Goal: Task Accomplishment & Management: Use online tool/utility

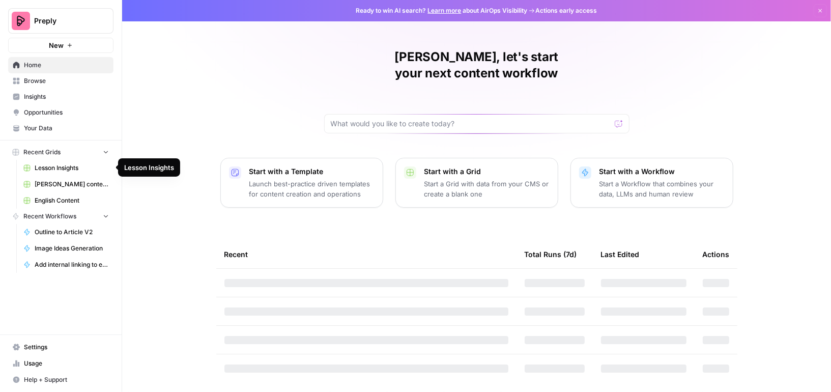
click at [64, 166] on span "Lesson Insights" at bounding box center [72, 167] width 74 height 9
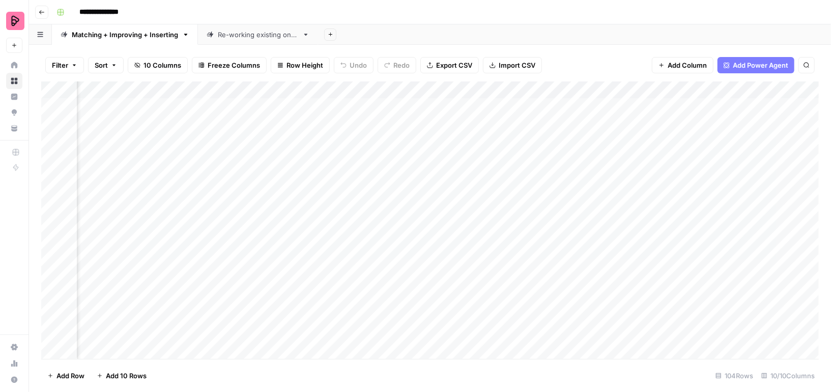
scroll to position [0, 645]
click at [184, 37] on icon "button" at bounding box center [185, 34] width 7 height 7
click at [200, 67] on div "Duplicate Sheet" at bounding box center [222, 68] width 64 height 10
click at [99, 13] on input "**********" at bounding box center [106, 12] width 63 height 16
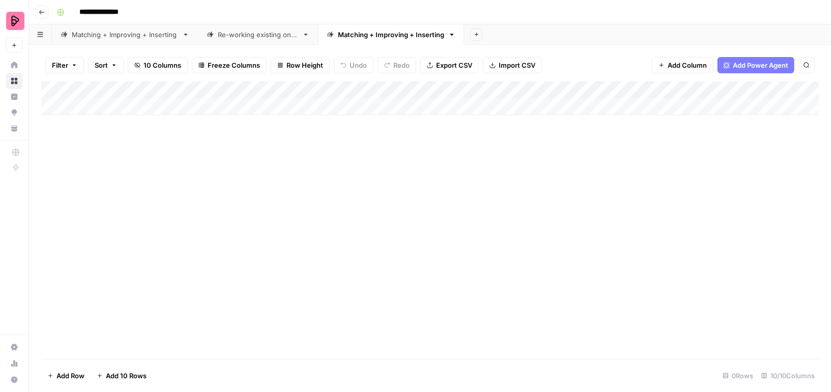
click at [99, 13] on input "**********" at bounding box center [106, 12] width 63 height 16
type input "**********"
click at [96, 34] on div "Matching + Improving + Inserting" at bounding box center [125, 35] width 106 height 10
click at [183, 36] on icon "button" at bounding box center [185, 34] width 7 height 7
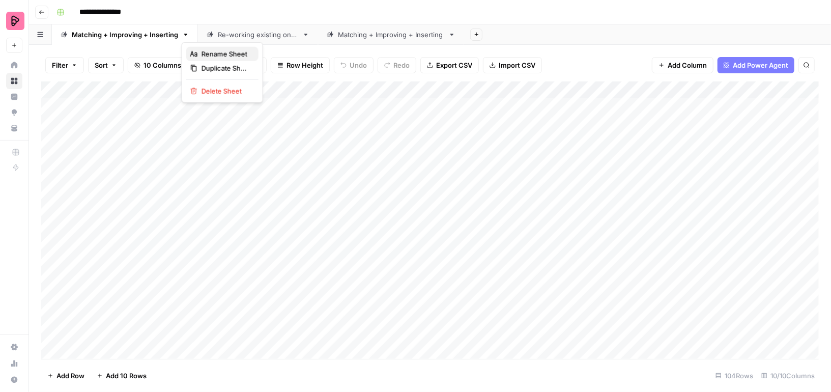
click at [196, 54] on icon "button" at bounding box center [193, 54] width 7 height 6
click at [72, 34] on input "**********" at bounding box center [125, 34] width 107 height 13
type input "**********"
click at [236, 39] on div "Re-working existing ones" at bounding box center [268, 35] width 80 height 10
click at [307, 37] on icon "button" at bounding box center [305, 34] width 7 height 7
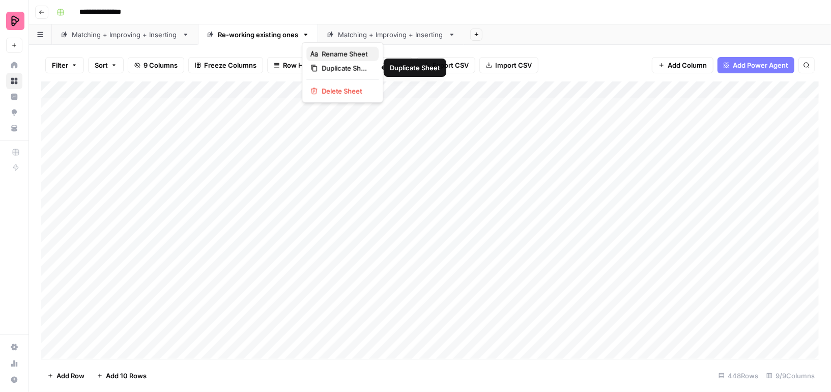
click at [318, 53] on div "Rename Sheet" at bounding box center [343, 54] width 64 height 10
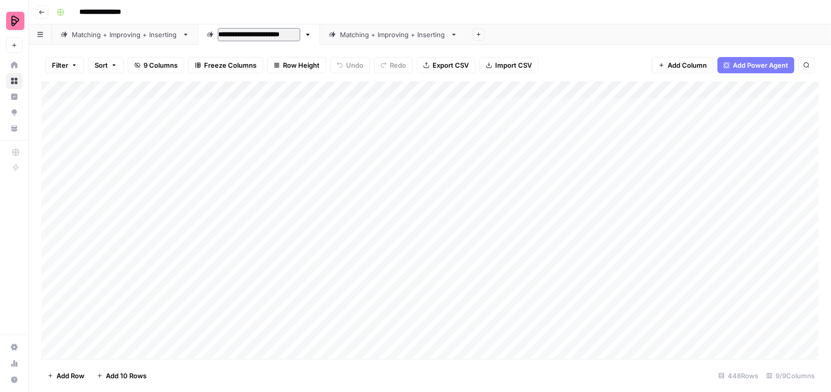
click at [218, 34] on input "**********" at bounding box center [259, 34] width 82 height 13
type input "**********"
click at [354, 38] on div "Matching + Improving + Inserting" at bounding box center [402, 35] width 106 height 10
click at [460, 35] on icon "button" at bounding box center [462, 35] width 4 height 2
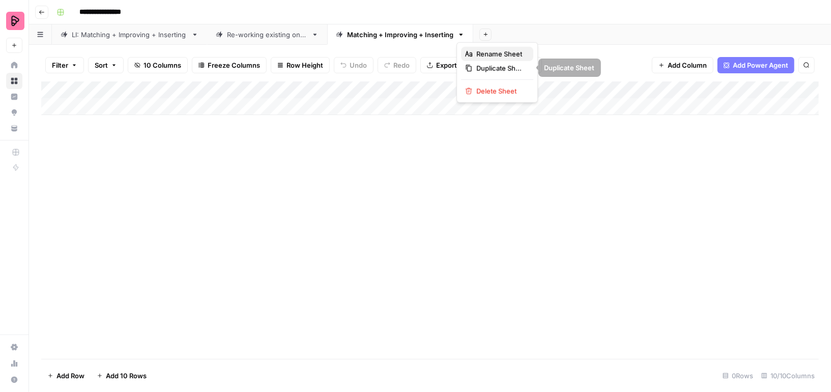
click at [465, 55] on icon "button" at bounding box center [468, 53] width 7 height 7
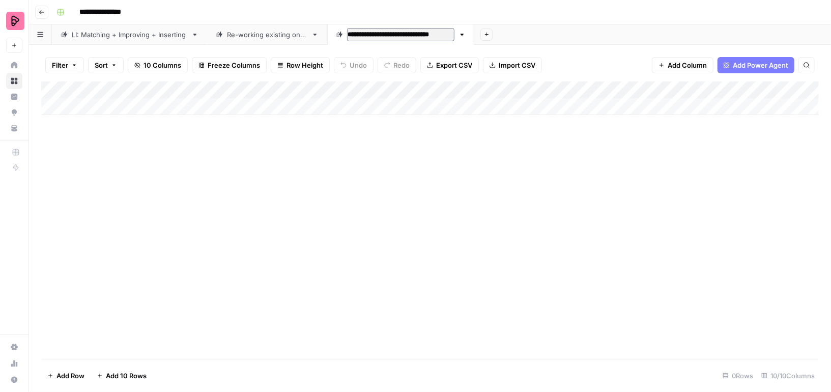
drag, startPoint x: 425, startPoint y: 33, endPoint x: 333, endPoint y: 33, distance: 91.1
click at [333, 33] on link "**********" at bounding box center [400, 34] width 147 height 20
type input "**********"
click at [343, 149] on div "Add Column" at bounding box center [430, 219] width 778 height 277
click at [594, 89] on div "Add Column" at bounding box center [430, 98] width 778 height 34
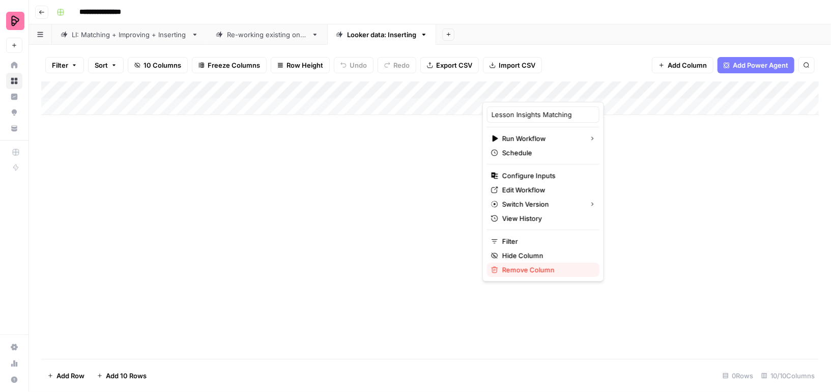
click at [523, 271] on span "Remove Column" at bounding box center [546, 270] width 89 height 10
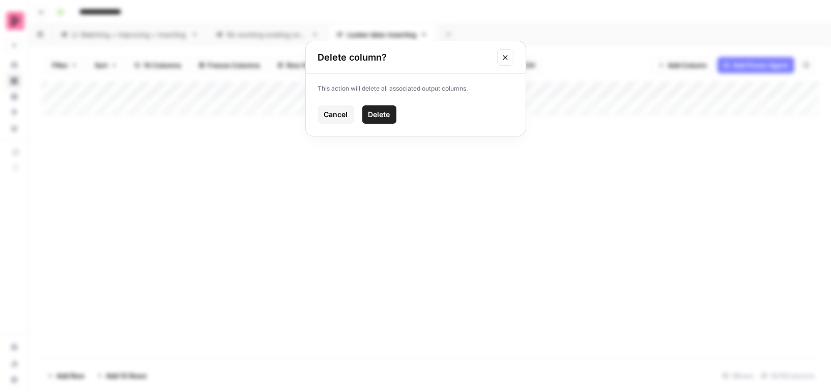
click at [379, 117] on span "Delete" at bounding box center [380, 114] width 22 height 10
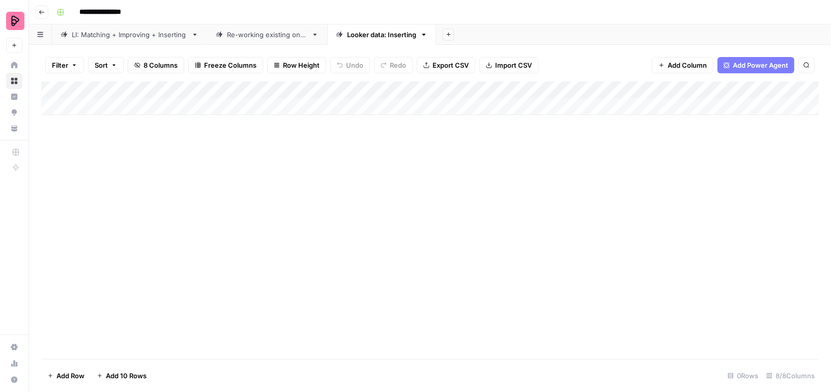
click at [553, 86] on div "Add Column" at bounding box center [430, 98] width 778 height 34
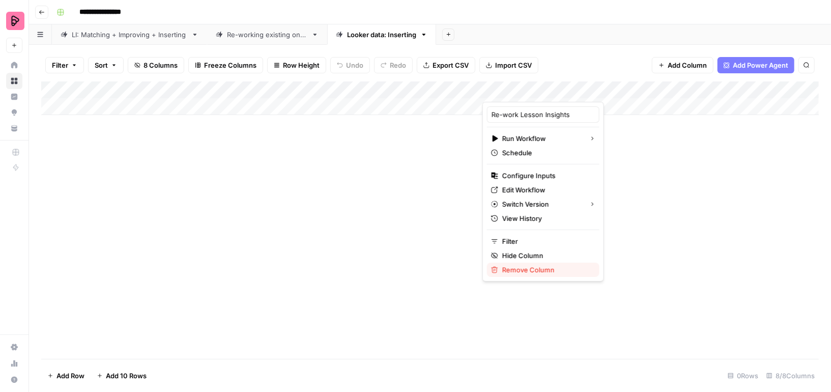
click at [515, 269] on span "Remove Column" at bounding box center [546, 270] width 89 height 10
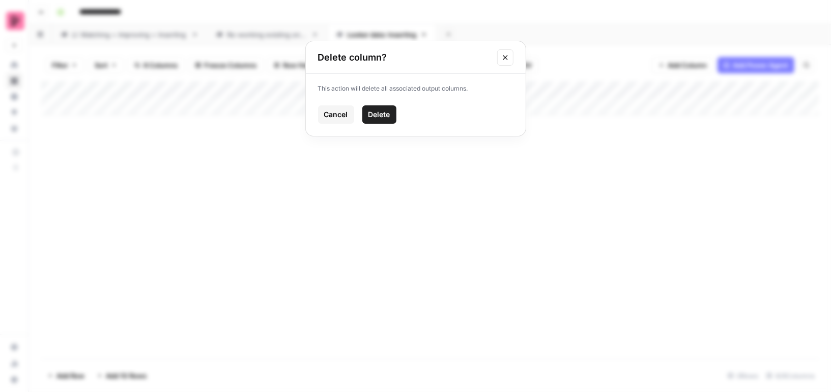
click at [381, 119] on button "Delete" at bounding box center [379, 114] width 34 height 18
click at [560, 87] on div "Add Column" at bounding box center [430, 98] width 778 height 34
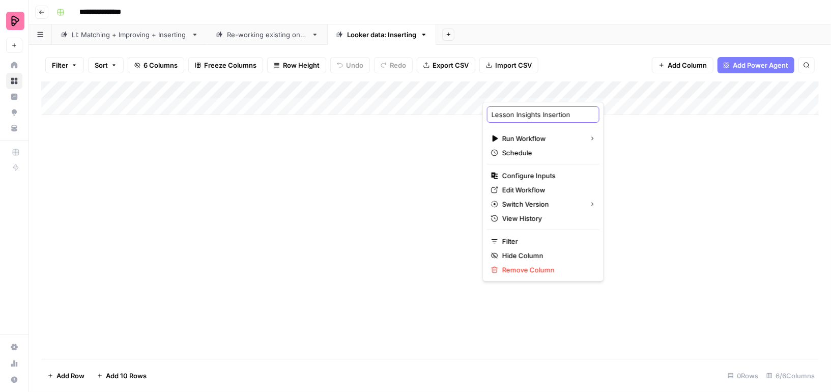
click at [503, 114] on input "Lesson Insights Insertion" at bounding box center [543, 114] width 103 height 10
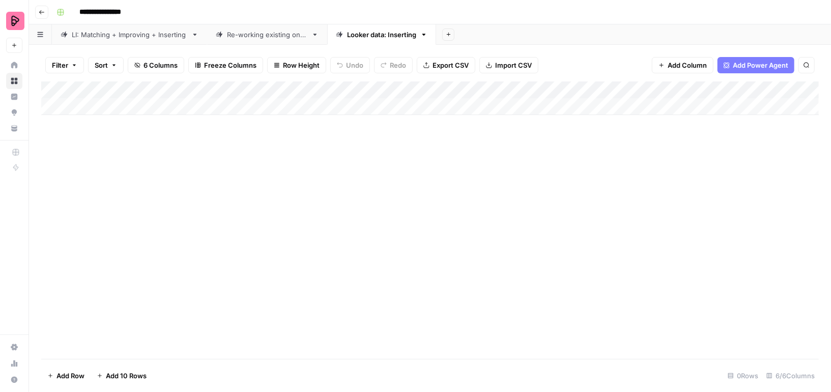
click at [669, 87] on div "Add Column" at bounding box center [430, 98] width 778 height 34
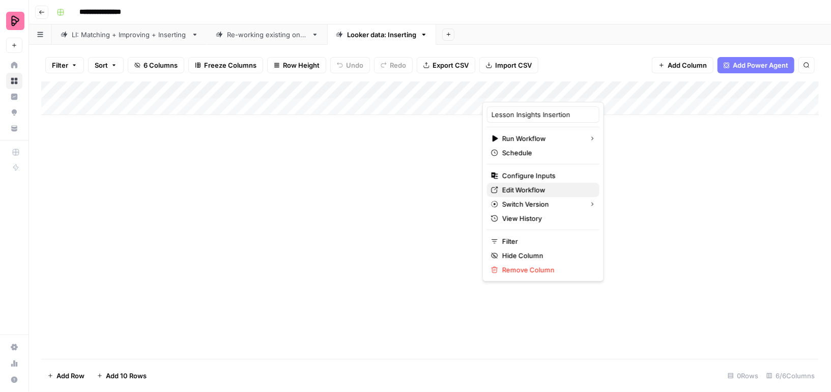
click at [517, 186] on span "Edit Workflow" at bounding box center [546, 190] width 89 height 10
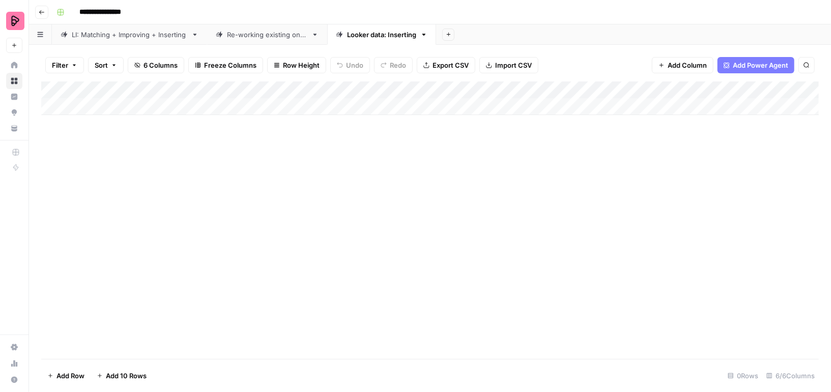
click at [137, 109] on div "Add Column" at bounding box center [430, 98] width 778 height 34
click at [185, 109] on div "Add Column" at bounding box center [430, 106] width 778 height 51
click at [137, 106] on div "Add Column" at bounding box center [430, 106] width 778 height 51
click at [464, 107] on div "Add Column" at bounding box center [430, 106] width 778 height 51
click at [671, 88] on div "Add Column" at bounding box center [430, 106] width 778 height 51
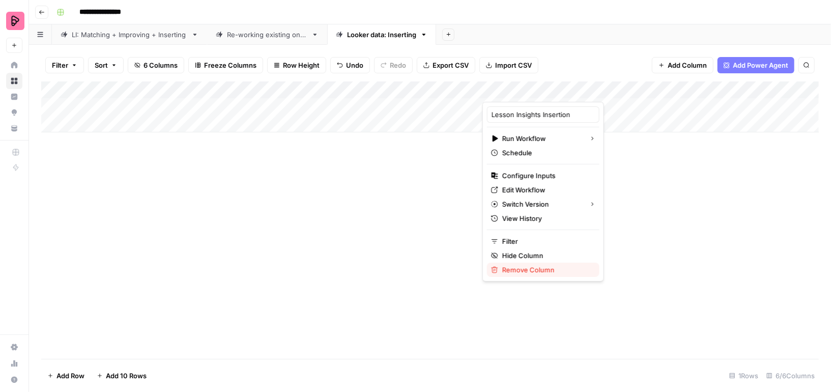
click at [512, 272] on span "Remove Column" at bounding box center [546, 270] width 89 height 10
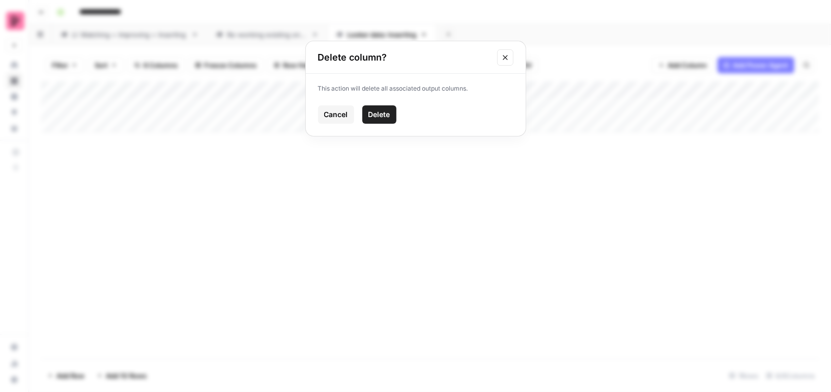
click at [386, 111] on span "Delete" at bounding box center [380, 114] width 22 height 10
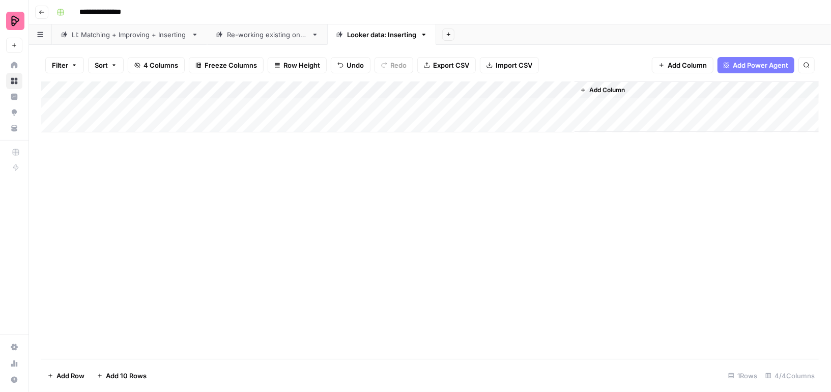
click at [607, 87] on span "Add Column" at bounding box center [607, 90] width 36 height 9
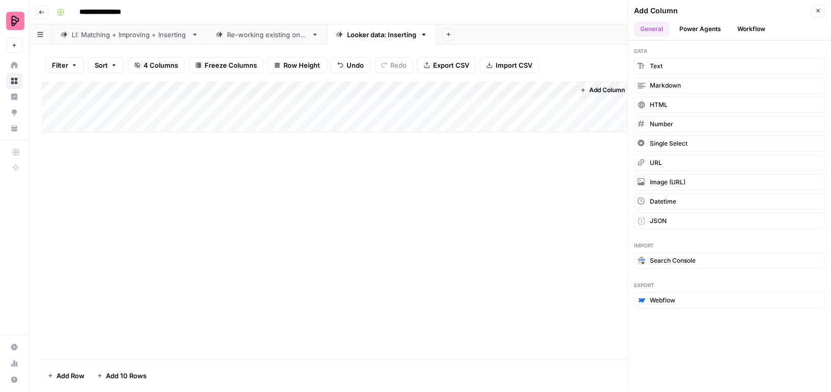
click at [396, 230] on div "Add Column" at bounding box center [430, 219] width 778 height 277
click at [493, 163] on div "Add Column" at bounding box center [430, 219] width 778 height 277
click at [819, 11] on icon "button" at bounding box center [818, 11] width 6 height 6
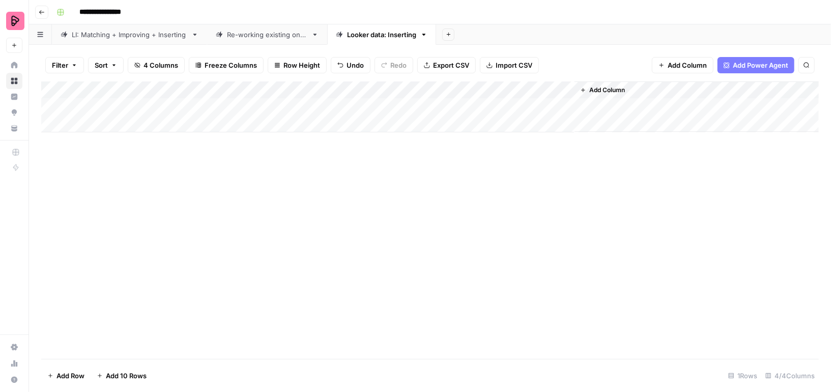
click at [609, 92] on span "Add Column" at bounding box center [607, 90] width 36 height 9
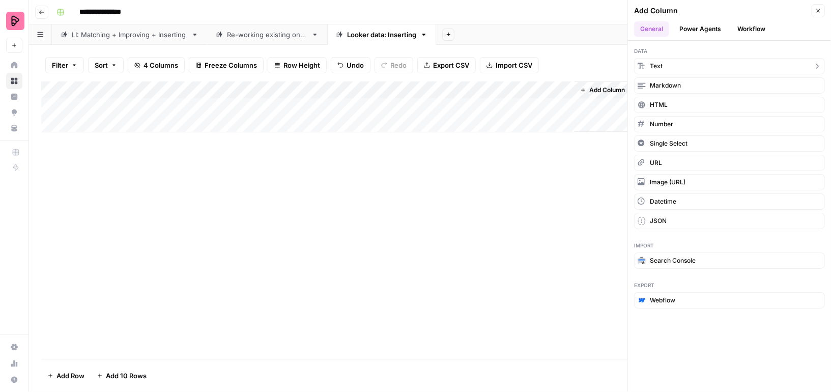
click at [660, 66] on span "Text" at bounding box center [656, 66] width 13 height 9
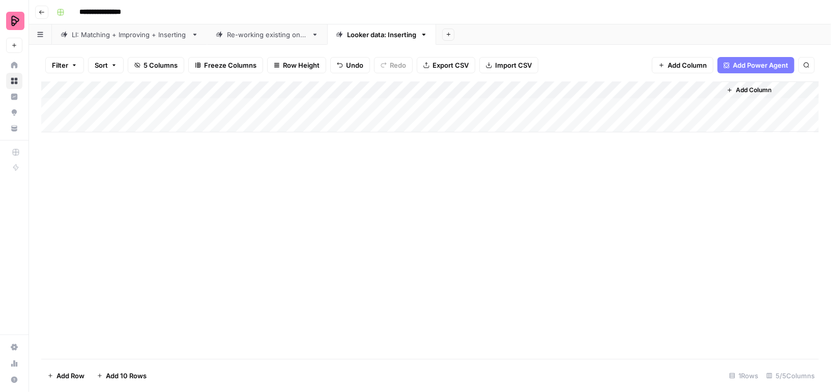
click at [608, 89] on div "Add Column" at bounding box center [430, 106] width 778 height 51
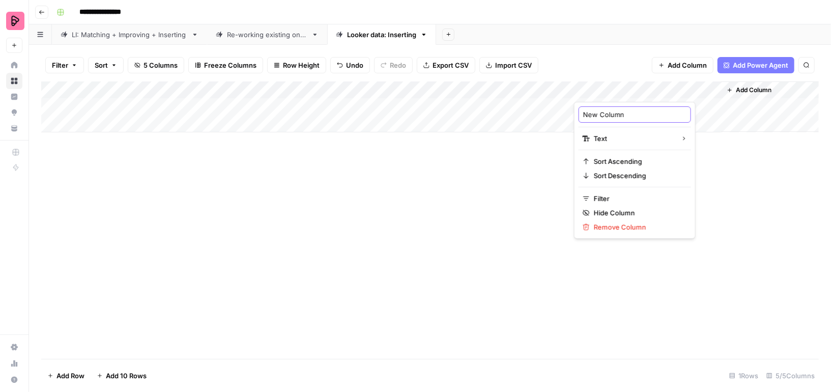
click at [608, 112] on input "New Column" at bounding box center [634, 114] width 103 height 10
type input "Subject"
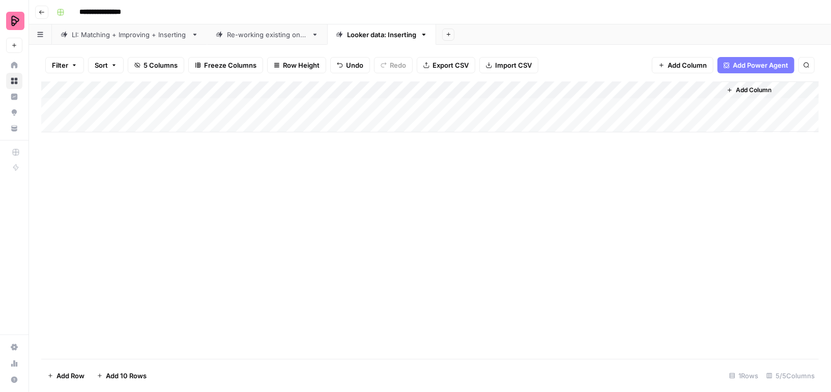
drag, startPoint x: 628, startPoint y: 90, endPoint x: 415, endPoint y: 99, distance: 213.5
click at [414, 98] on div "Add Column" at bounding box center [430, 106] width 778 height 51
click at [428, 109] on div "Add Column" at bounding box center [430, 106] width 778 height 51
type textarea "*****"
click at [743, 85] on button "Add Column" at bounding box center [749, 89] width 53 height 13
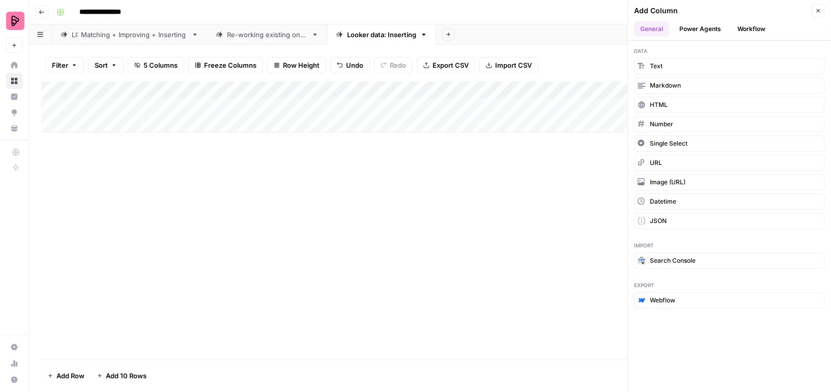
click at [755, 24] on button "Workflow" at bounding box center [751, 28] width 40 height 15
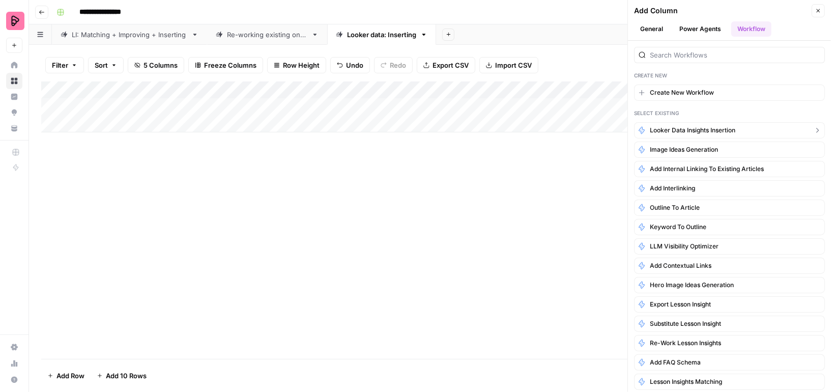
click at [699, 128] on span "Looker data insights Insertion" at bounding box center [693, 130] width 86 height 9
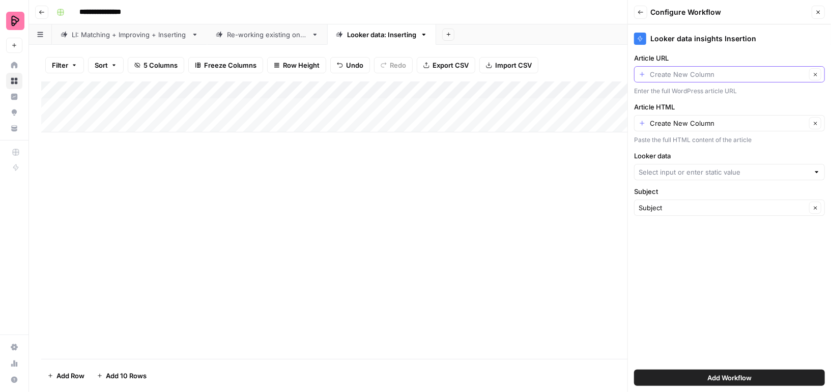
click at [734, 74] on input "Article URL" at bounding box center [728, 74] width 156 height 10
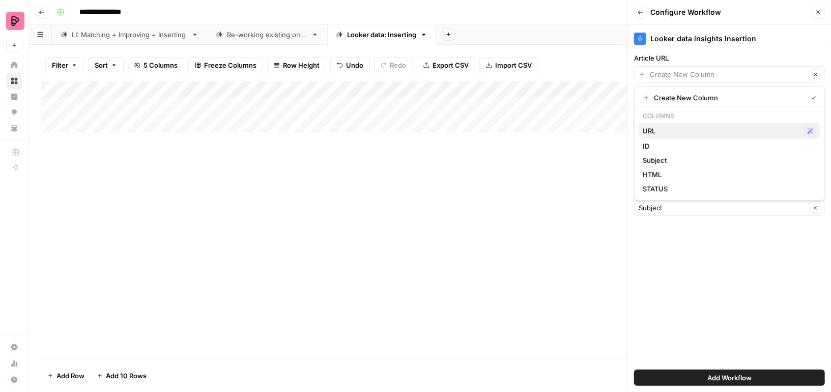
click at [697, 131] on span "URL" at bounding box center [721, 131] width 157 height 10
type input "URL"
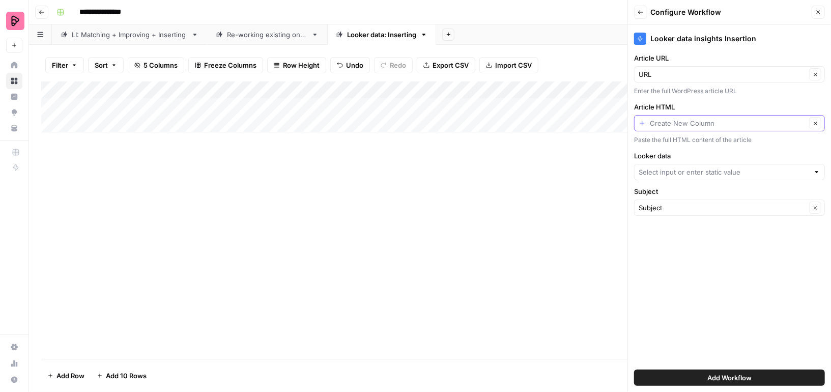
click at [697, 125] on input "Article HTML" at bounding box center [728, 123] width 156 height 10
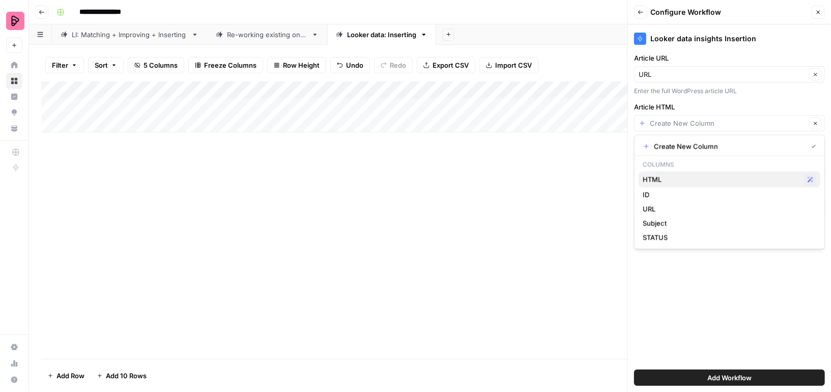
click at [682, 174] on span "HTML" at bounding box center [721, 179] width 157 height 10
type input "HTML"
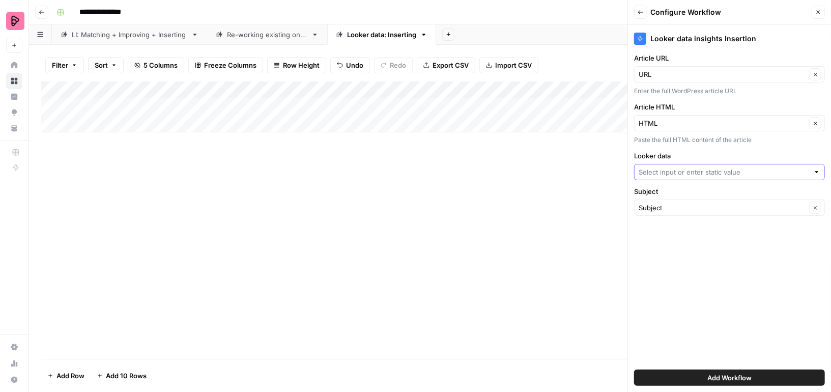
click at [684, 172] on input "Looker data" at bounding box center [724, 172] width 171 height 10
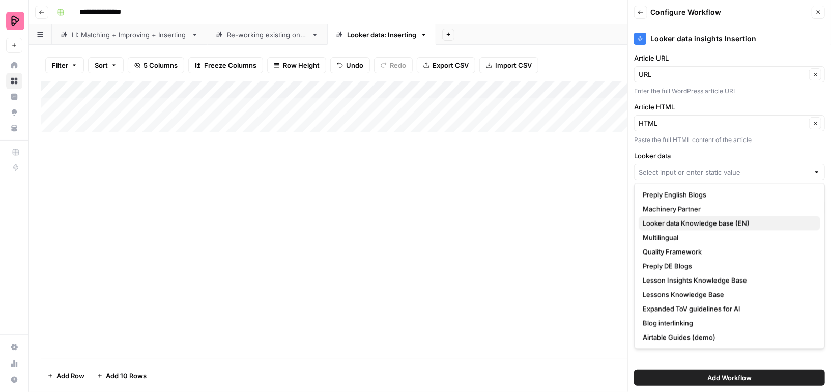
click at [688, 219] on span "Looker data Knowledge base (EN)" at bounding box center [728, 223] width 170 height 10
type input "Looker data Knowledge base (EN)"
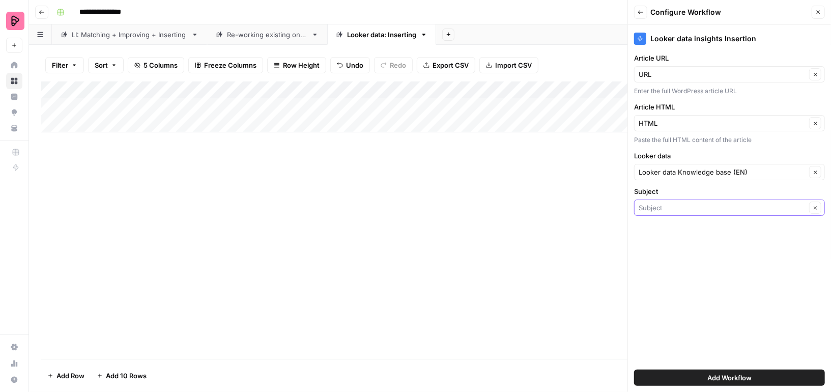
click at [679, 207] on input "Subject" at bounding box center [722, 208] width 167 height 10
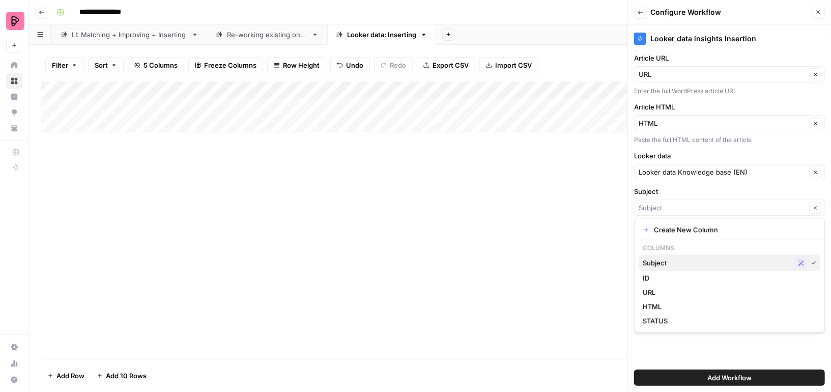
click at [669, 262] on span "Subject" at bounding box center [717, 263] width 148 height 10
type input "Subject"
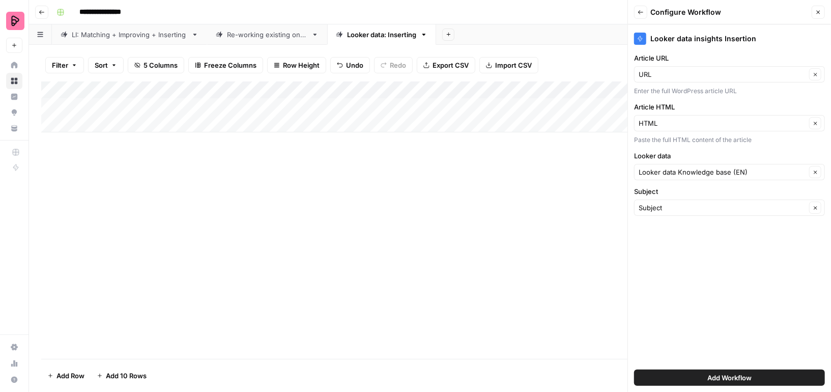
click at [708, 372] on button "Add Workflow" at bounding box center [729, 378] width 191 height 16
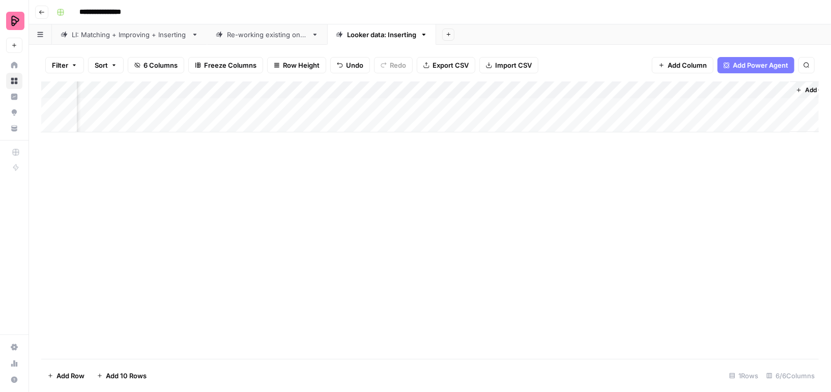
scroll to position [0, 100]
drag, startPoint x: 706, startPoint y: 93, endPoint x: 586, endPoint y: 91, distance: 119.1
click at [586, 91] on div "Add Column" at bounding box center [430, 106] width 778 height 51
click at [660, 91] on div "Add Column" at bounding box center [430, 106] width 778 height 51
click at [606, 106] on div "Add Column" at bounding box center [430, 106] width 778 height 51
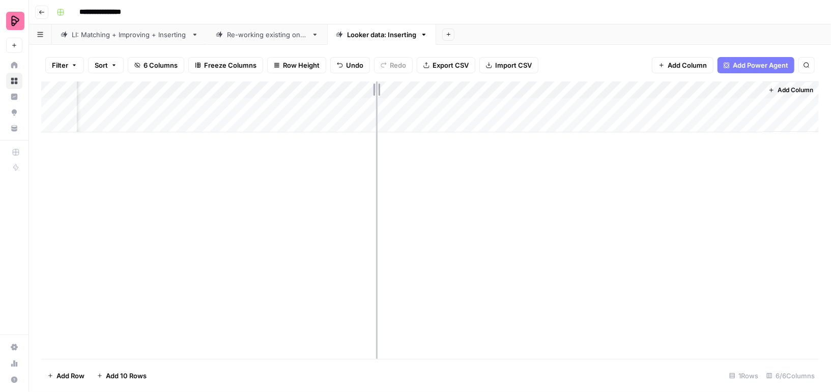
drag, startPoint x: 436, startPoint y: 89, endPoint x: 367, endPoint y: 89, distance: 69.2
click at [367, 89] on div "Add Column" at bounding box center [430, 106] width 778 height 51
click at [648, 103] on div "Add Column" at bounding box center [430, 106] width 778 height 51
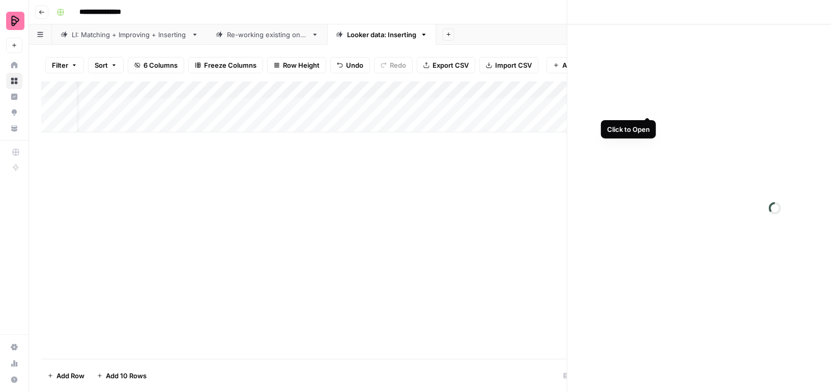
scroll to position [0, 22]
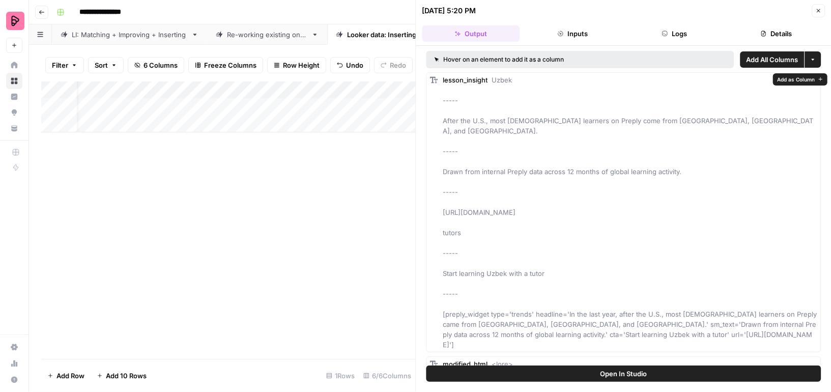
click at [784, 77] on span "Add as Column" at bounding box center [796, 79] width 38 height 8
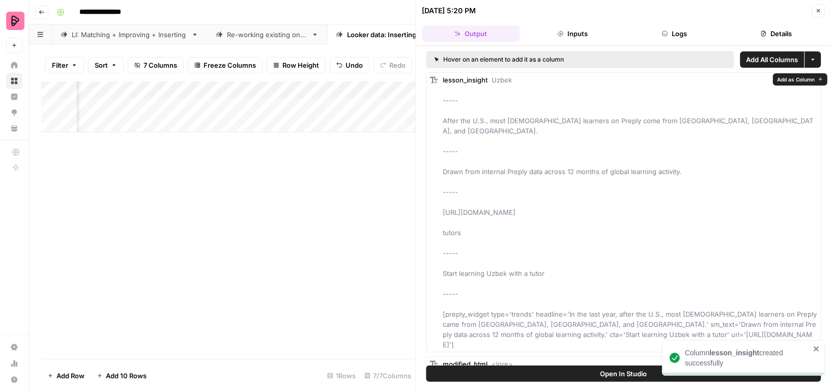
scroll to position [0, 452]
click at [821, 7] on button "Close" at bounding box center [818, 10] width 13 height 13
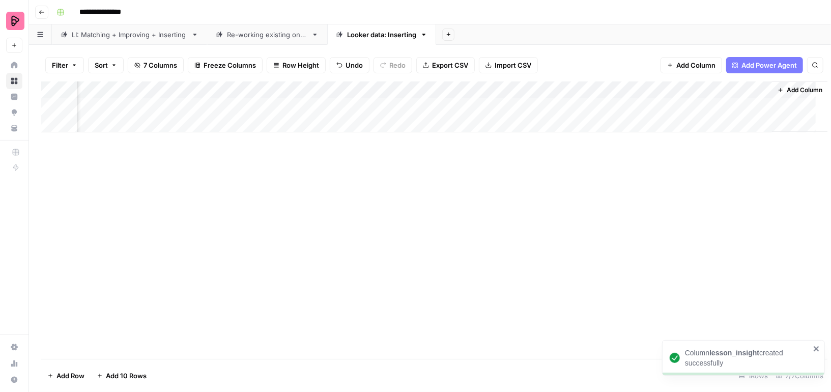
scroll to position [0, 108]
click at [656, 93] on div "Add Column" at bounding box center [430, 106] width 778 height 51
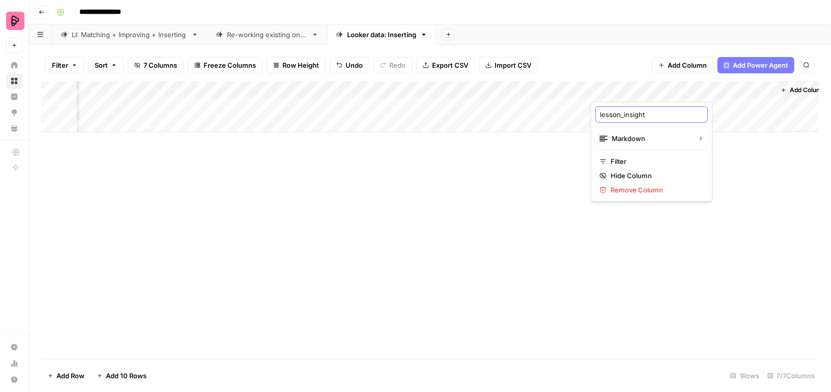
click at [649, 110] on input "lesson_insight" at bounding box center [651, 114] width 103 height 10
click at [611, 111] on input "lesson_insight" at bounding box center [651, 114] width 103 height 10
type input "d"
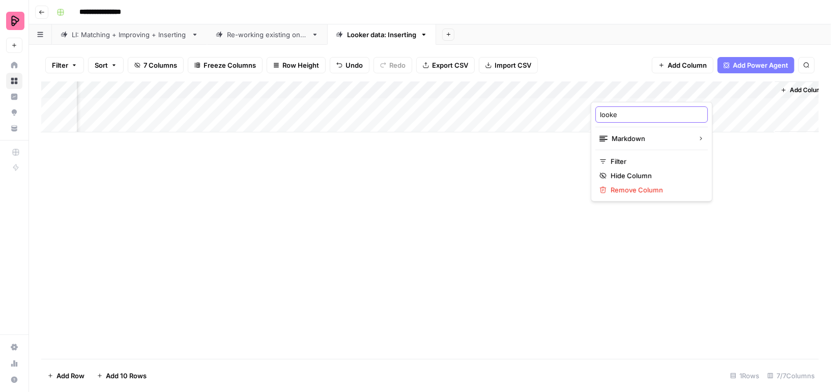
type input "looker"
click at [675, 104] on div "Add Column" at bounding box center [430, 106] width 778 height 51
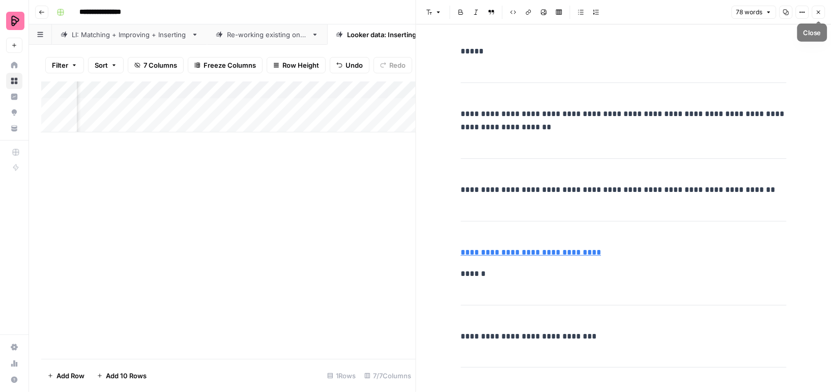
click at [820, 13] on icon "button" at bounding box center [819, 13] width 4 height 4
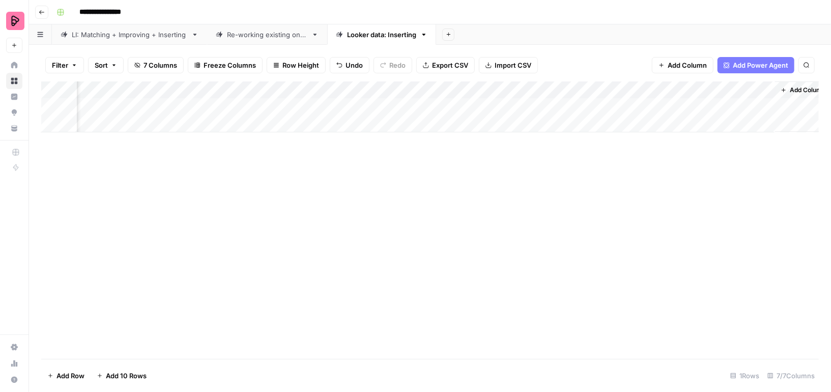
click at [571, 91] on div "Add Column" at bounding box center [430, 106] width 778 height 51
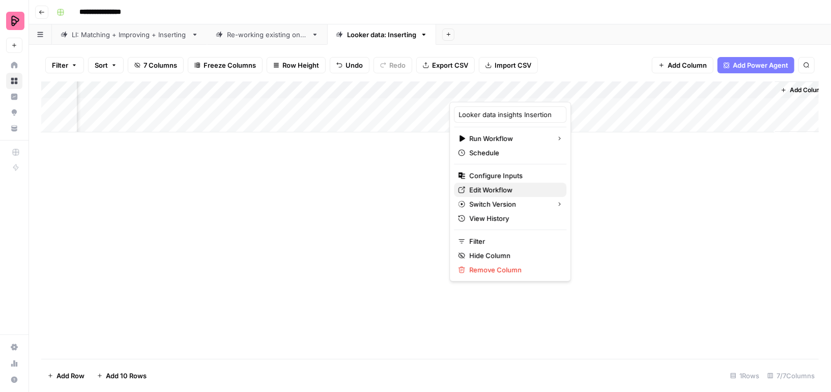
click at [496, 186] on span "Edit Workflow" at bounding box center [513, 190] width 89 height 10
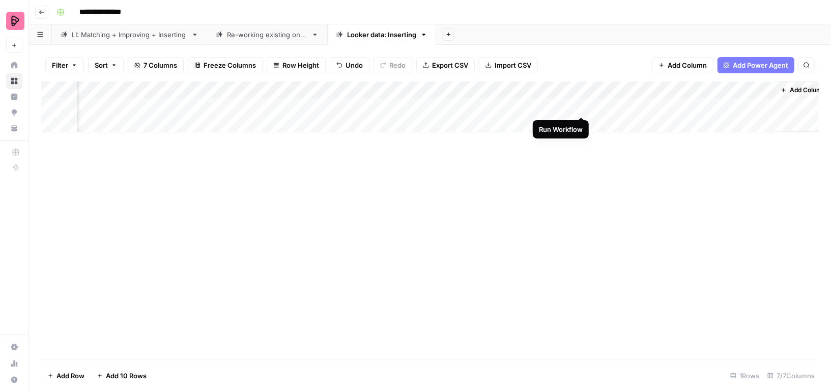
click at [581, 104] on div "Add Column" at bounding box center [430, 106] width 778 height 51
click at [440, 90] on div "Add Column" at bounding box center [430, 106] width 778 height 51
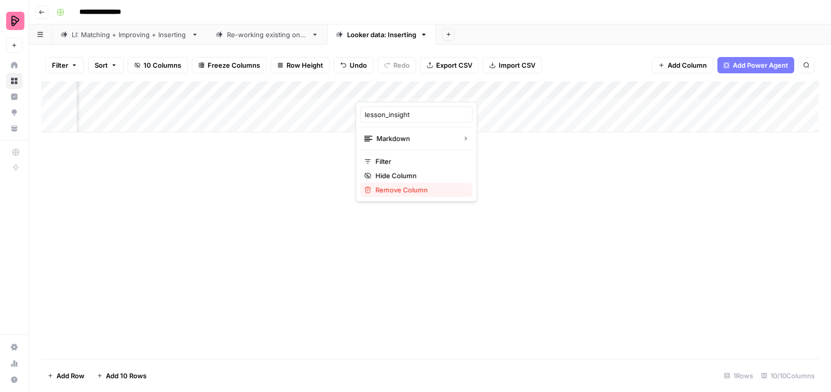
click at [407, 191] on span "Remove Column" at bounding box center [420, 190] width 89 height 10
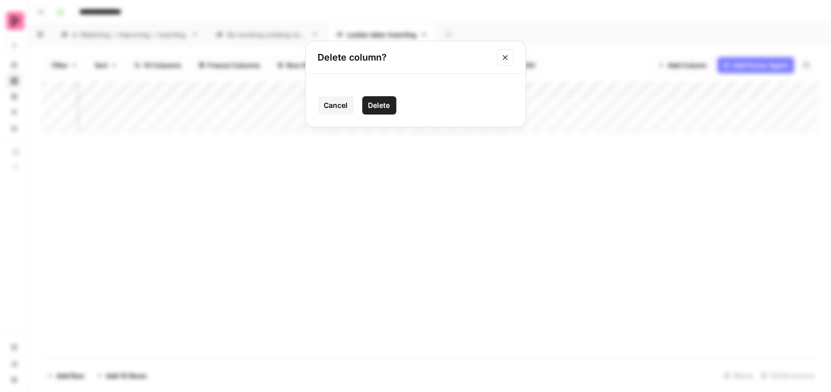
click at [385, 104] on span "Delete" at bounding box center [380, 105] width 22 height 10
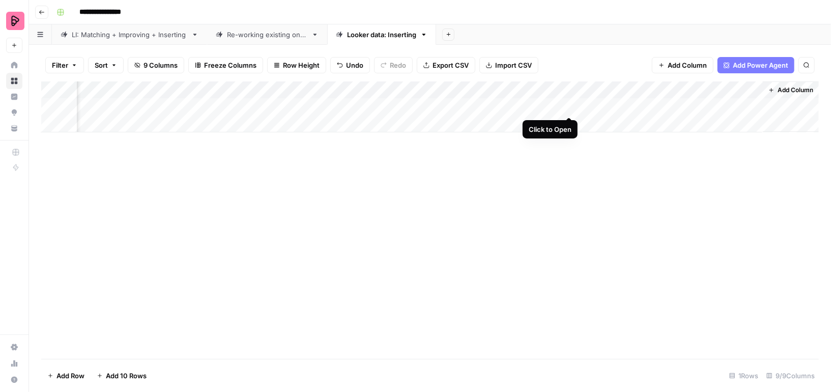
click at [567, 105] on div "Add Column" at bounding box center [430, 106] width 778 height 51
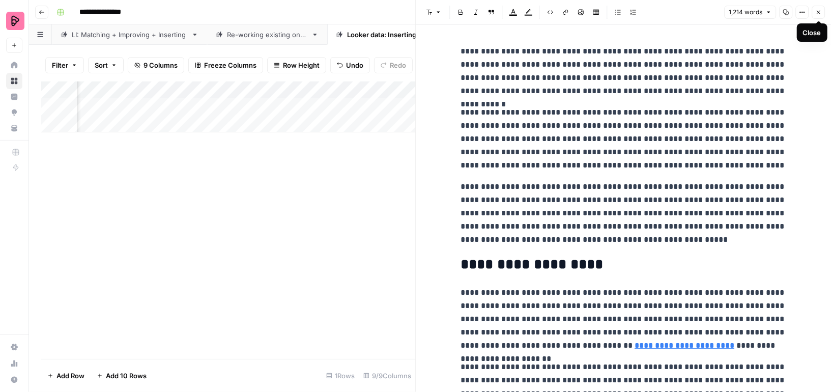
click at [820, 13] on icon "button" at bounding box center [819, 13] width 4 height 4
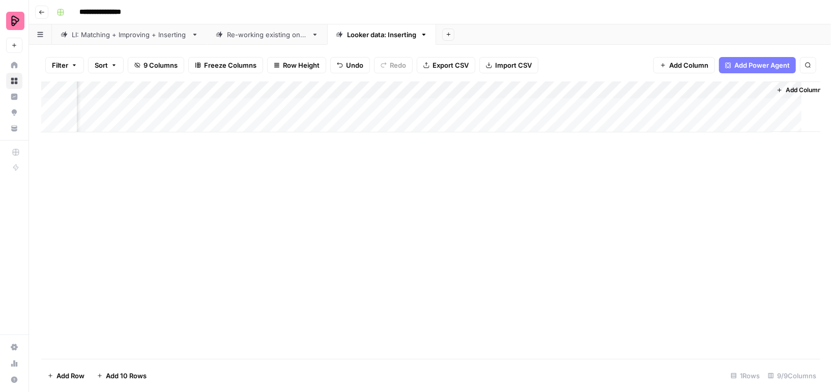
scroll to position [0, 292]
click at [399, 106] on div "Add Column" at bounding box center [430, 106] width 778 height 51
click at [493, 88] on div "Add Column" at bounding box center [430, 106] width 778 height 51
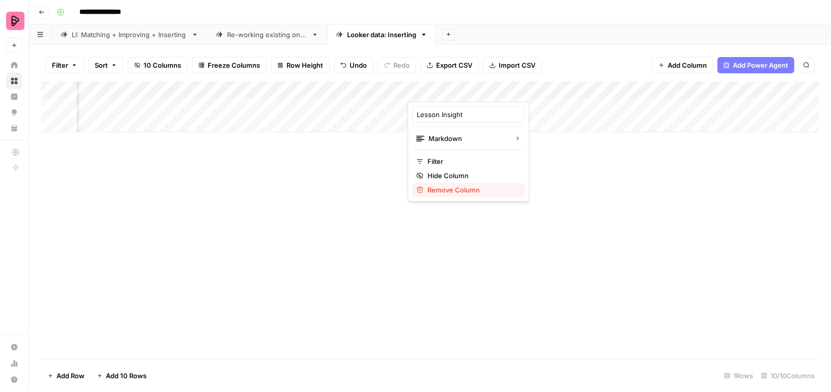
click at [475, 190] on span "Remove Column" at bounding box center [472, 190] width 89 height 10
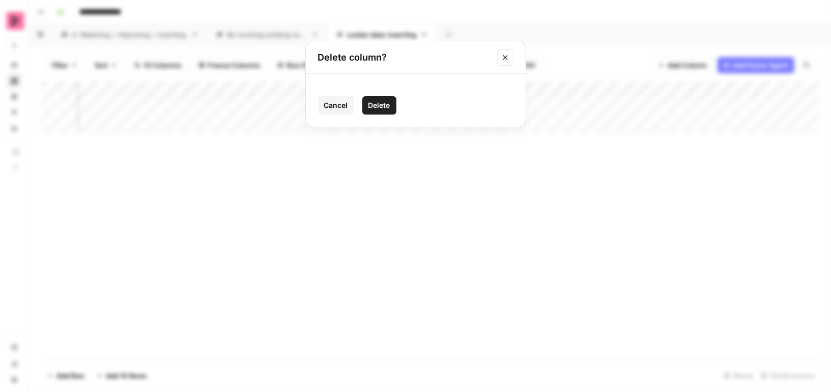
click at [372, 108] on span "Delete" at bounding box center [380, 105] width 22 height 10
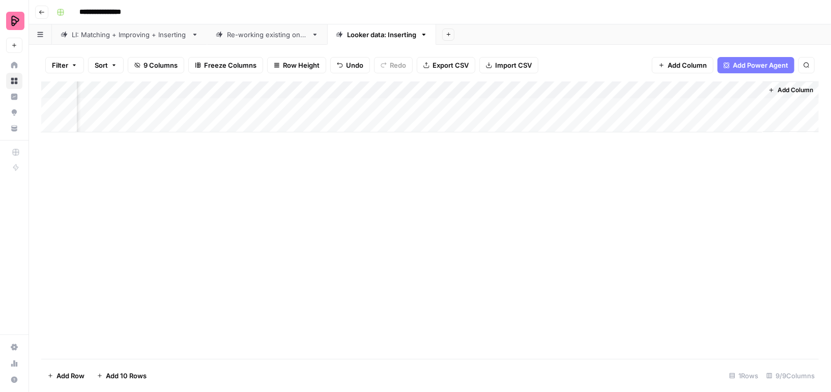
click at [474, 108] on div "Add Column" at bounding box center [430, 106] width 778 height 51
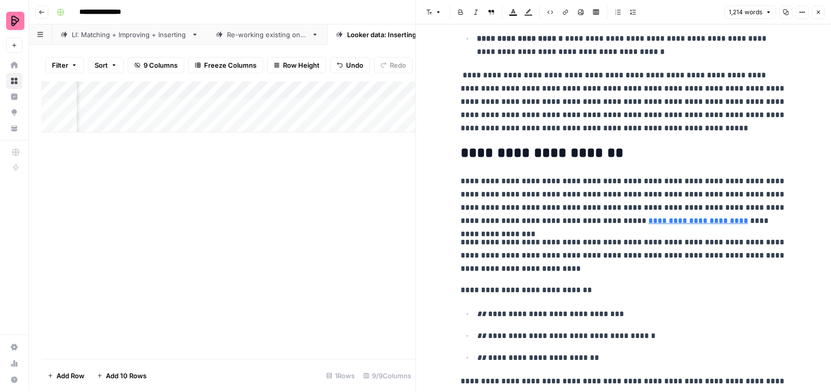
scroll to position [400, 0]
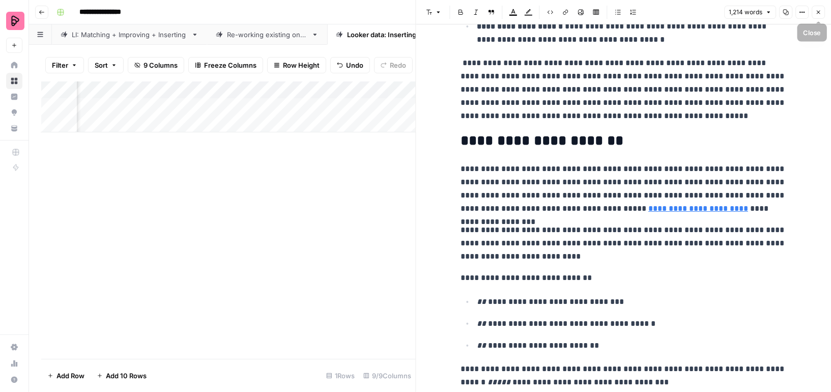
click at [819, 11] on icon "button" at bounding box center [818, 12] width 6 height 6
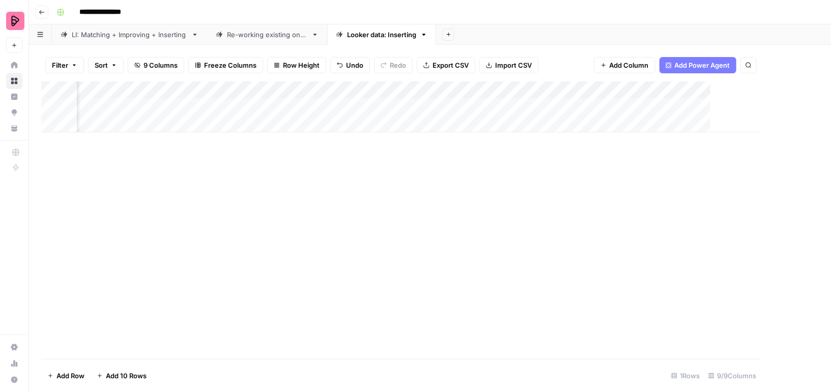
scroll to position [0, 292]
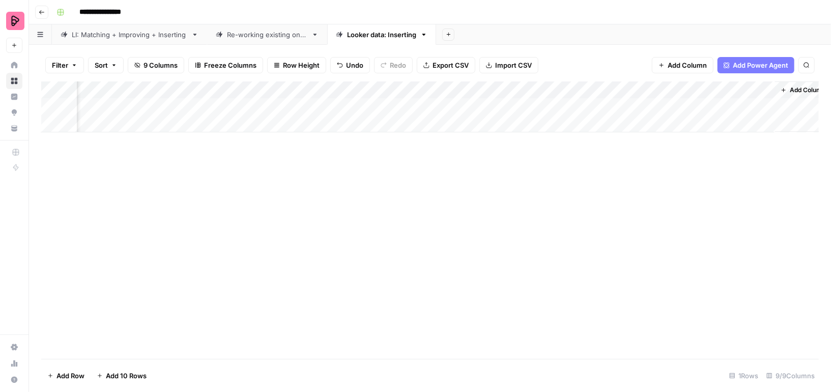
click at [676, 90] on div "Add Column" at bounding box center [430, 106] width 778 height 51
click at [609, 190] on div "Remove Column" at bounding box center [652, 190] width 104 height 10
click at [383, 107] on span "Delete" at bounding box center [380, 105] width 22 height 10
click at [661, 87] on div "Add Column" at bounding box center [430, 106] width 778 height 51
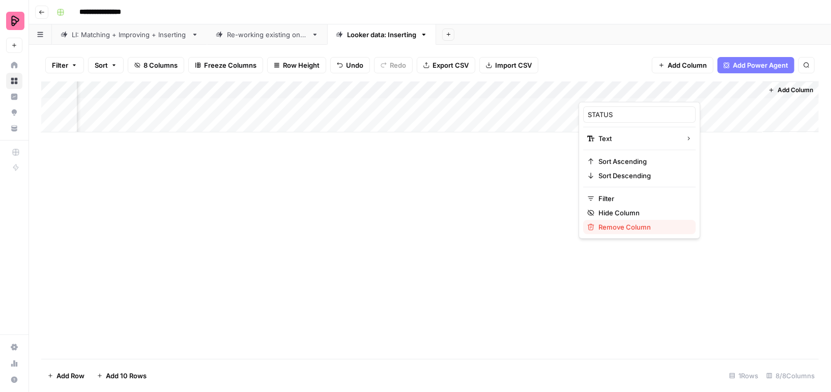
click at [601, 226] on span "Remove Column" at bounding box center [643, 227] width 89 height 10
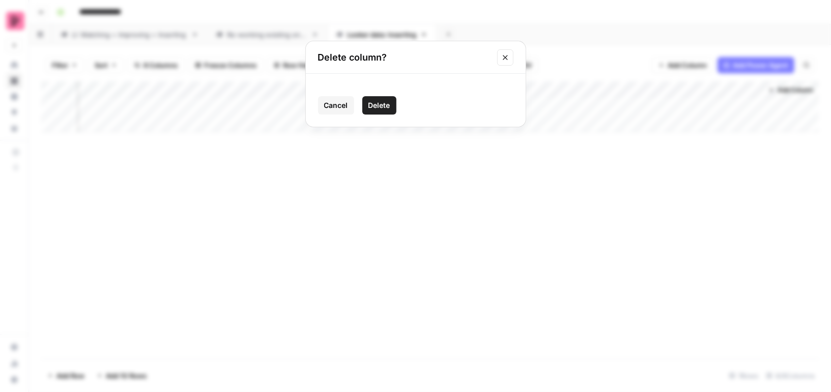
click at [391, 107] on button "Delete" at bounding box center [379, 105] width 34 height 18
drag, startPoint x: 739, startPoint y: 90, endPoint x: 619, endPoint y: 90, distance: 120.1
click at [619, 90] on div "Add Column" at bounding box center [430, 106] width 778 height 51
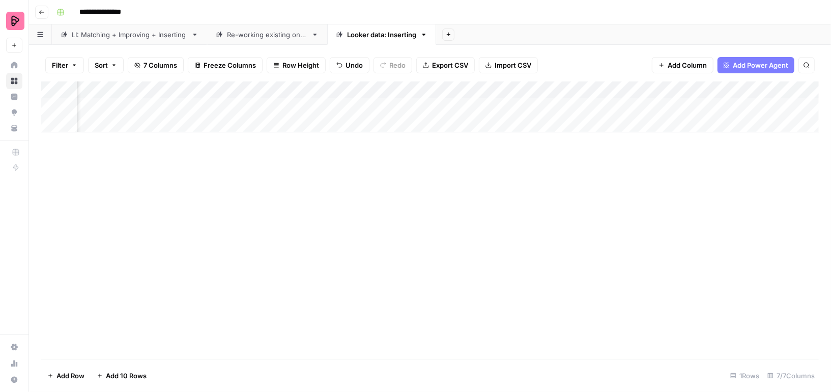
scroll to position [0, 0]
click at [155, 107] on div "Add Column" at bounding box center [430, 106] width 778 height 51
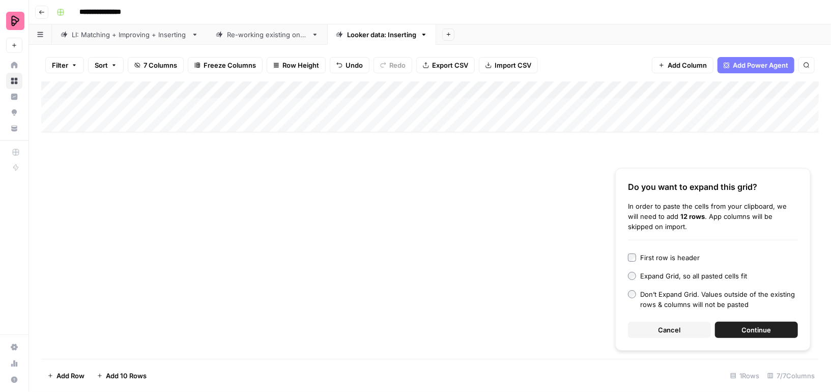
click at [730, 326] on button "Continue" at bounding box center [756, 330] width 83 height 16
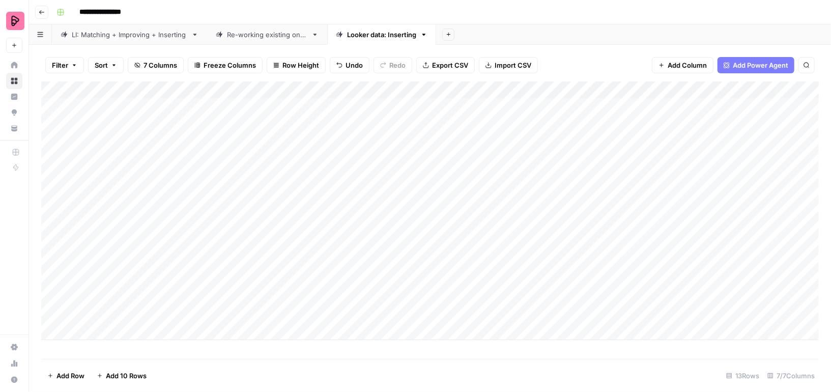
click at [451, 106] on div "Add Column" at bounding box center [430, 210] width 778 height 259
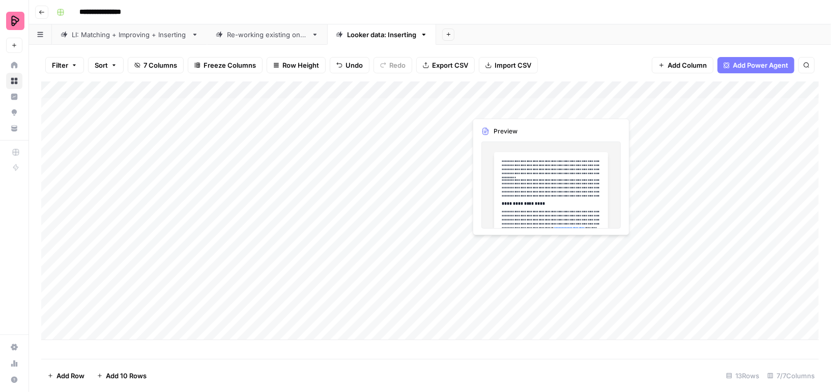
click at [511, 109] on div "Add Column" at bounding box center [430, 210] width 778 height 259
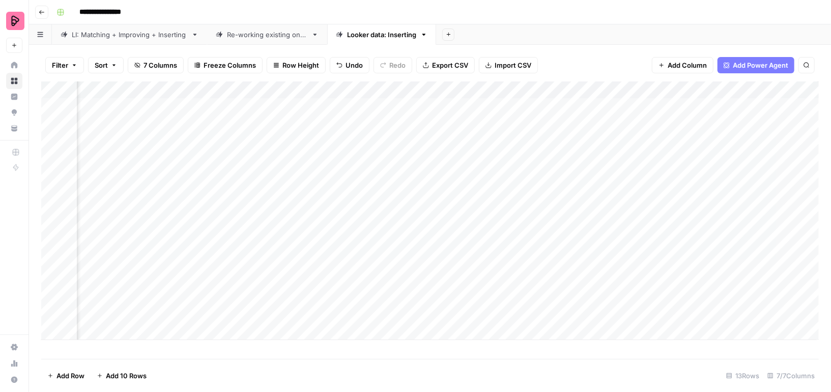
scroll to position [0, 103]
click at [588, 106] on div "Add Column" at bounding box center [430, 210] width 778 height 259
click at [527, 125] on div "Add Column" at bounding box center [430, 210] width 778 height 259
click at [661, 125] on div "Add Column" at bounding box center [430, 210] width 778 height 259
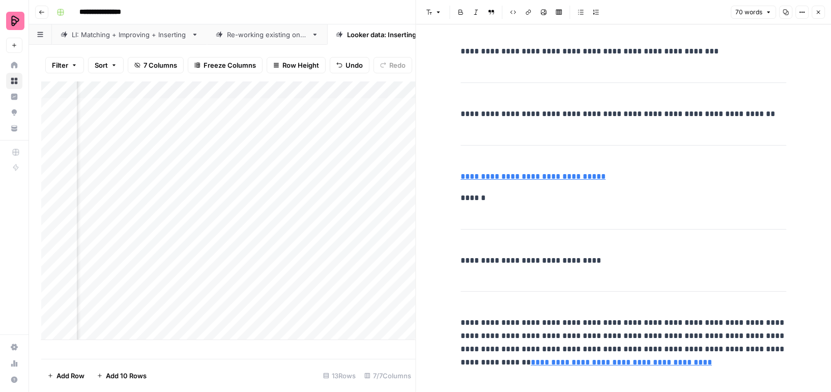
scroll to position [75, 0]
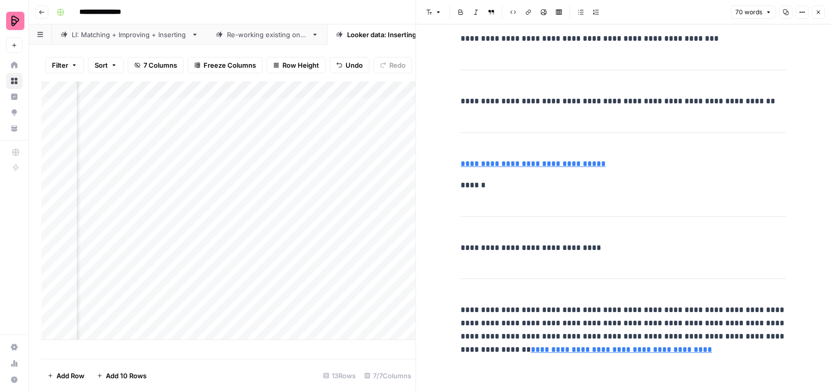
click at [820, 11] on icon "button" at bounding box center [819, 13] width 4 height 4
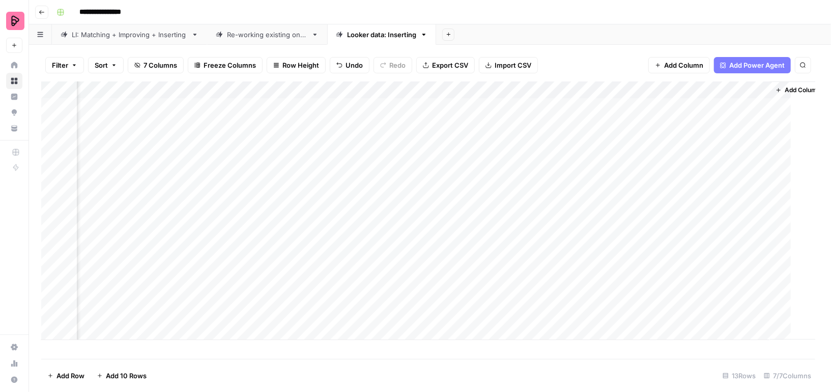
scroll to position [0, 108]
click at [765, 123] on div "Add Column" at bounding box center [430, 210] width 778 height 259
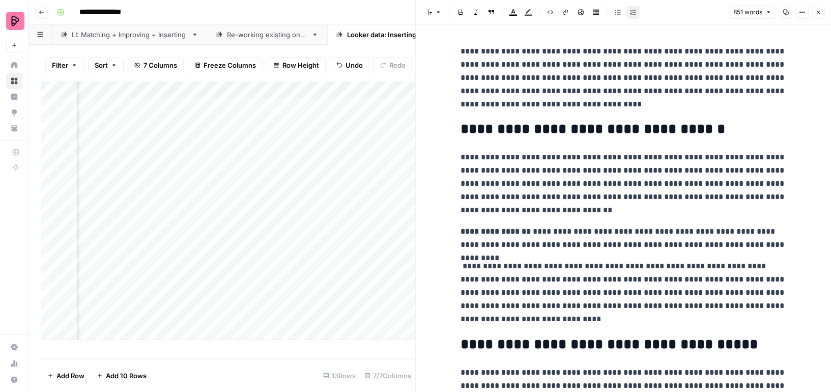
click at [786, 9] on icon "button" at bounding box center [786, 12] width 6 height 6
click at [816, 5] on header "Font style Bold Italic Block quote Text color Highlight color Code block Link I…" at bounding box center [623, 12] width 415 height 24
click at [821, 11] on icon "button" at bounding box center [818, 12] width 6 height 6
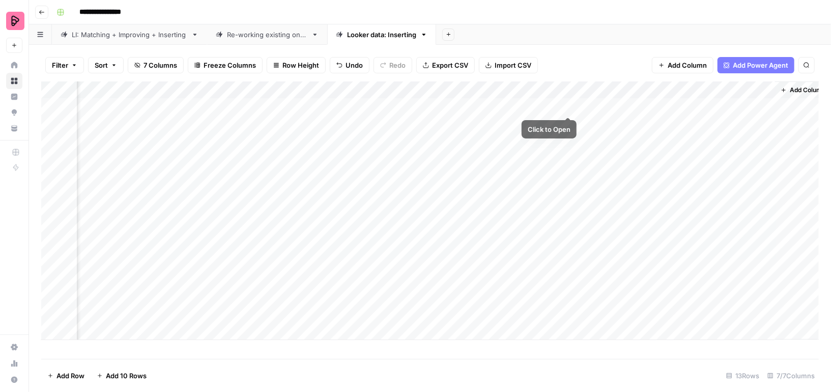
click at [571, 104] on div "Add Column" at bounding box center [430, 210] width 778 height 259
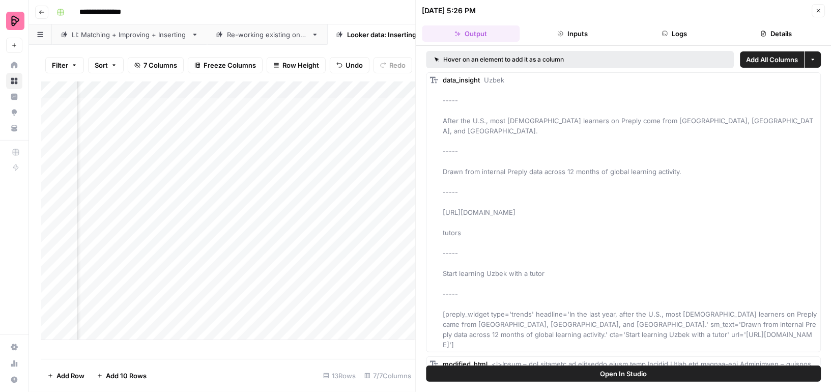
click at [765, 33] on icon "button" at bounding box center [764, 34] width 5 height 6
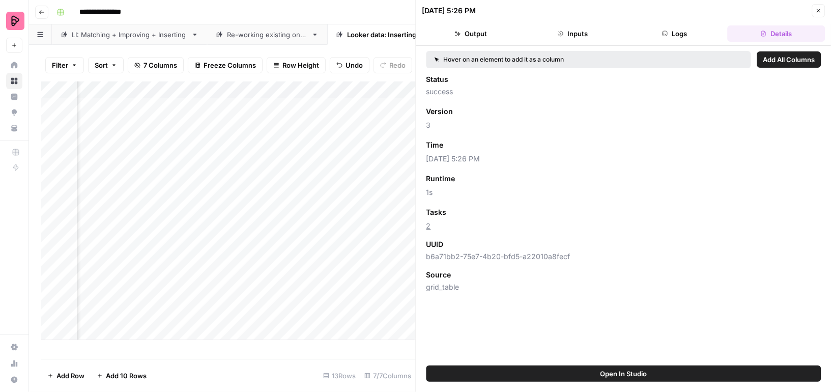
click at [822, 13] on button "Close" at bounding box center [818, 10] width 13 height 13
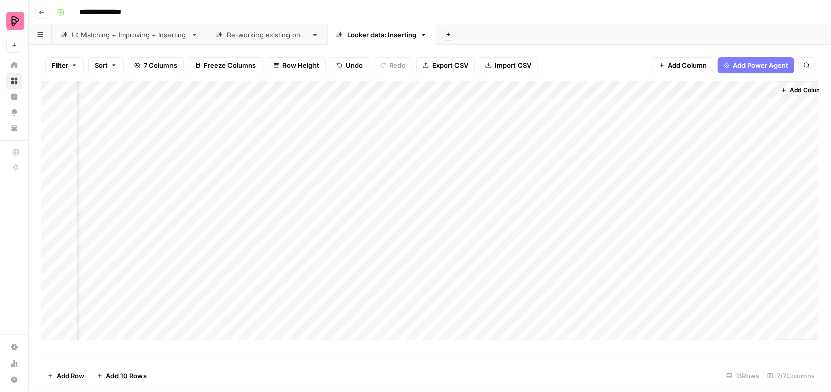
click at [762, 105] on div "Add Column" at bounding box center [430, 210] width 778 height 259
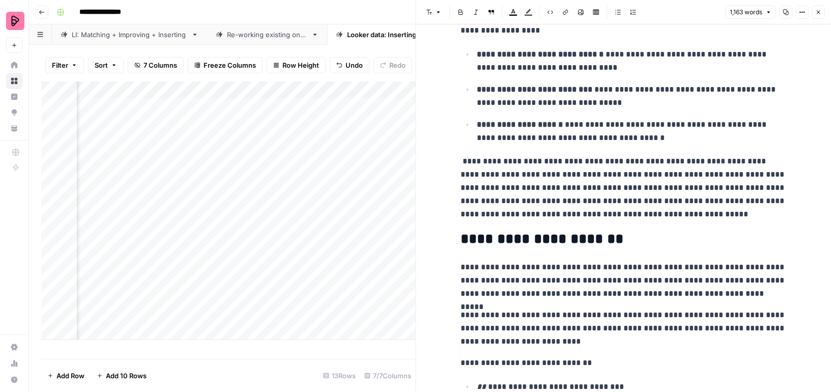
scroll to position [313, 0]
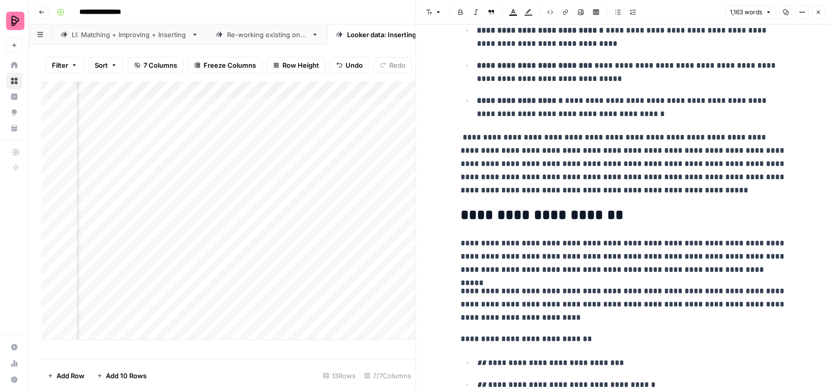
click at [386, 21] on header "**********" at bounding box center [430, 12] width 802 height 24
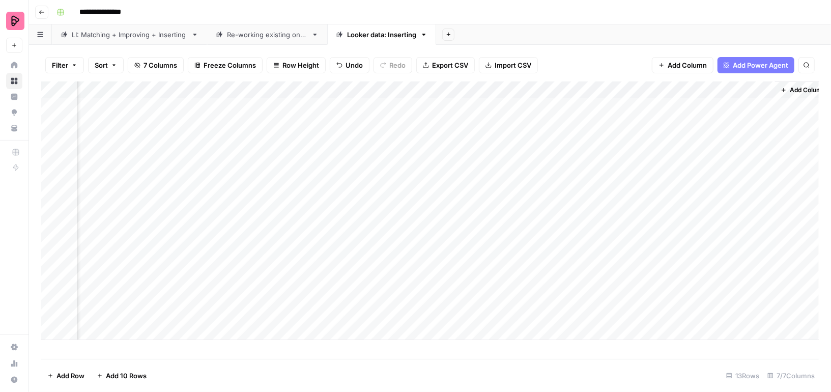
click at [570, 90] on div "Add Column" at bounding box center [430, 210] width 778 height 259
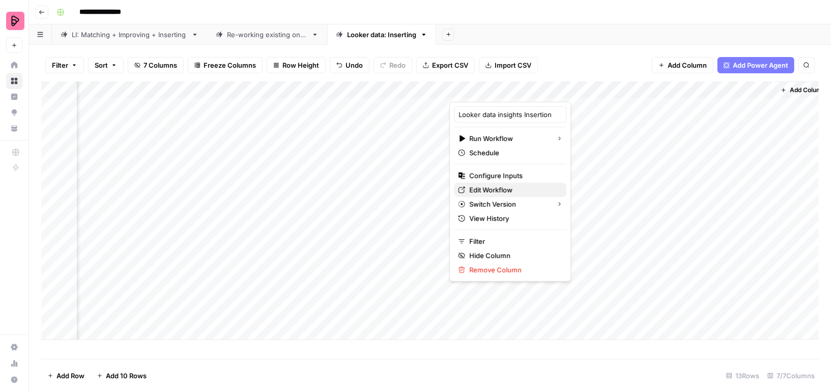
click at [496, 188] on span "Edit Workflow" at bounding box center [513, 190] width 89 height 10
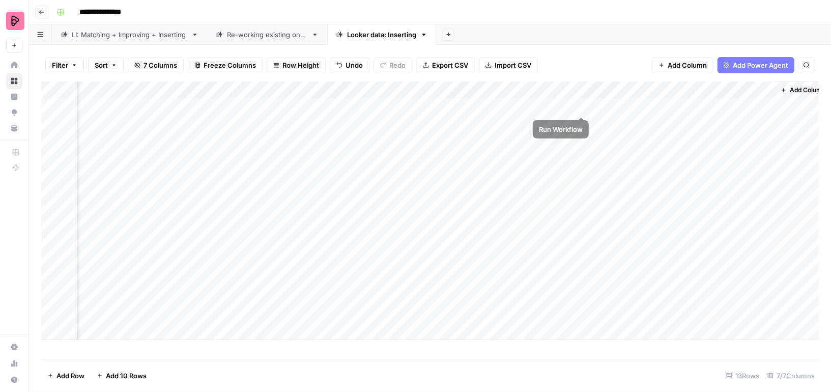
click at [581, 105] on div "Add Column" at bounding box center [430, 210] width 778 height 259
click at [751, 105] on div "Add Column" at bounding box center [430, 210] width 778 height 259
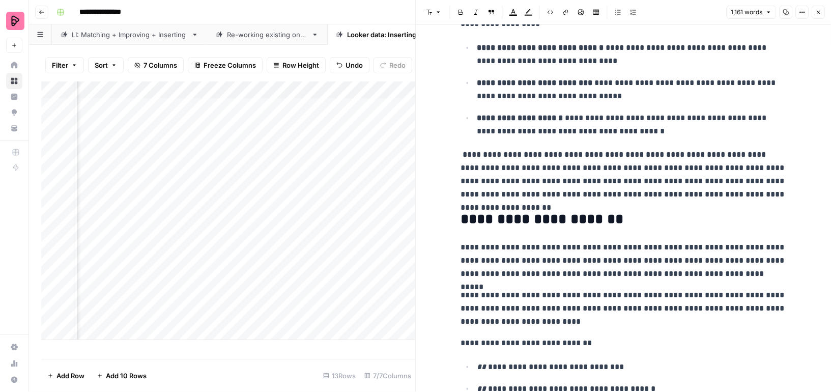
scroll to position [344, 0]
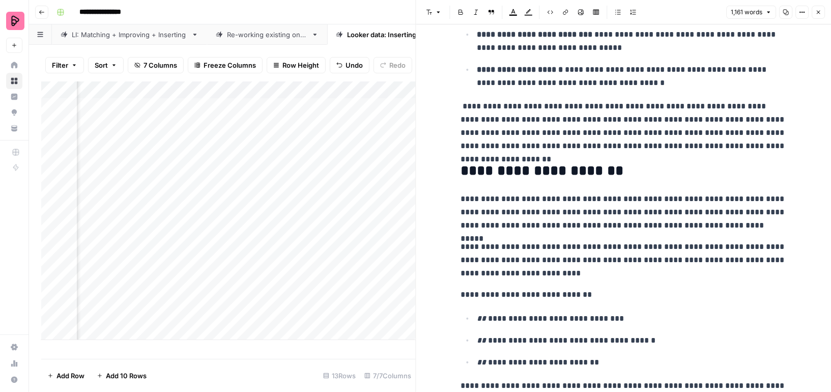
click at [784, 14] on icon "button" at bounding box center [786, 12] width 6 height 6
click at [818, 11] on icon "button" at bounding box center [819, 13] width 4 height 4
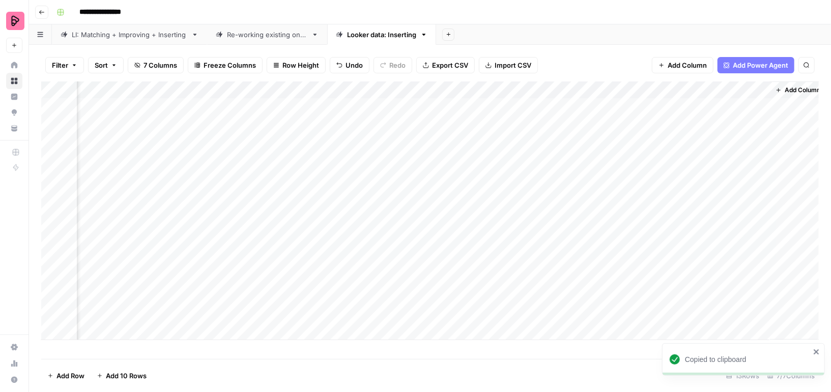
scroll to position [0, 108]
click at [580, 123] on div "Add Column" at bounding box center [430, 210] width 778 height 259
click at [766, 123] on div "Add Column" at bounding box center [430, 210] width 778 height 259
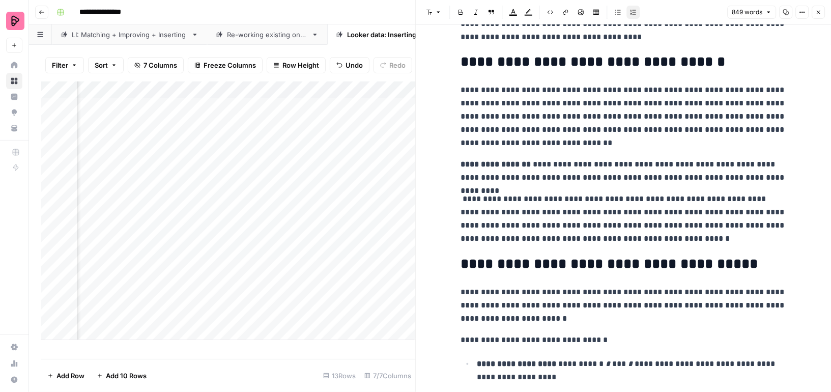
scroll to position [65, 0]
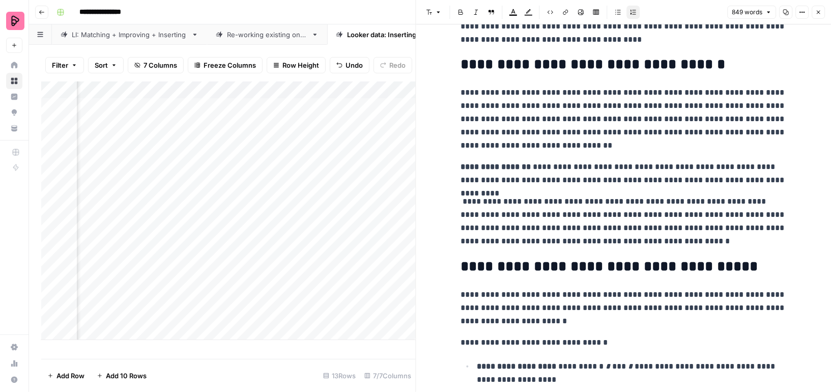
click at [786, 9] on icon "button" at bounding box center [786, 12] width 6 height 6
click at [818, 11] on icon "button" at bounding box center [818, 12] width 6 height 6
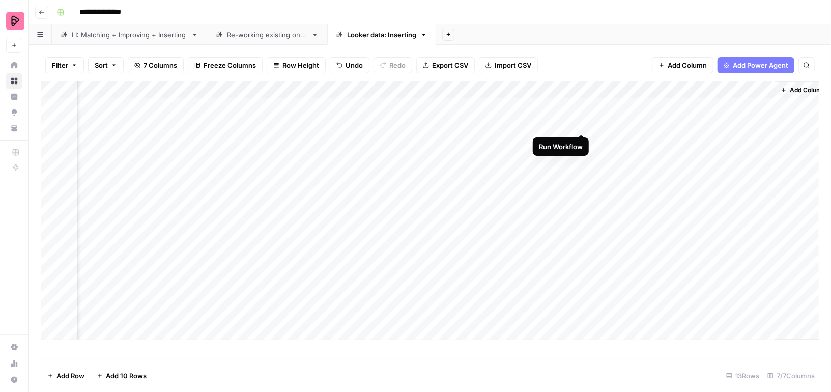
click at [580, 123] on div "Add Column" at bounding box center [430, 210] width 778 height 259
click at [761, 123] on div "Add Column" at bounding box center [430, 210] width 778 height 259
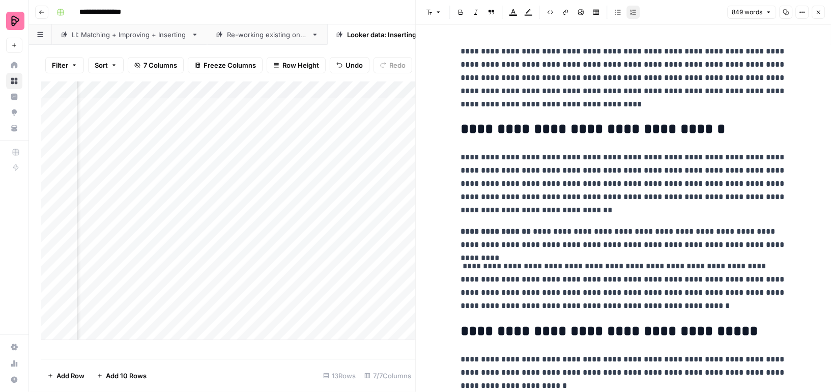
scroll to position [3, 0]
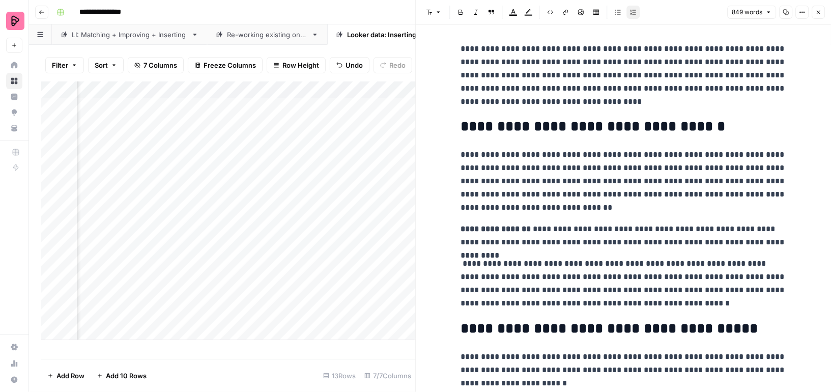
click at [819, 10] on icon "button" at bounding box center [818, 12] width 6 height 6
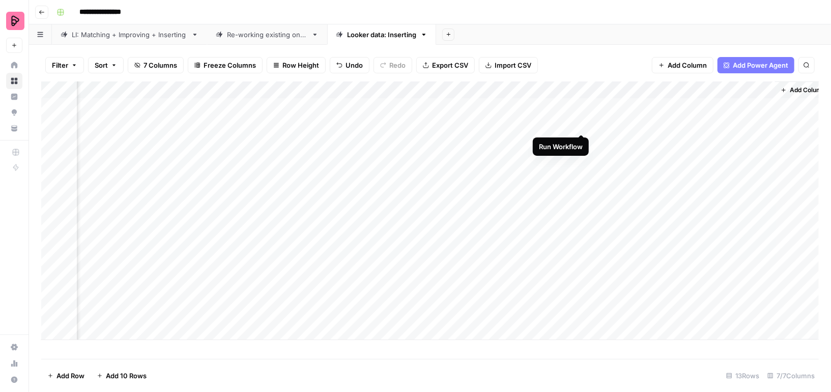
click at [581, 122] on div "Add Column" at bounding box center [430, 210] width 778 height 259
click at [766, 121] on div "Add Column" at bounding box center [430, 210] width 778 height 259
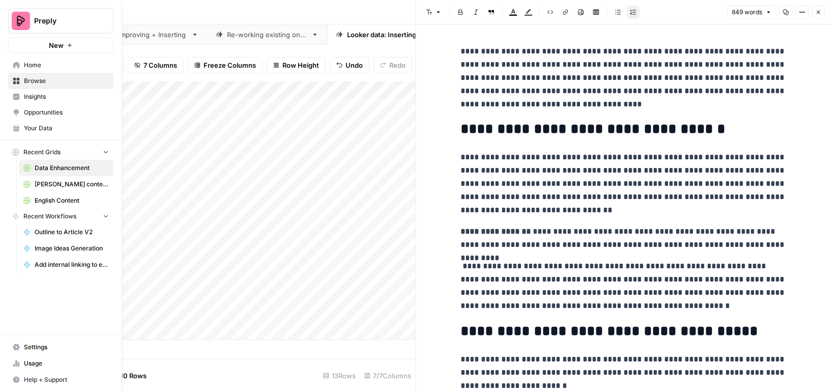
click at [24, 126] on span "Your Data" at bounding box center [66, 128] width 85 height 9
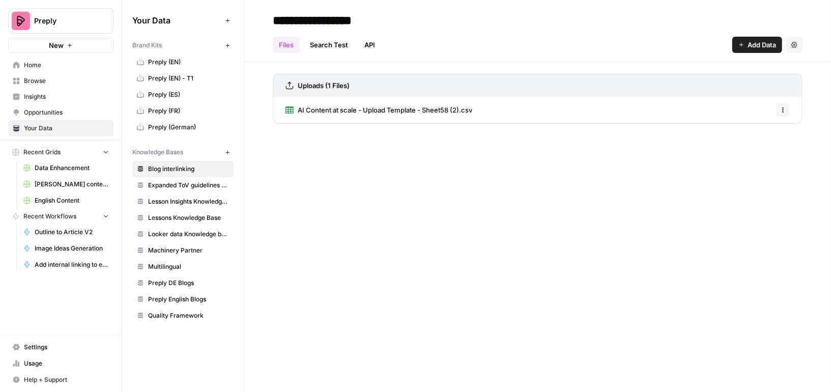
click at [194, 214] on span "Lessons Knowledge Base" at bounding box center [188, 217] width 81 height 9
click at [415, 108] on span "LI Data for Blog Data Points - Test Knowledge base.csv" at bounding box center [383, 110] width 171 height 10
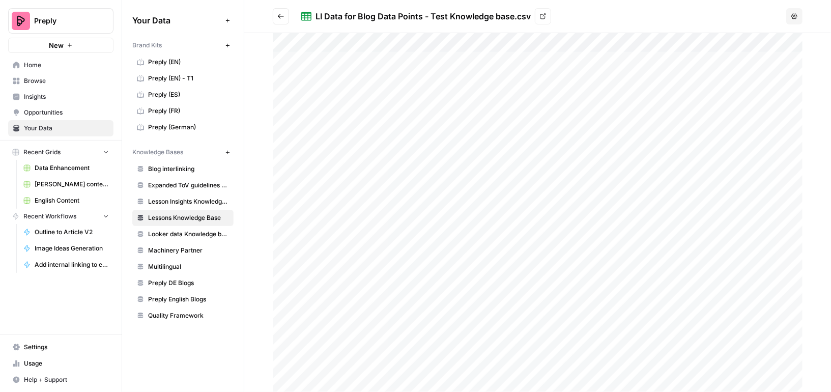
click at [206, 230] on span "Looker data Knowledge base (EN)" at bounding box center [188, 234] width 81 height 9
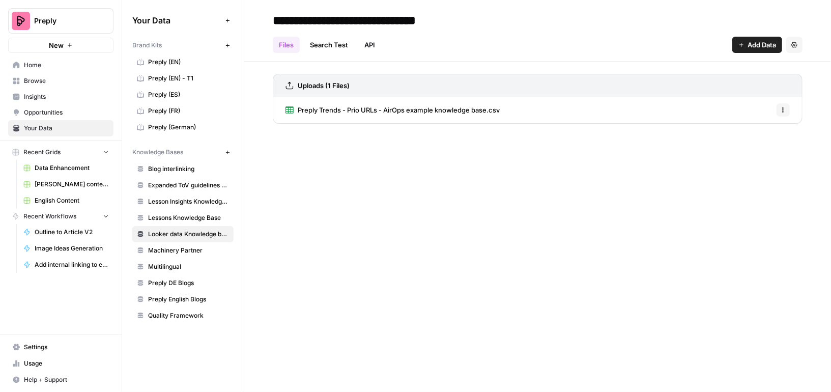
click at [489, 111] on span "Preply Trends - Prio URLs - AirOps example knowledge base.csv" at bounding box center [399, 110] width 202 height 10
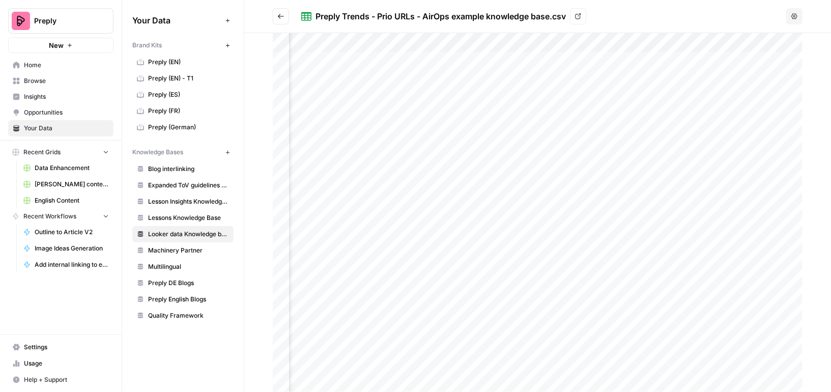
scroll to position [0, 602]
click at [73, 168] on span "Data Enhancement" at bounding box center [72, 167] width 74 height 9
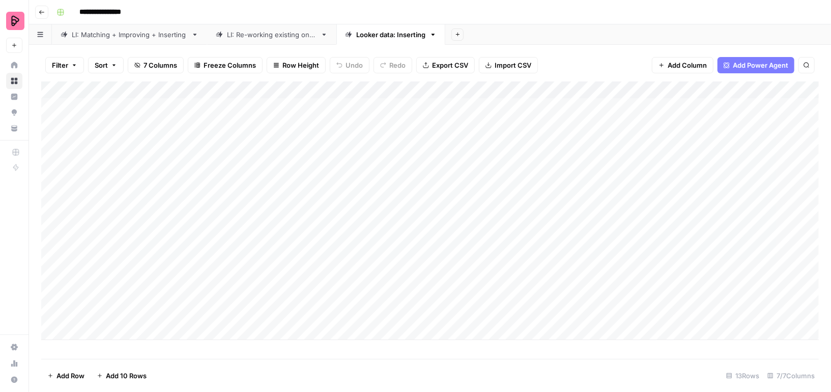
click at [690, 123] on div "Add Column" at bounding box center [430, 210] width 778 height 259
click at [753, 123] on div "Add Column" at bounding box center [430, 210] width 778 height 259
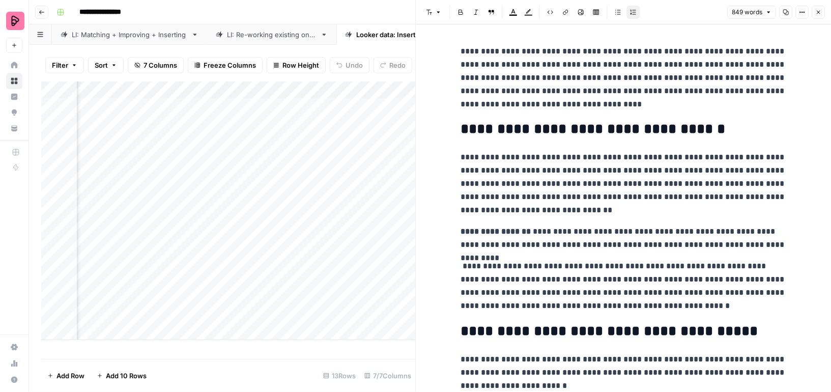
click at [821, 10] on icon "button" at bounding box center [818, 12] width 6 height 6
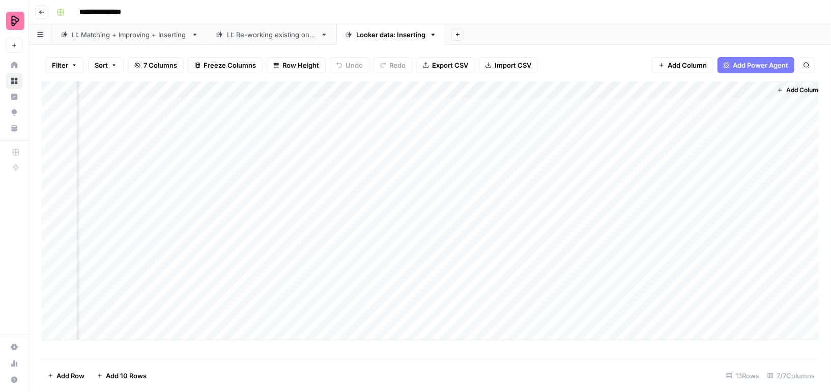
scroll to position [0, 108]
click at [580, 91] on div "Add Column" at bounding box center [430, 210] width 778 height 259
click at [599, 150] on span "Remaining Rows" at bounding box center [618, 150] width 64 height 10
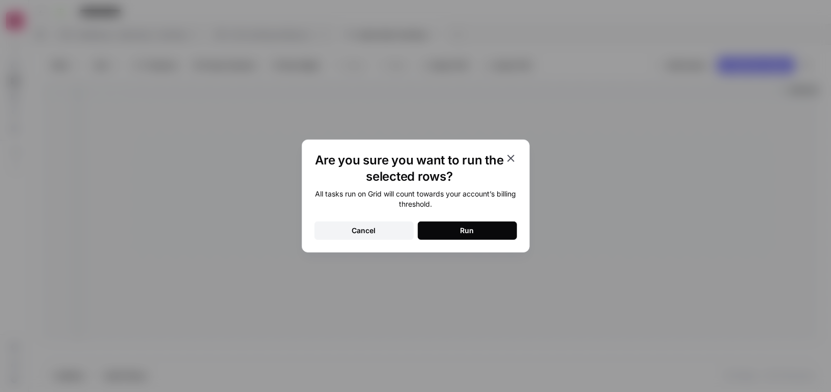
click at [485, 235] on button "Run" at bounding box center [467, 230] width 99 height 18
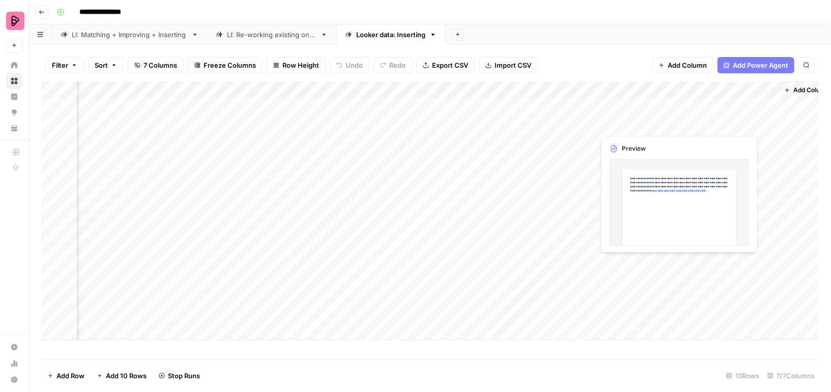
scroll to position [0, 0]
click at [440, 65] on span "Export CSV" at bounding box center [450, 65] width 36 height 10
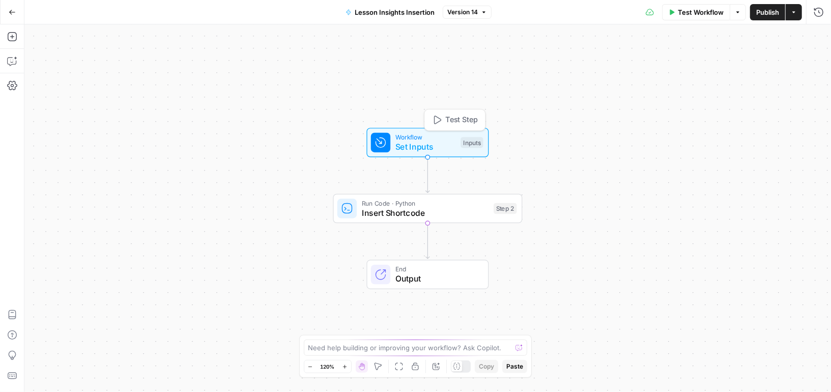
click at [447, 150] on span "Set Inputs" at bounding box center [426, 146] width 61 height 12
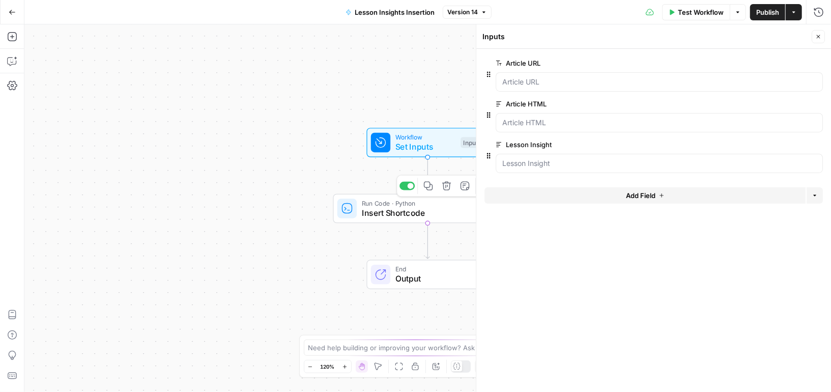
click at [442, 212] on span "Insert Shortcode" at bounding box center [425, 213] width 127 height 12
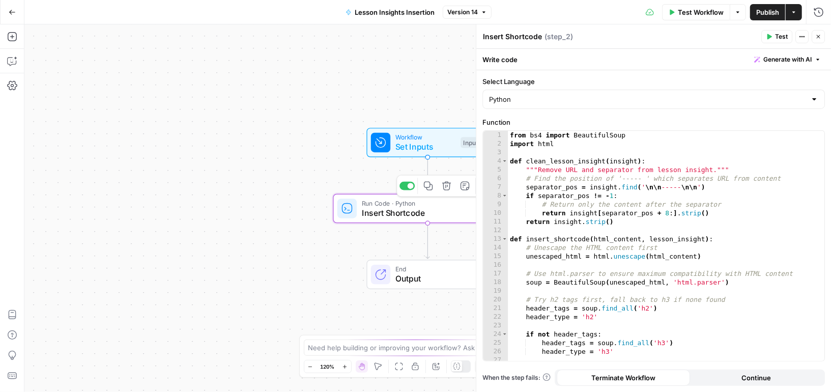
click at [275, 179] on div "Workflow Set Inputs Inputs Run Code · Python Insert Shortcode Step 2 Copy step …" at bounding box center [427, 208] width 807 height 368
click at [262, 139] on div "Workflow Set Inputs Inputs Run Code · Python Insert Shortcode Step 2 End Output" at bounding box center [427, 208] width 807 height 368
click at [446, 153] on div "Workflow Set Inputs Inputs Test Step" at bounding box center [428, 143] width 122 height 30
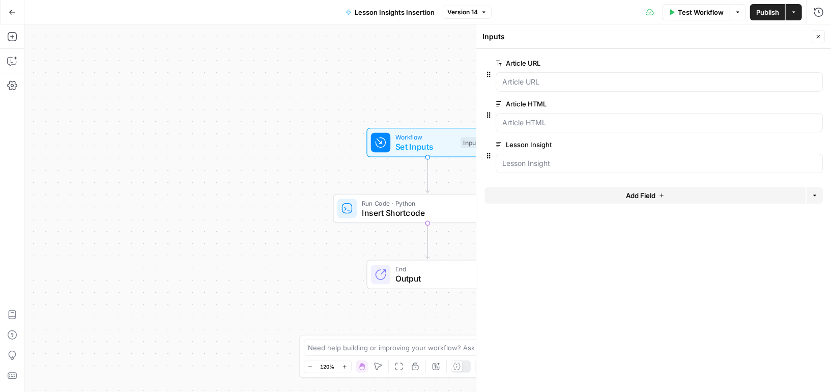
click at [14, 11] on icon "button" at bounding box center [12, 12] width 7 height 7
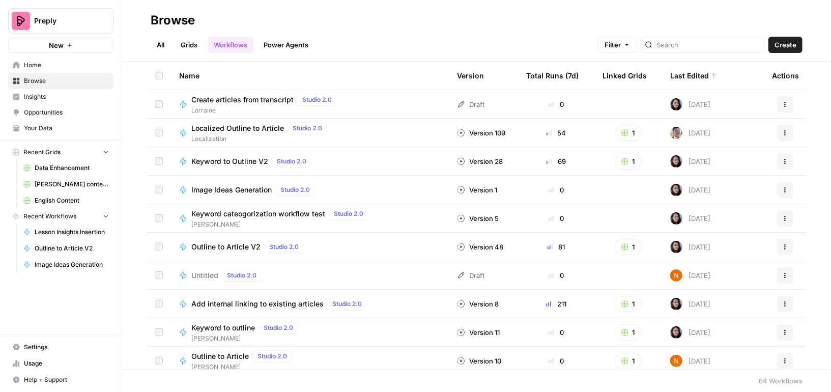
click at [165, 41] on link "All" at bounding box center [161, 45] width 20 height 16
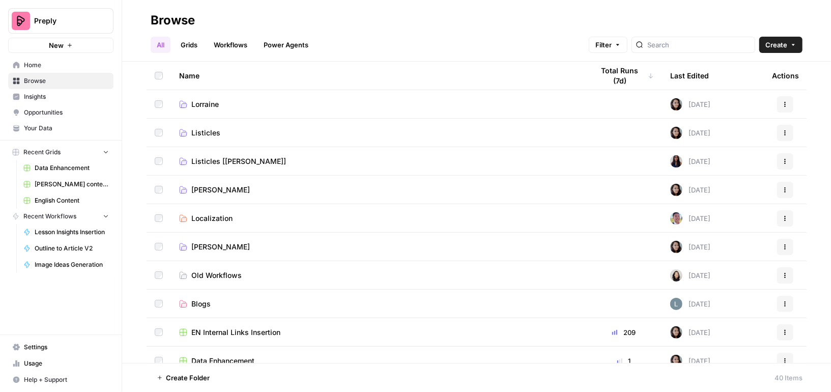
click at [227, 44] on link "Workflows" at bounding box center [231, 45] width 46 height 16
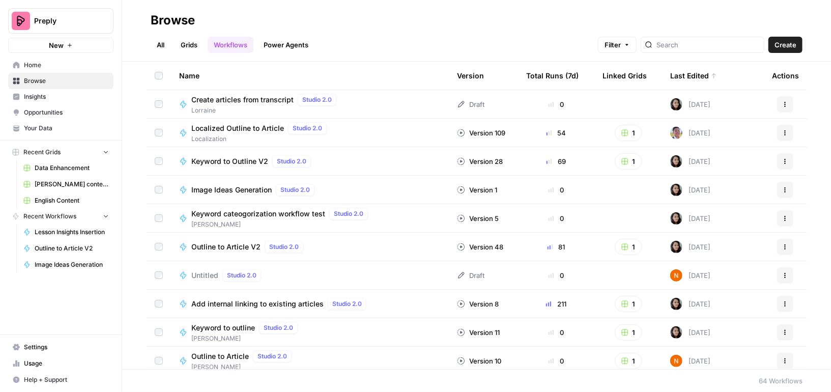
click at [711, 51] on div at bounding box center [703, 45] width 124 height 16
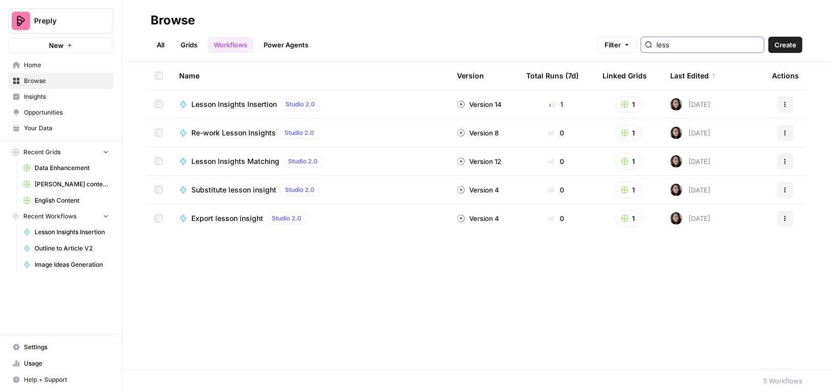
type input "less"
click at [788, 102] on icon "button" at bounding box center [785, 104] width 6 height 6
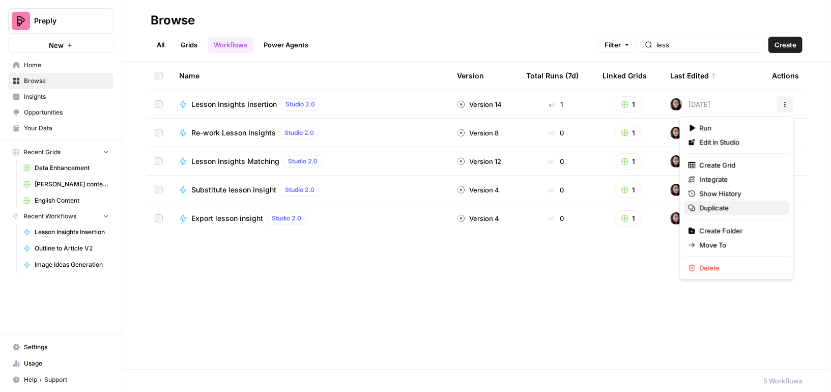
click at [729, 208] on span "Duplicate" at bounding box center [740, 208] width 81 height 10
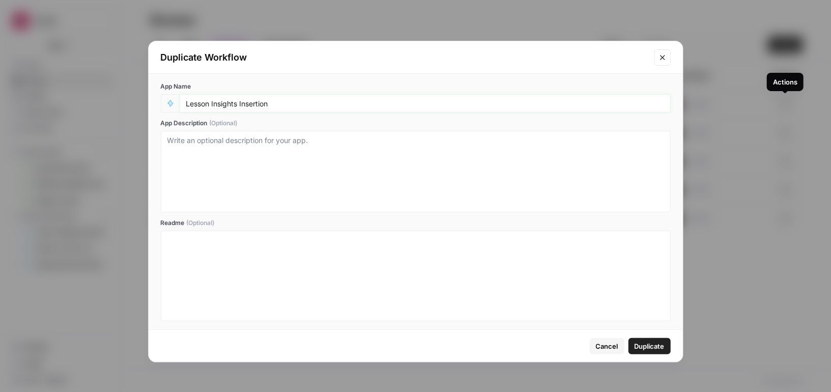
click at [195, 103] on input "Lesson Insights Insertion" at bounding box center [425, 103] width 478 height 9
type input "Looker data insights Insertion"
click at [666, 345] on button "Duplicate" at bounding box center [650, 346] width 42 height 16
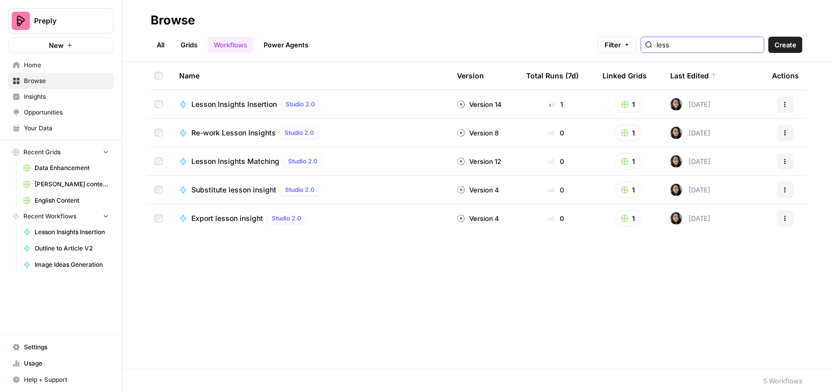
click at [701, 45] on input "less" at bounding box center [708, 45] width 103 height 10
type input "l"
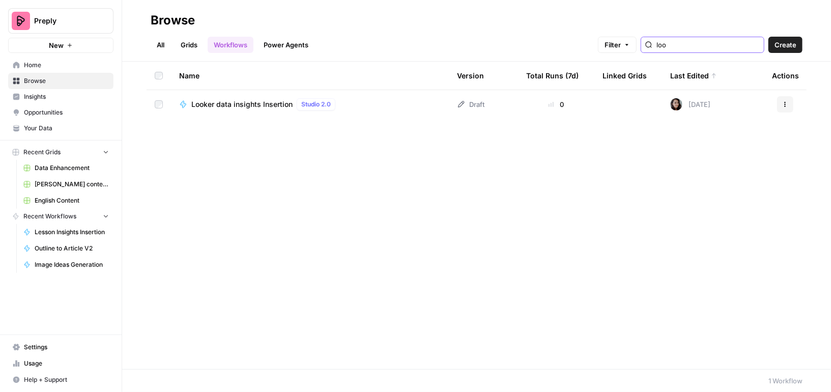
type input "loo"
click at [258, 105] on span "Looker data insights Insertion" at bounding box center [241, 104] width 101 height 10
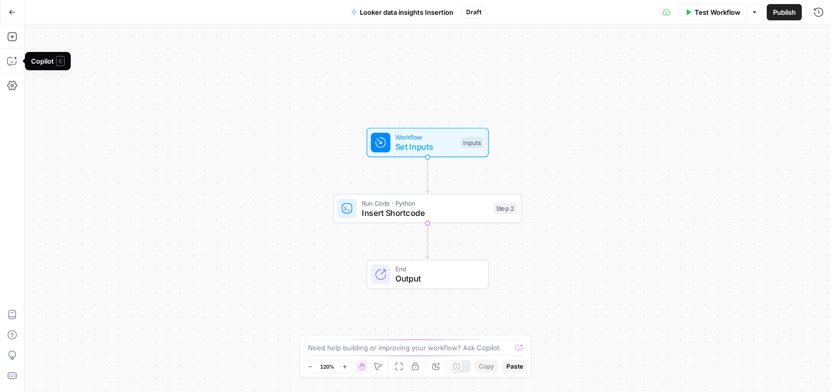
click at [15, 13] on icon "button" at bounding box center [12, 12] width 7 height 7
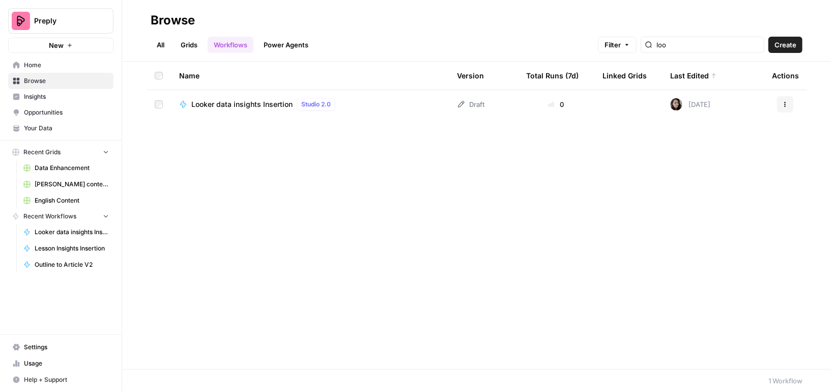
click at [75, 127] on span "Your Data" at bounding box center [66, 128] width 85 height 9
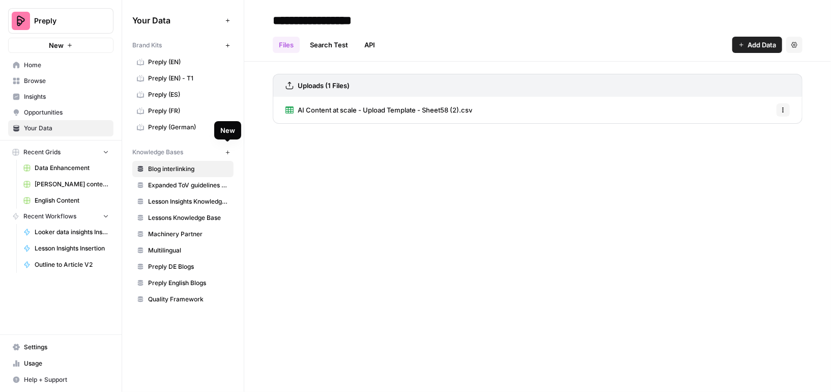
click at [227, 151] on icon "button" at bounding box center [228, 153] width 6 height 6
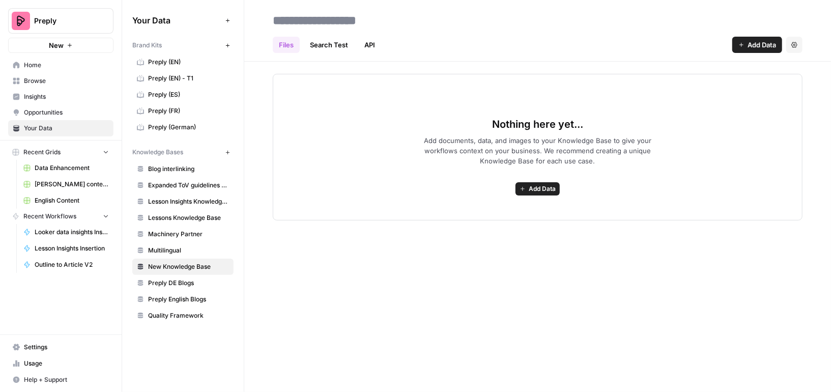
click at [298, 20] on input at bounding box center [350, 20] width 163 height 20
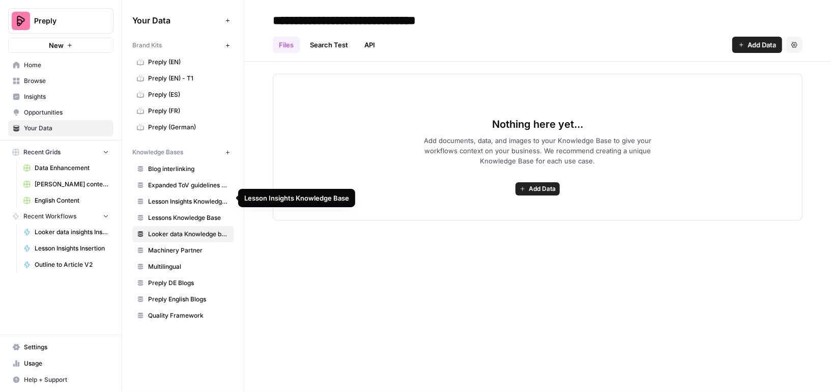
type input "**********"
click at [218, 197] on span "Lesson Insights Knowledge Base" at bounding box center [188, 201] width 81 height 9
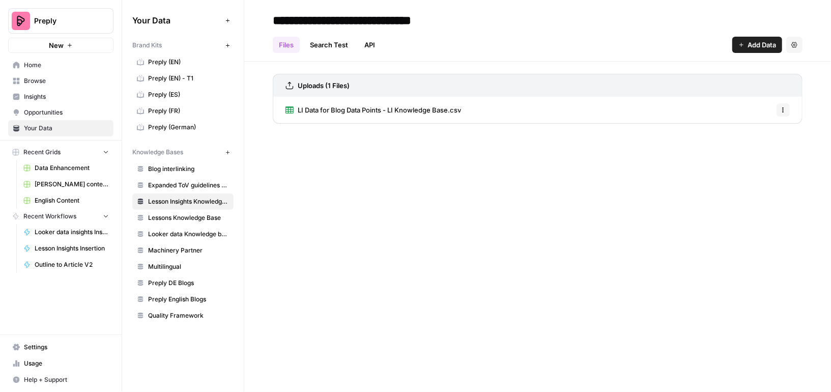
click at [170, 233] on span "Looker data Knowledge base (EN)" at bounding box center [188, 234] width 81 height 9
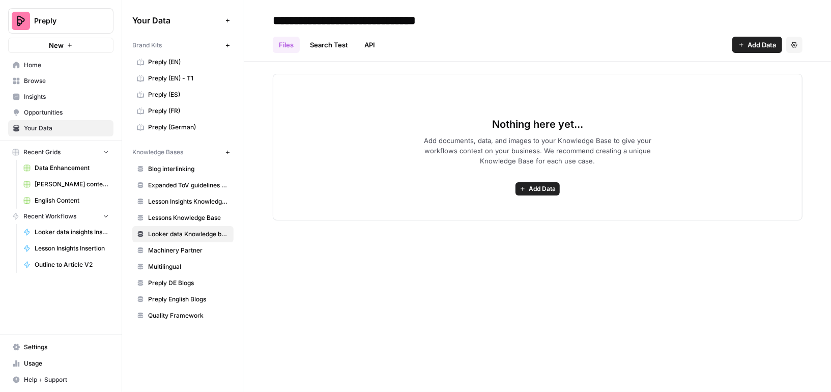
click at [529, 187] on span "Add Data" at bounding box center [542, 188] width 27 height 9
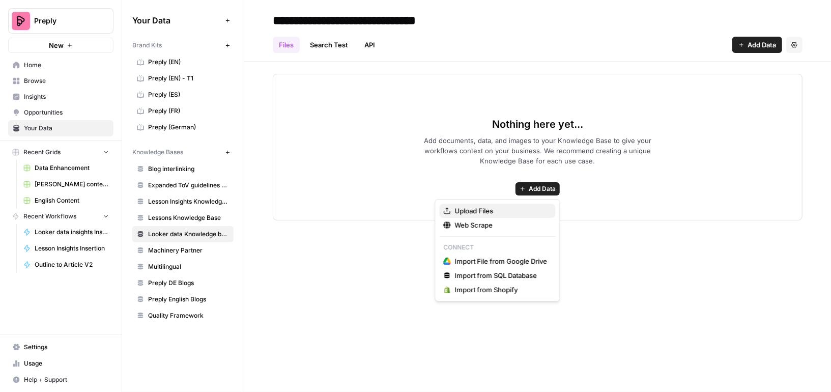
click at [503, 208] on span "Upload Files" at bounding box center [501, 211] width 93 height 10
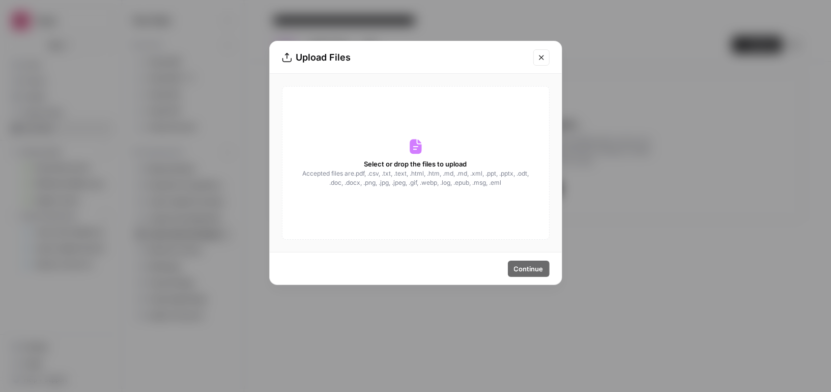
click at [412, 138] on div "Select or drop the files to upload Accepted files are .pdf, .csv, .txt, .text, …" at bounding box center [416, 163] width 268 height 154
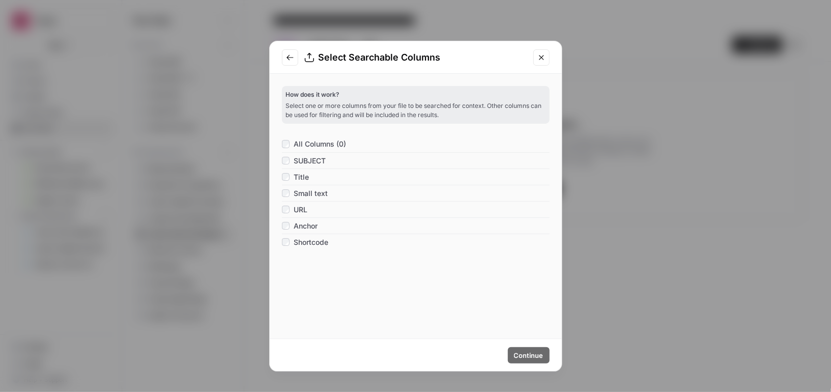
click at [354, 142] on div "All Columns (0)" at bounding box center [416, 144] width 268 height 16
click at [533, 353] on span "Continue" at bounding box center [529, 355] width 30 height 10
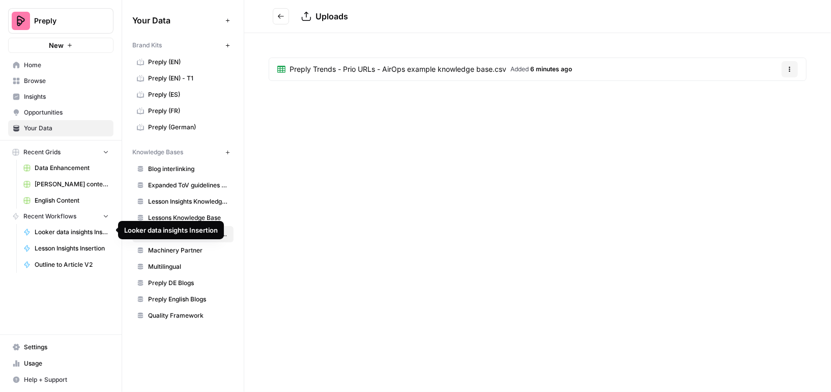
click at [48, 234] on span "Looker data insights Insertion" at bounding box center [72, 232] width 74 height 9
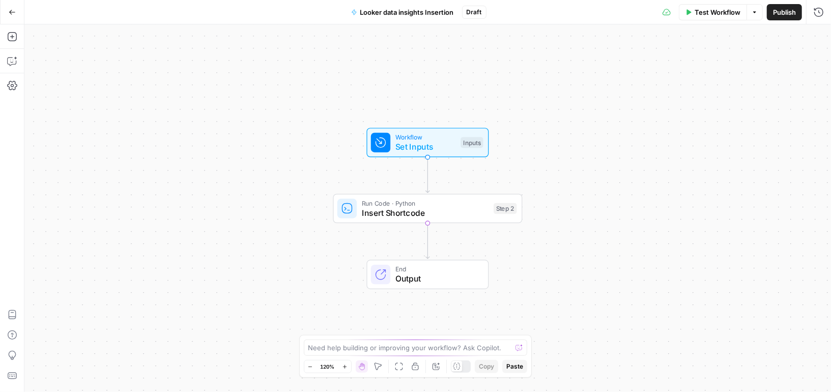
click at [419, 158] on div "Workflow Set Inputs Inputs Test Step Run Code · Python Insert Shortcode Step 2 …" at bounding box center [427, 208] width 807 height 368
click at [416, 142] on span "Set Inputs" at bounding box center [426, 146] width 61 height 12
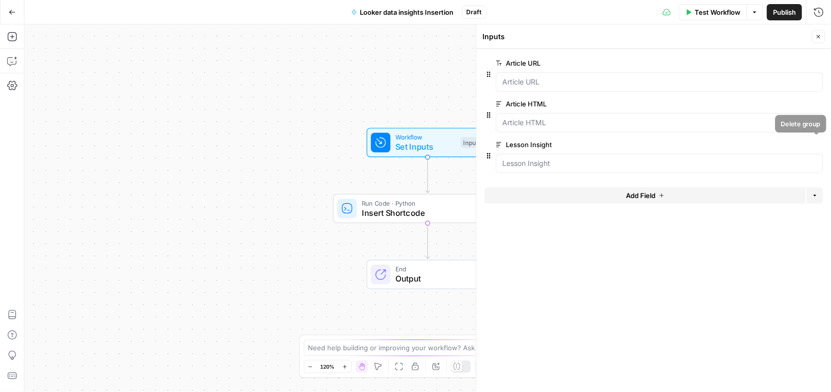
click at [815, 142] on icon "button" at bounding box center [816, 144] width 5 height 5
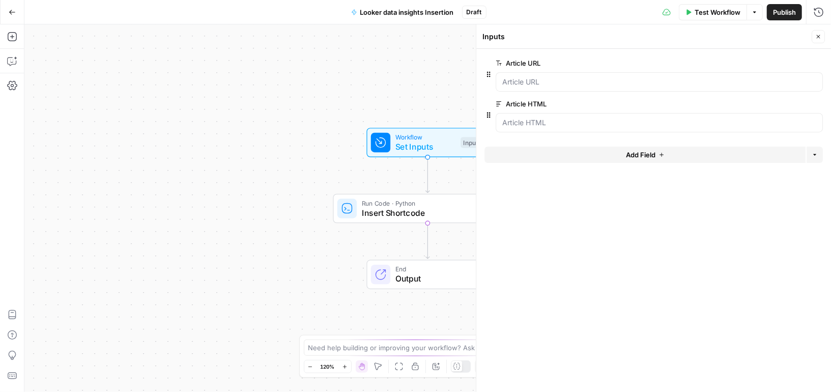
click at [683, 153] on button "Add Field" at bounding box center [645, 155] width 321 height 16
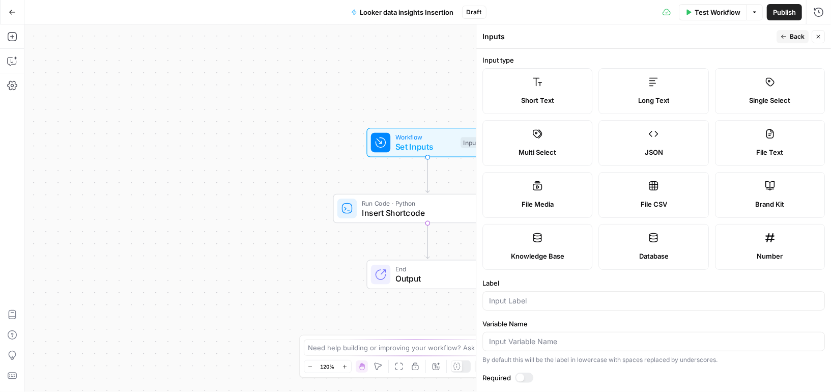
click at [662, 248] on label "Database" at bounding box center [654, 247] width 110 height 46
click at [542, 246] on label "Knowledge Base" at bounding box center [538, 247] width 110 height 46
click at [785, 37] on div "Publish P" at bounding box center [784, 34] width 33 height 10
click at [800, 37] on span "Back" at bounding box center [797, 36] width 15 height 9
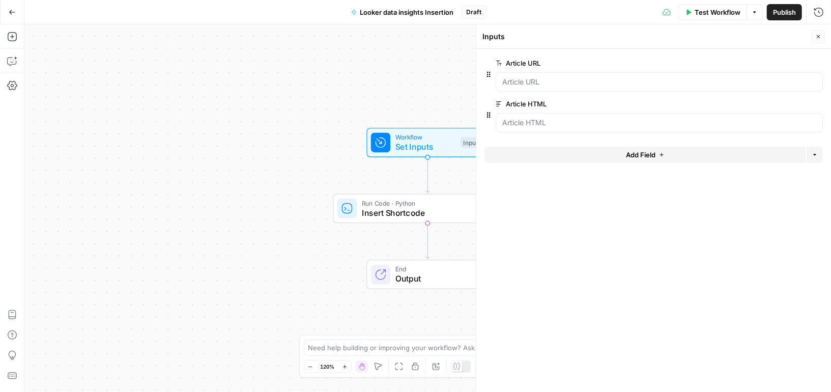
click at [713, 151] on button "Add Field" at bounding box center [645, 155] width 321 height 16
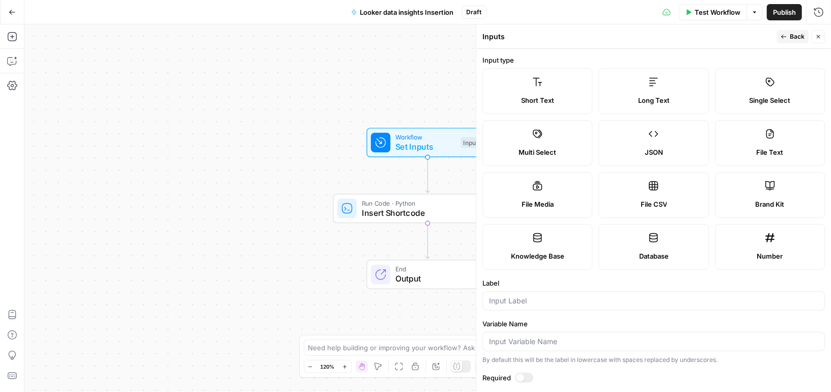
click at [534, 257] on span "Knowledge Base" at bounding box center [537, 256] width 53 height 10
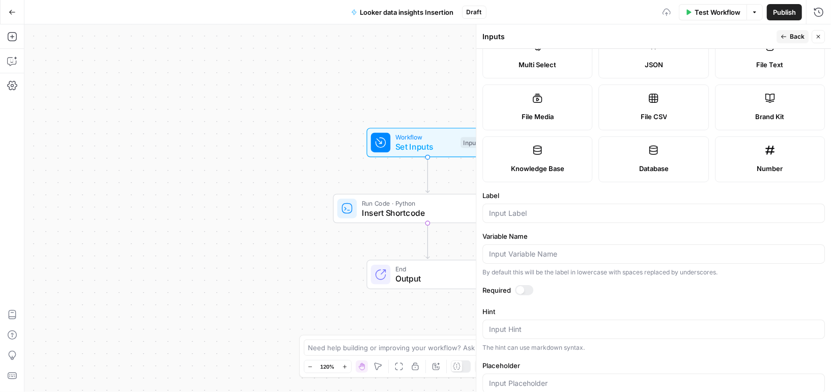
scroll to position [104, 0]
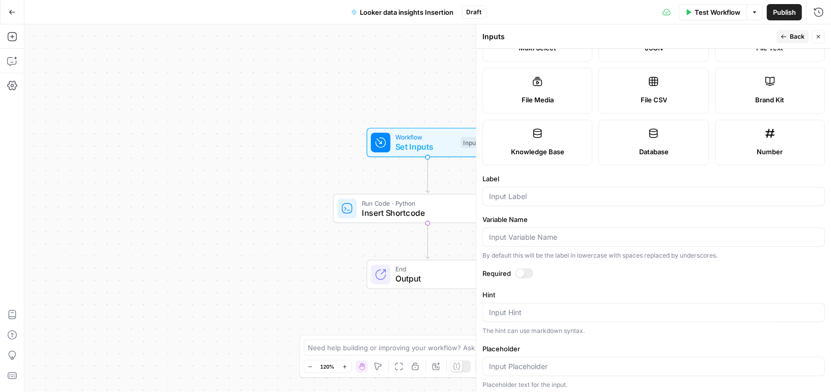
click at [545, 142] on label "Knowledge Base" at bounding box center [538, 143] width 110 height 46
click at [536, 191] on input "Label" at bounding box center [653, 196] width 329 height 10
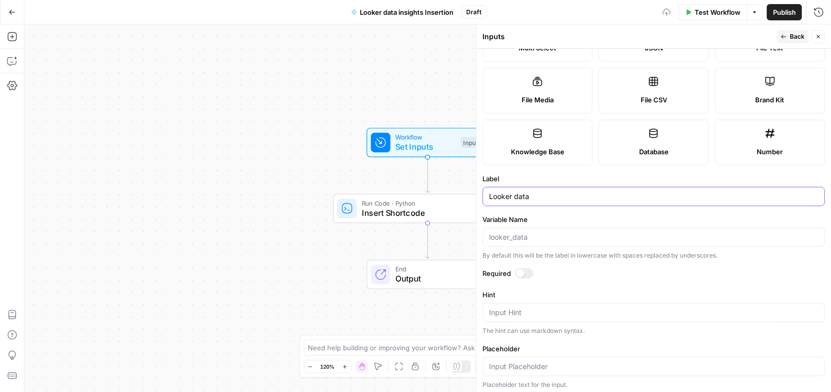
type input "Looker data"
click at [788, 34] on button "Back" at bounding box center [793, 36] width 32 height 13
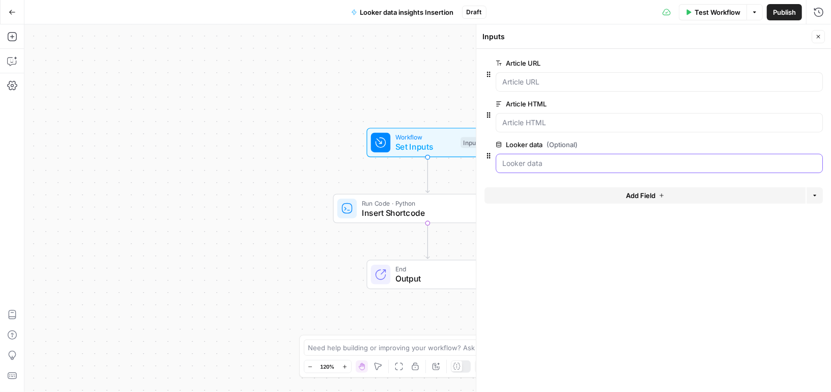
click at [611, 160] on data "Looker data (Optional)" at bounding box center [659, 163] width 314 height 10
click at [719, 10] on span "Test Workflow" at bounding box center [718, 12] width 46 height 10
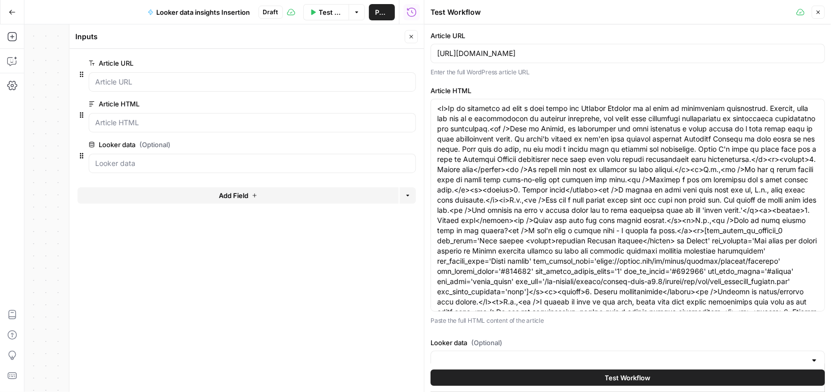
scroll to position [16, 0]
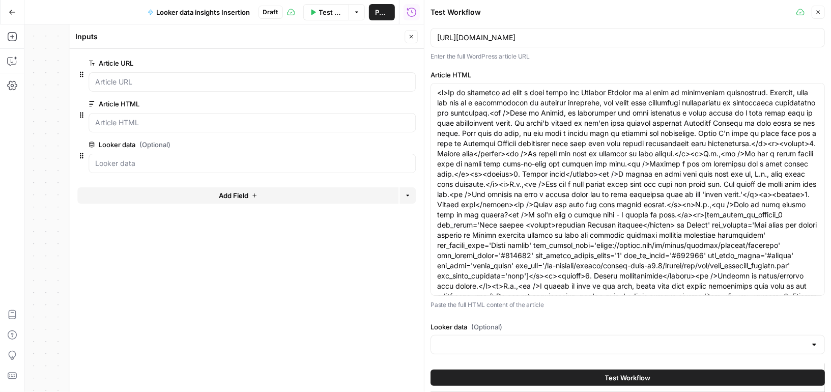
click at [818, 14] on icon "button" at bounding box center [818, 12] width 6 height 6
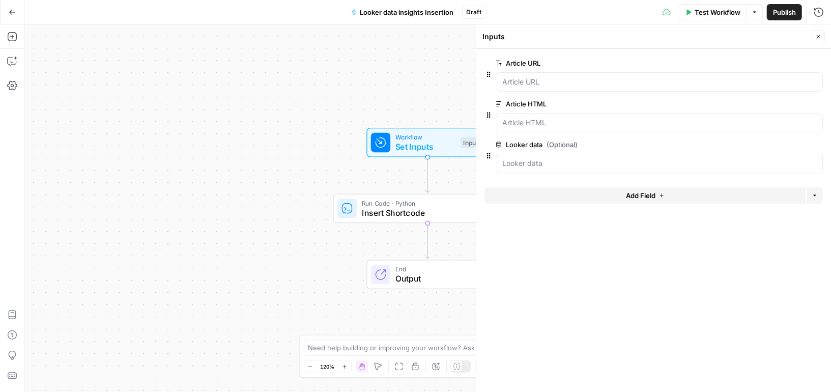
click at [784, 145] on span "edit field" at bounding box center [785, 144] width 22 height 8
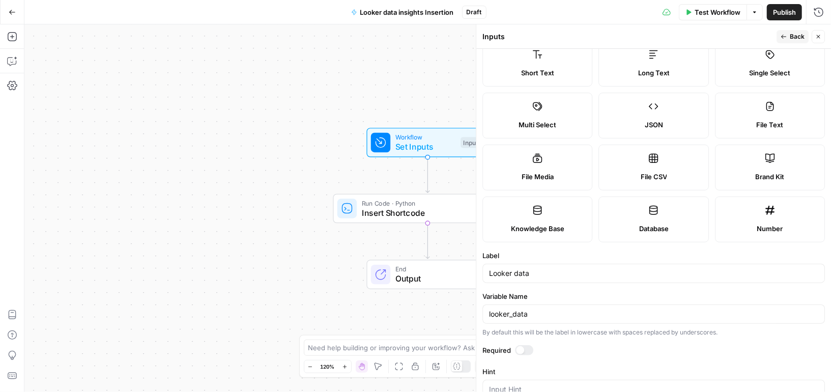
scroll to position [42, 0]
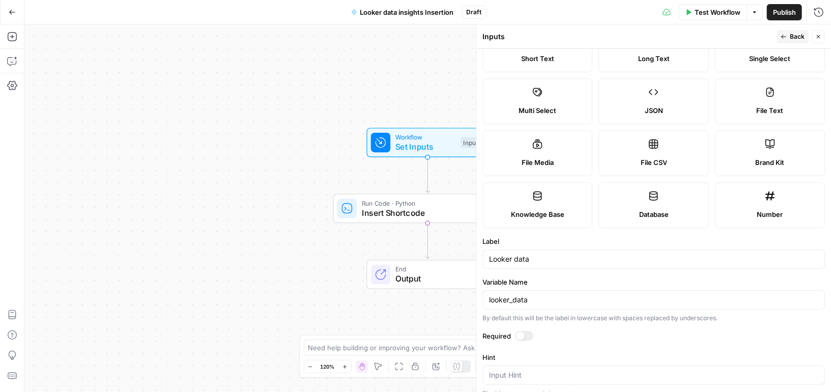
click at [524, 331] on div at bounding box center [524, 336] width 18 height 10
click at [791, 38] on span "Back" at bounding box center [797, 36] width 15 height 9
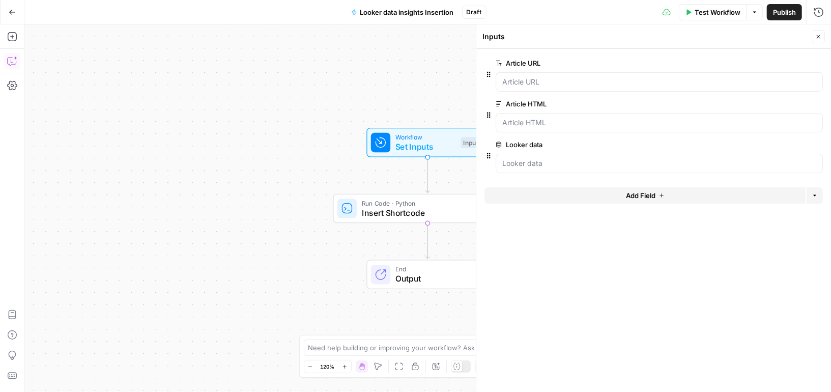
click at [11, 64] on icon "button" at bounding box center [11, 62] width 9 height 8
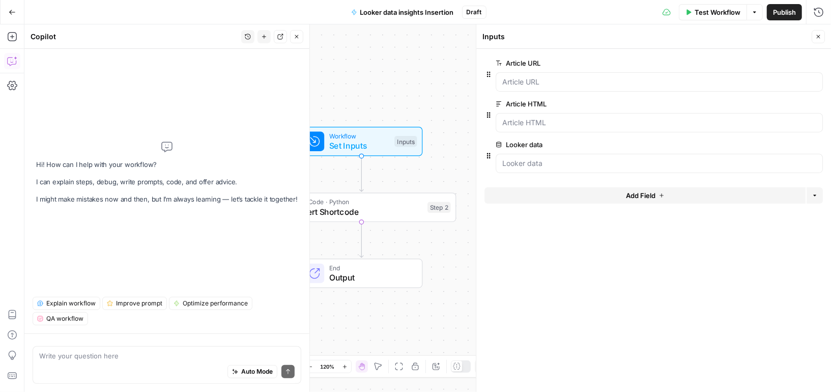
click at [133, 353] on textarea at bounding box center [167, 356] width 256 height 10
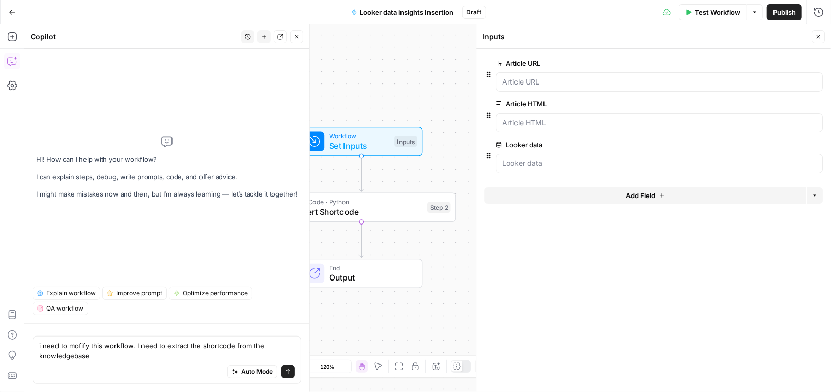
type textarea "i need to mofify this workflow. I need to extract the shortcode from the knowle…"
click at [604, 196] on button "Add Field" at bounding box center [645, 195] width 321 height 16
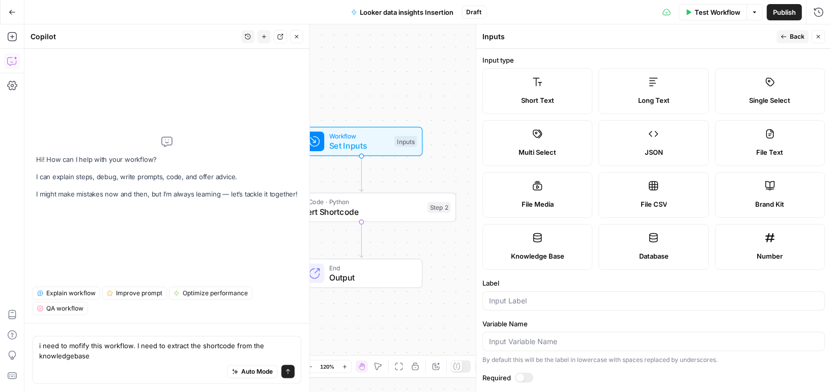
click at [566, 82] on label "Short Text" at bounding box center [538, 91] width 110 height 46
click at [517, 296] on input "Label" at bounding box center [653, 301] width 329 height 10
type input "Subject"
click at [530, 375] on div at bounding box center [524, 378] width 18 height 10
click at [795, 35] on span "Back" at bounding box center [797, 36] width 15 height 9
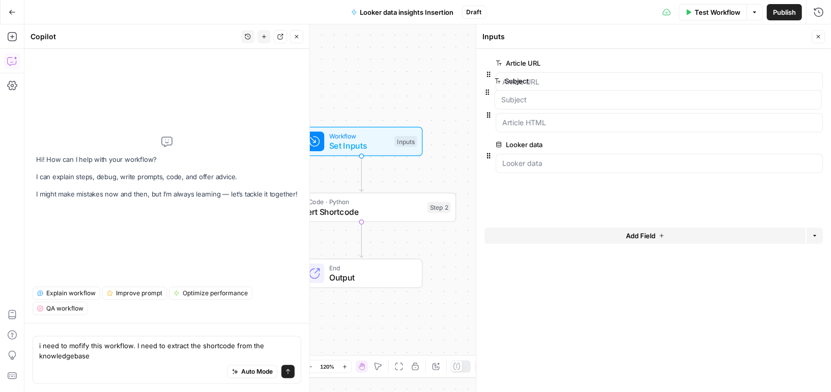
drag, startPoint x: 490, startPoint y: 194, endPoint x: 485, endPoint y: 82, distance: 112.1
drag, startPoint x: 487, startPoint y: 195, endPoint x: 485, endPoint y: 80, distance: 115.1
drag, startPoint x: 490, startPoint y: 194, endPoint x: 485, endPoint y: 79, distance: 115.1
click at [148, 363] on div "Auto Mode Send" at bounding box center [167, 372] width 256 height 22
type textarea "i need to mofify this workflow. I need to extract the shortcode from the knowle…"
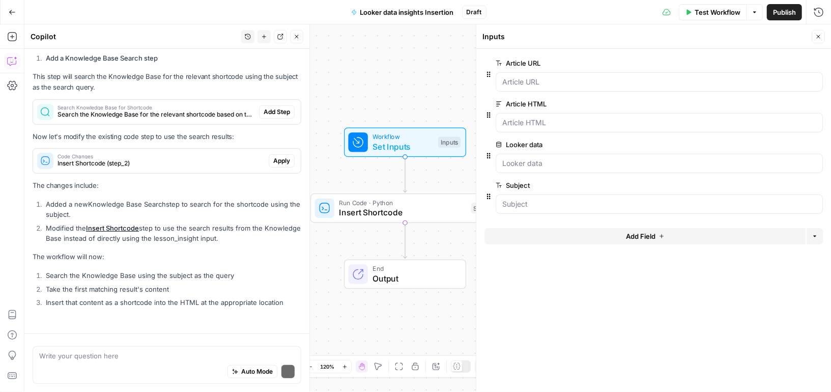
click at [266, 124] on div "I notice you want to modify the workflow to fetch a shortcode from a Knowledge …" at bounding box center [167, 114] width 269 height 392
click at [271, 114] on span "Add Step" at bounding box center [277, 111] width 26 height 9
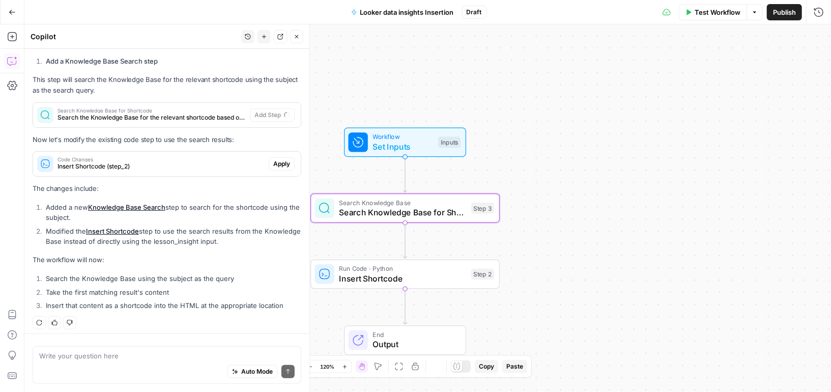
type textarea "Search Knowledge Base for Shortcode"
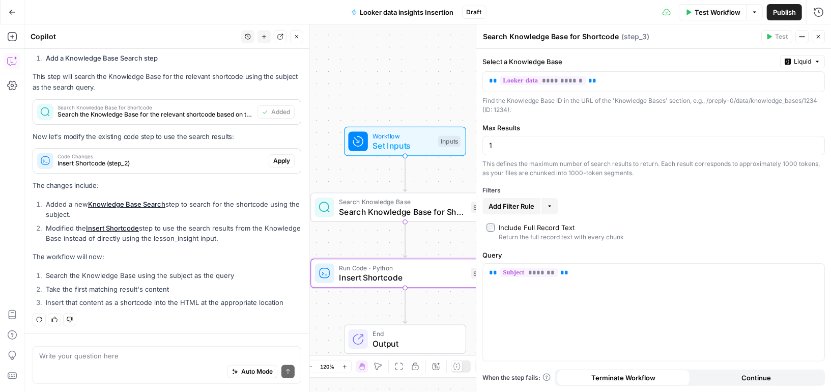
click at [280, 157] on span "Apply" at bounding box center [281, 160] width 17 height 9
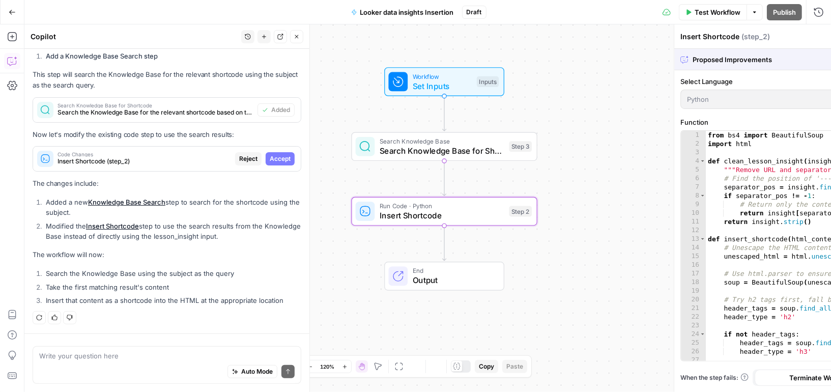
scroll to position [223, 0]
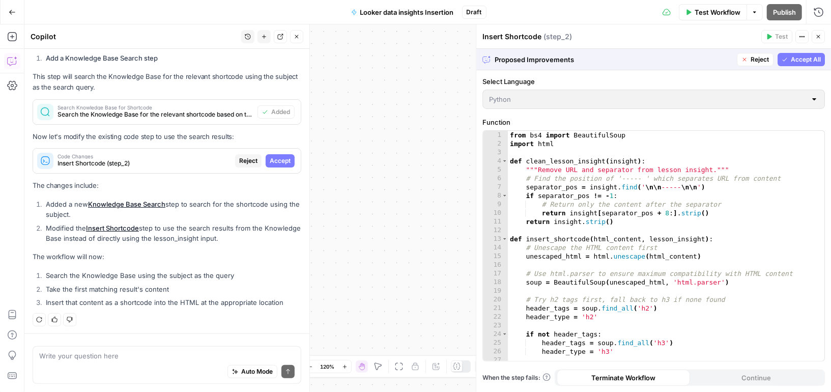
click at [280, 157] on span "Accept" at bounding box center [280, 160] width 21 height 9
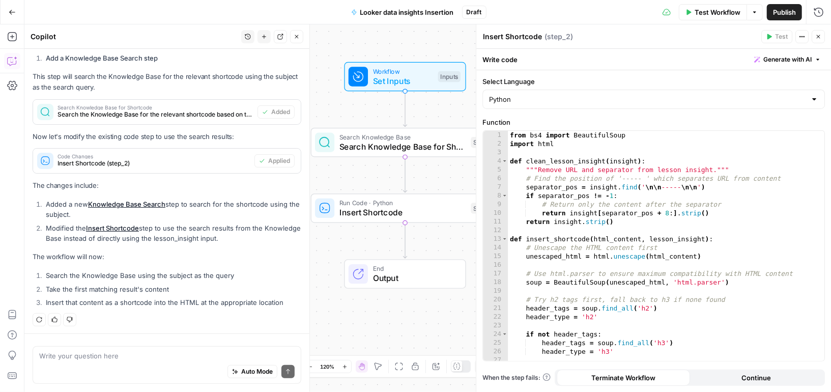
click at [696, 9] on span "Test Workflow" at bounding box center [718, 12] width 46 height 10
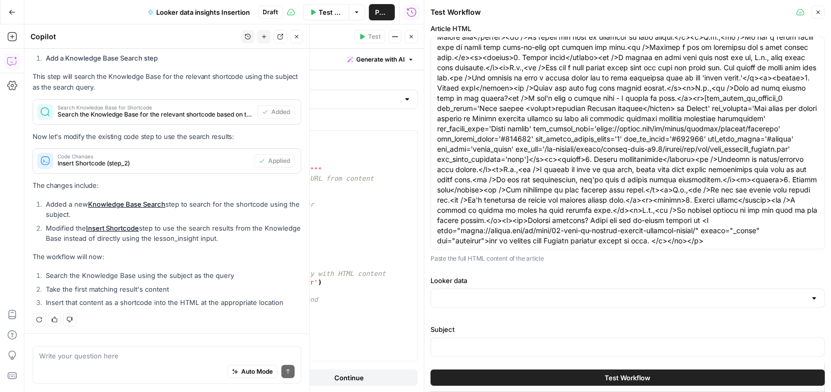
scroll to position [64, 0]
click at [572, 291] on input "Looker data" at bounding box center [621, 296] width 369 height 10
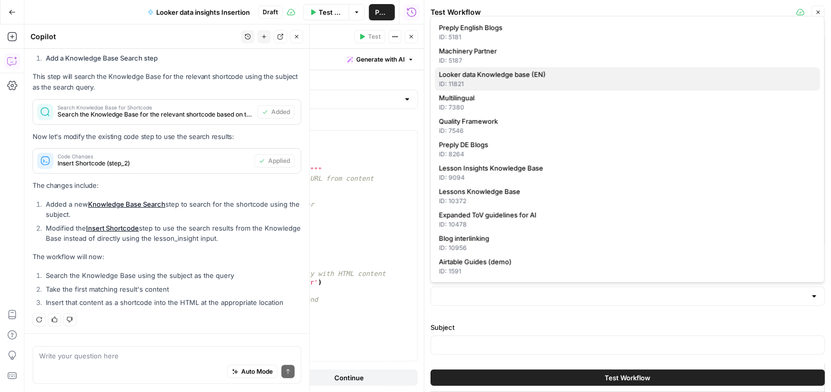
click at [545, 73] on span "Looker data Knowledge base (EN)" at bounding box center [625, 74] width 373 height 10
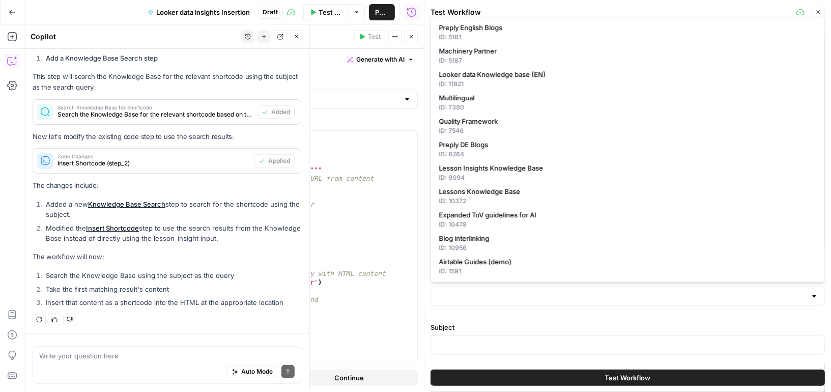
type input "Looker data Knowledge base (EN)"
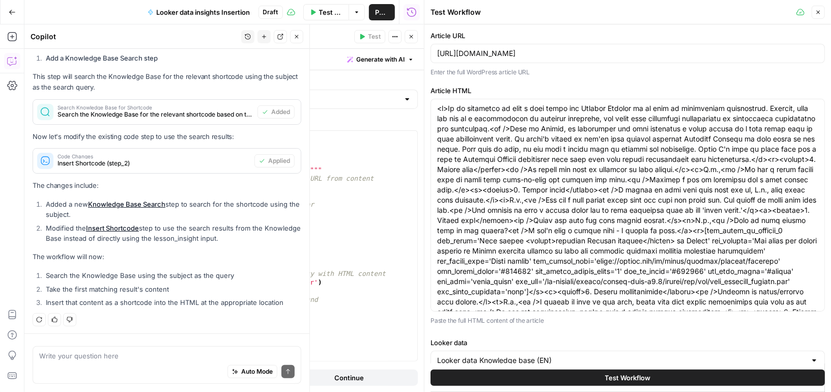
scroll to position [73, 0]
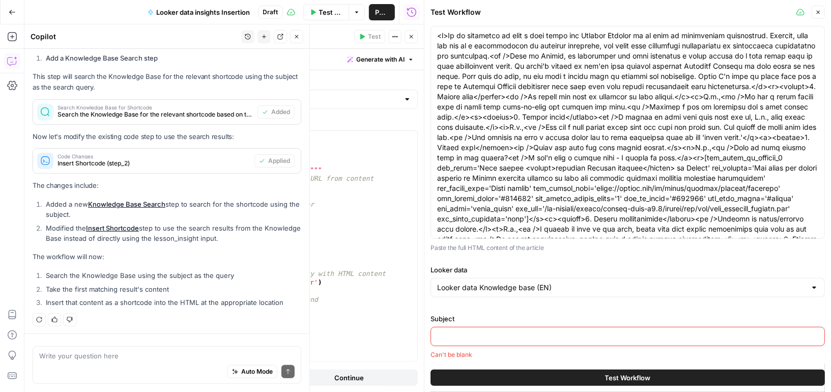
click at [469, 329] on div at bounding box center [628, 336] width 395 height 19
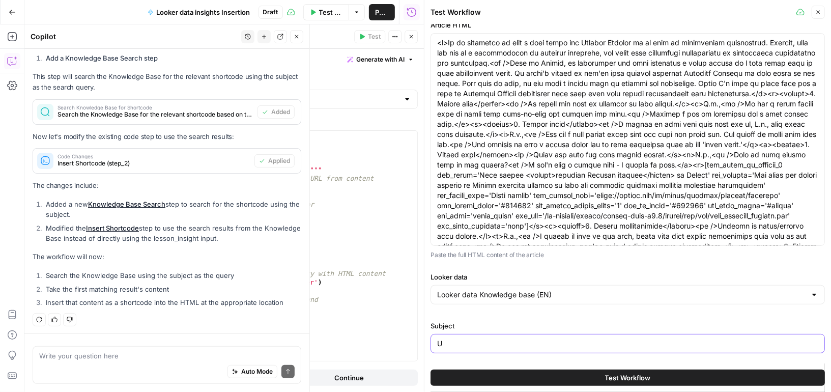
scroll to position [64, 0]
type input "Uzbek"
click at [521, 380] on button "Test Workflow" at bounding box center [628, 378] width 395 height 16
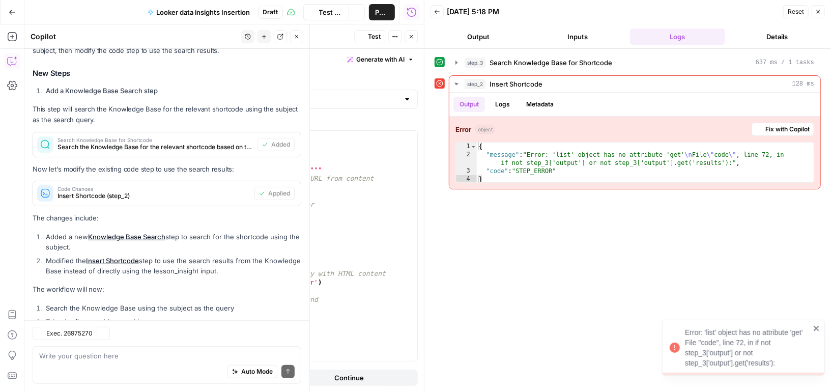
scroll to position [239, 0]
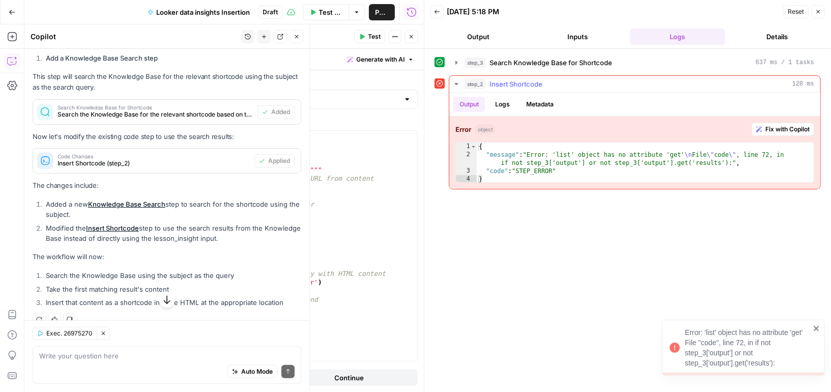
click at [773, 125] on span "Fix with Copilot" at bounding box center [788, 129] width 44 height 9
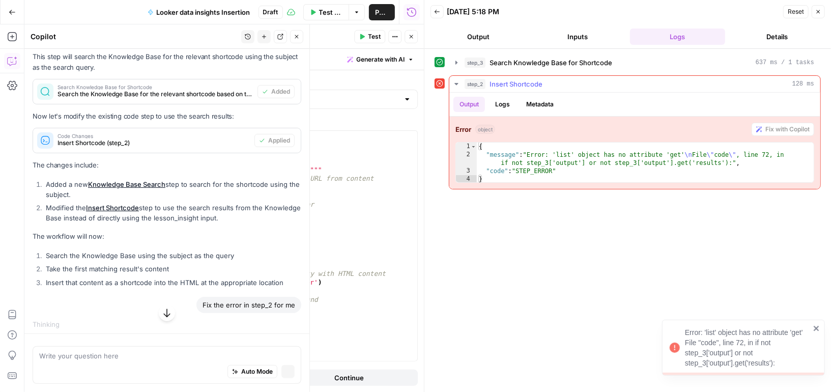
scroll to position [219, 0]
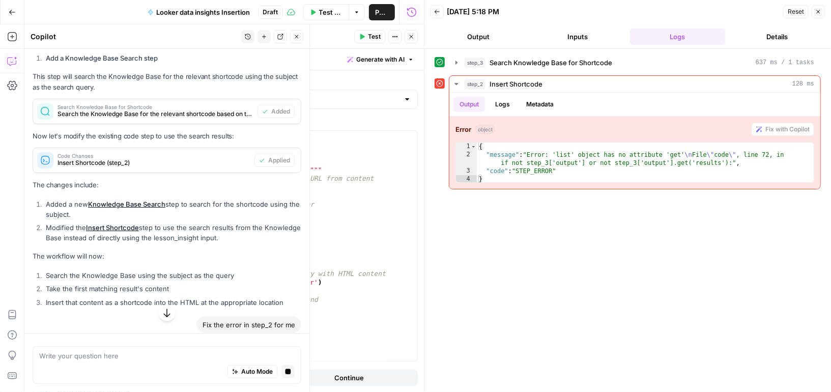
click at [573, 35] on button "Inputs" at bounding box center [578, 37] width 96 height 16
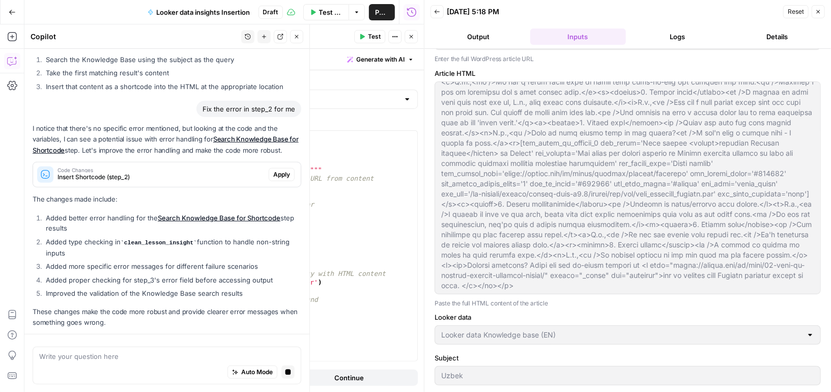
scroll to position [484, 0]
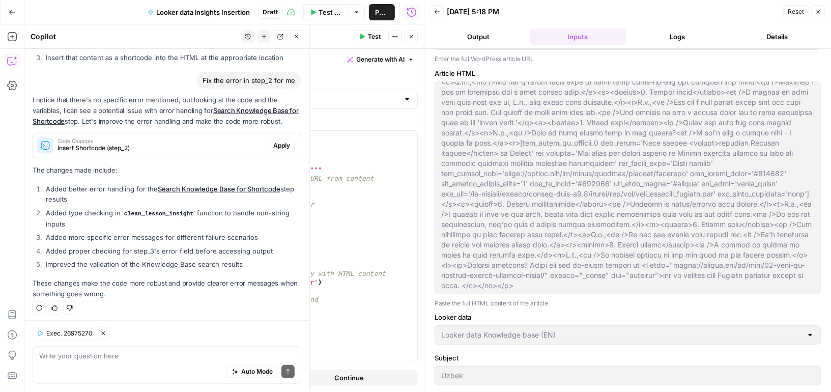
click at [284, 143] on span "Apply" at bounding box center [281, 145] width 17 height 9
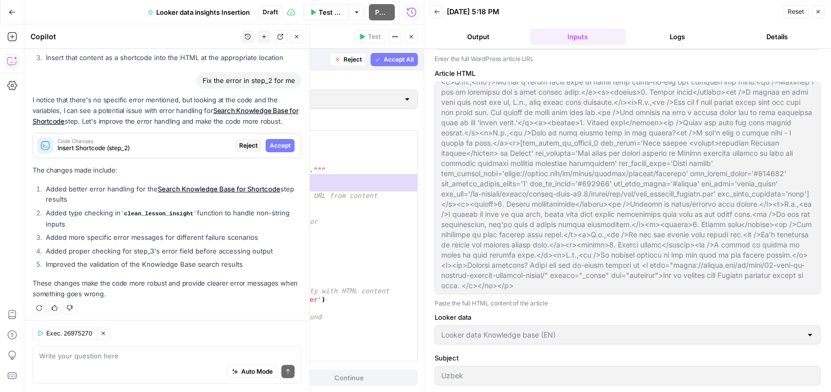
click at [284, 143] on span "Accept" at bounding box center [280, 145] width 21 height 9
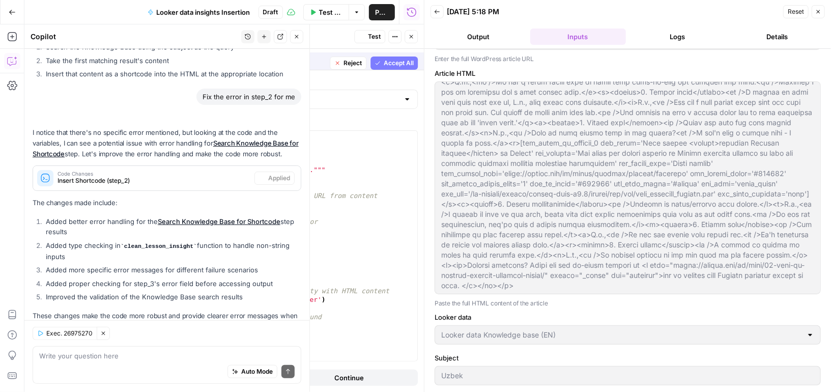
scroll to position [500, 0]
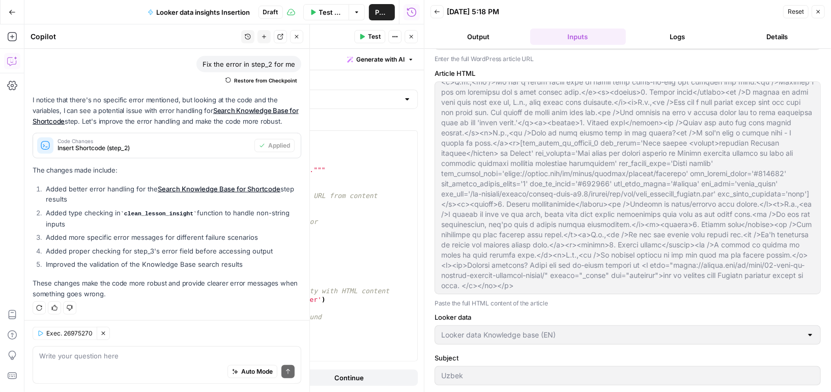
click at [320, 11] on span "Test Workflow" at bounding box center [331, 12] width 24 height 10
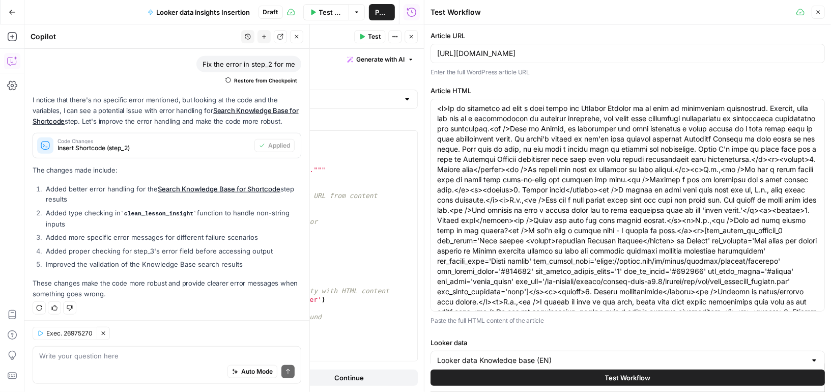
click at [626, 379] on span "Test Workflow" at bounding box center [628, 378] width 46 height 10
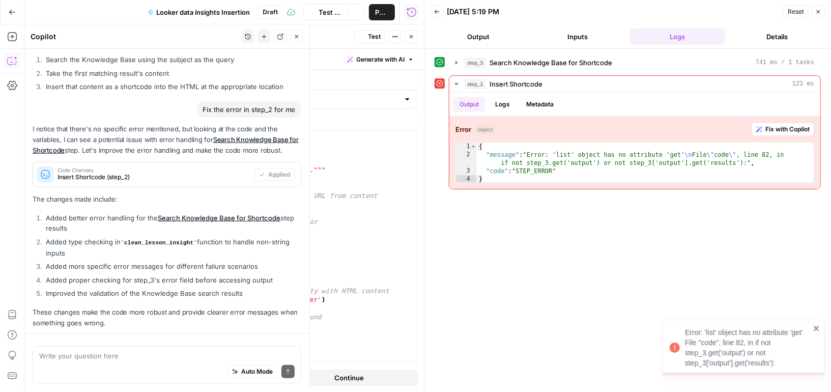
scroll to position [500, 0]
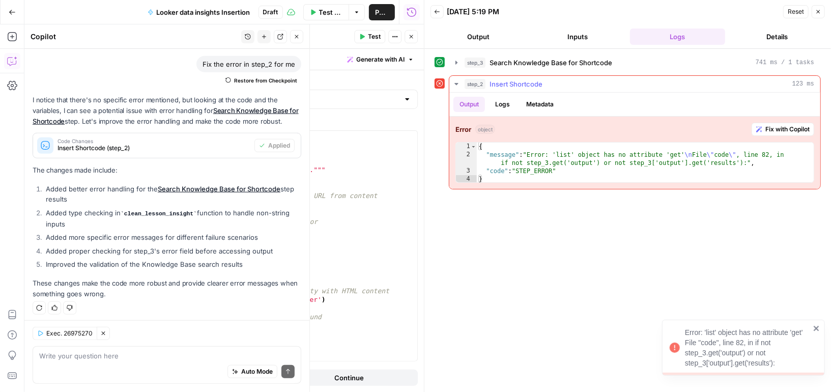
click at [768, 127] on span "Fix with Copilot" at bounding box center [788, 129] width 44 height 9
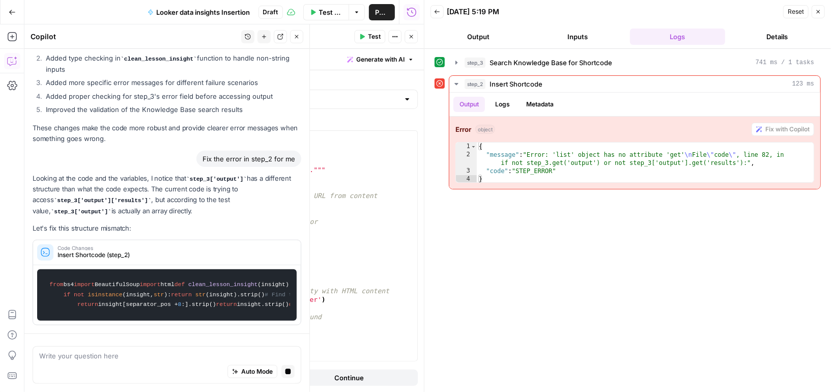
scroll to position [564, 0]
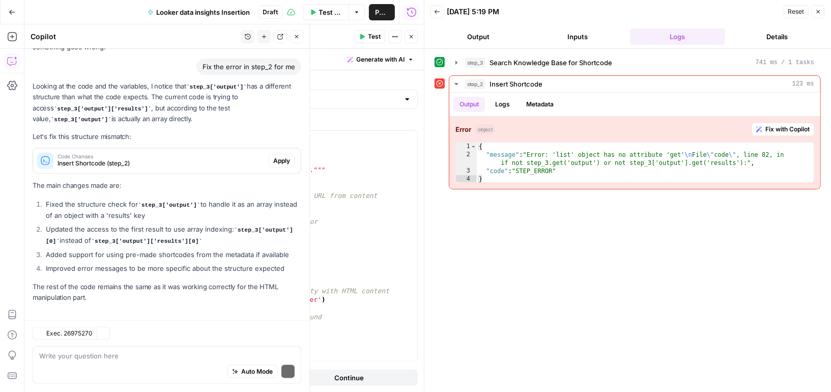
click at [279, 184] on p "The main changes made are:" at bounding box center [167, 185] width 269 height 11
click at [280, 156] on span "Apply" at bounding box center [281, 160] width 17 height 9
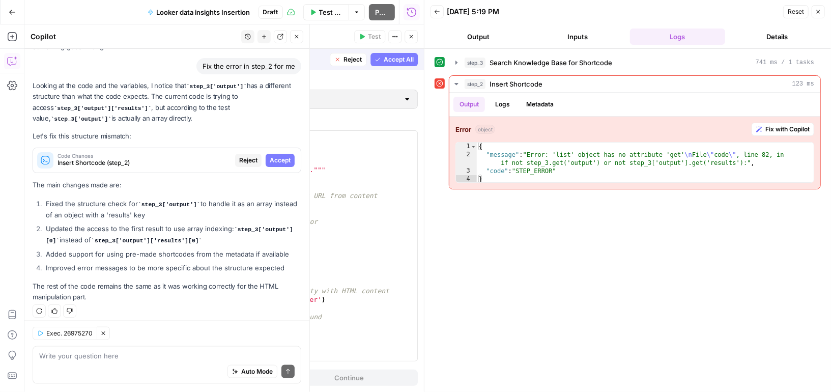
click at [280, 156] on span "Accept" at bounding box center [280, 160] width 21 height 9
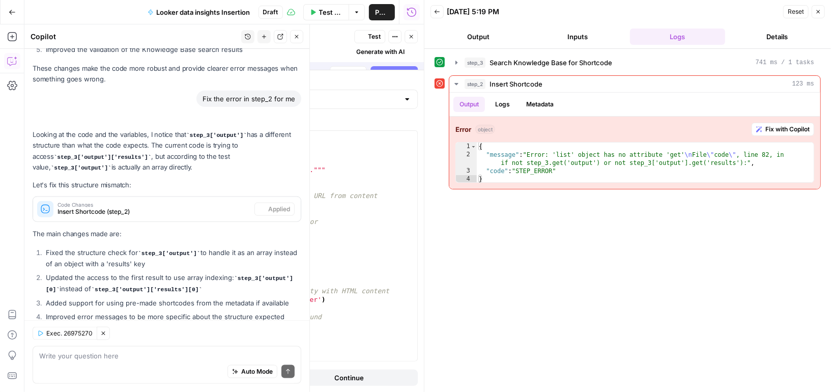
scroll to position [764, 0]
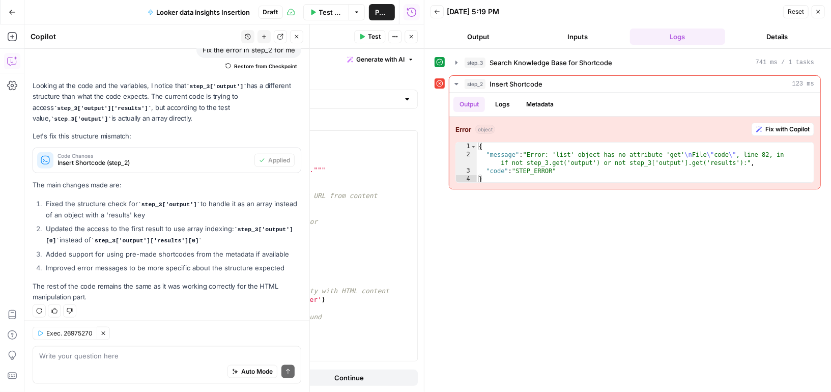
click at [313, 12] on icon "button" at bounding box center [313, 12] width 5 height 6
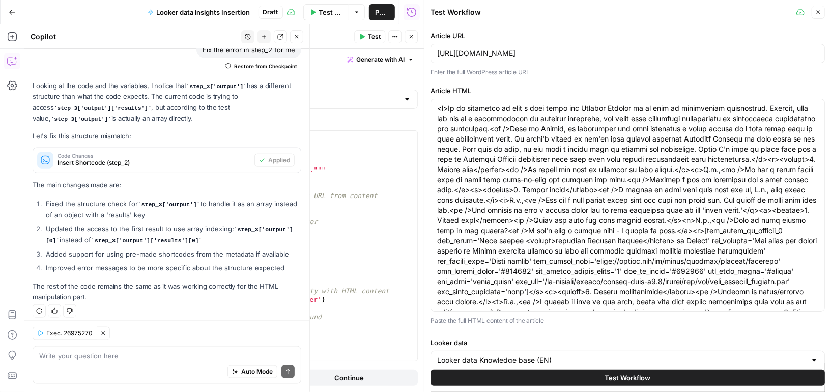
click at [571, 372] on button "Test Workflow" at bounding box center [628, 378] width 395 height 16
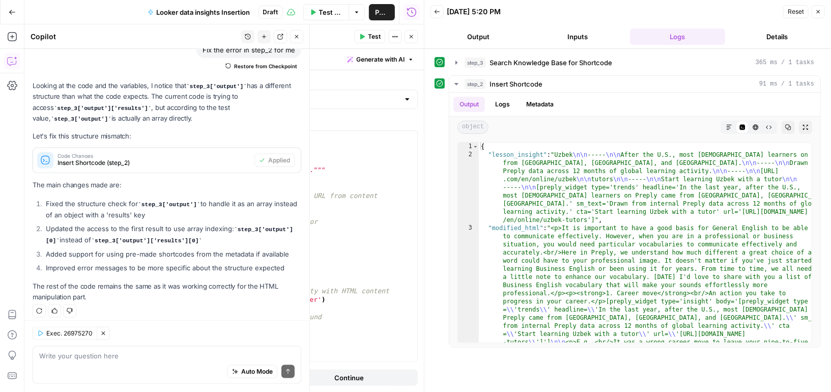
click at [379, 9] on span "Publish" at bounding box center [382, 12] width 14 height 10
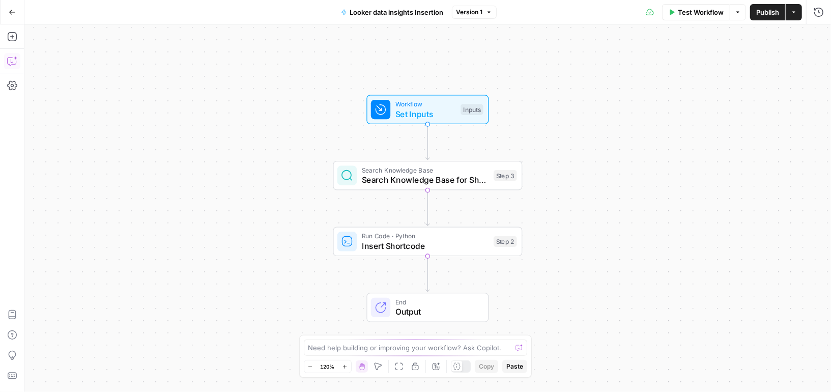
click at [16, 60] on icon "button" at bounding box center [12, 61] width 10 height 10
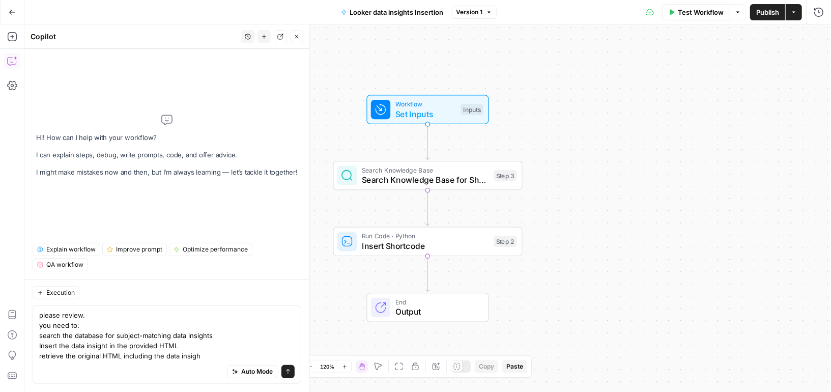
type textarea "please review. you need to: search the database for subject-matching data insig…"
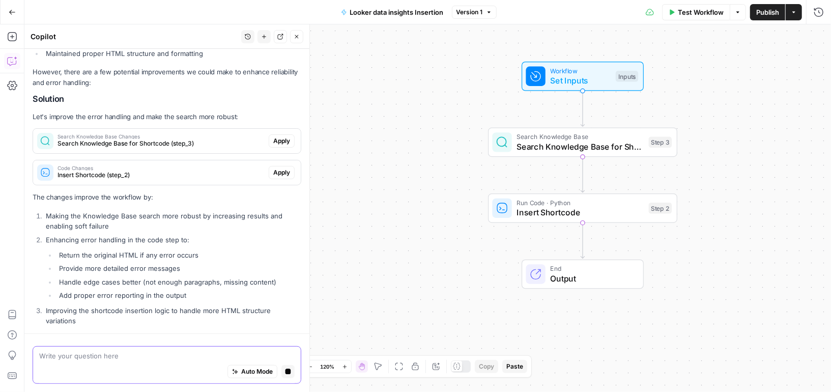
scroll to position [337, 0]
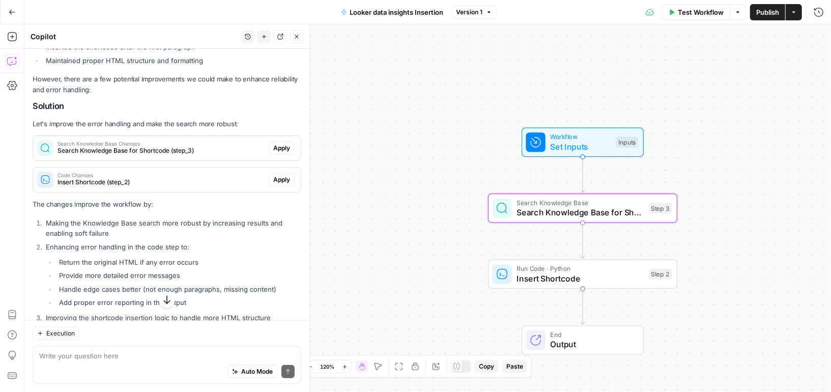
click at [279, 147] on span "Apply" at bounding box center [281, 148] width 17 height 9
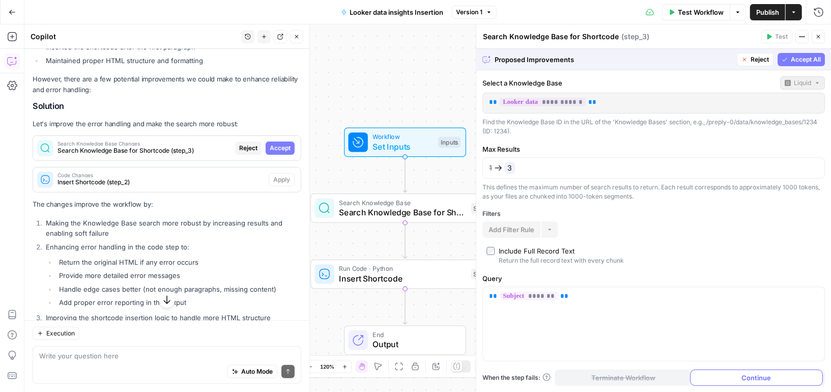
click at [795, 57] on span "Accept All" at bounding box center [806, 59] width 30 height 9
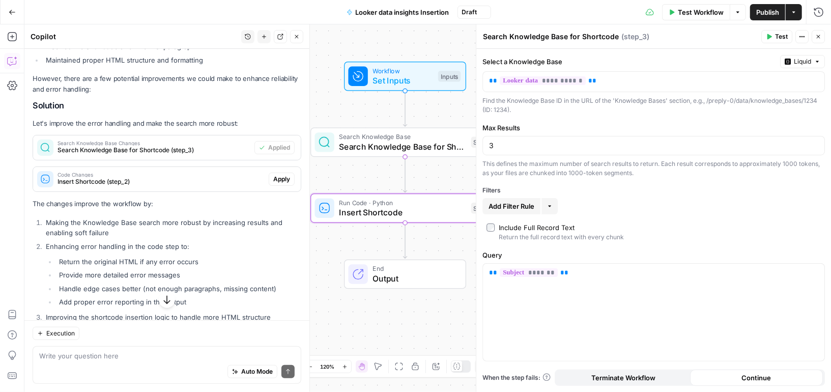
click at [278, 181] on span "Apply" at bounding box center [281, 179] width 17 height 9
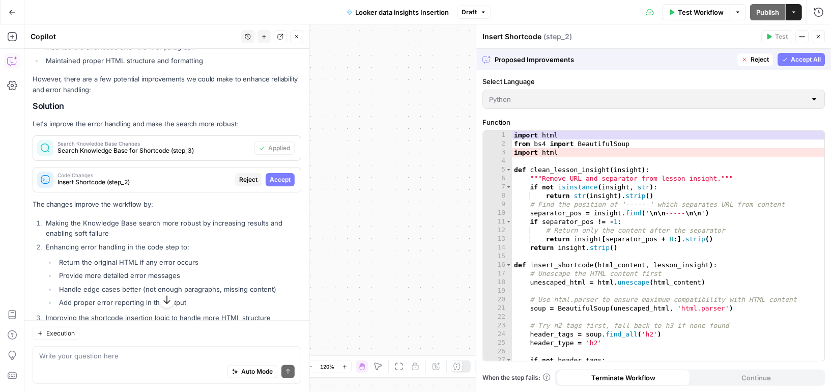
click at [277, 178] on span "Accept" at bounding box center [280, 179] width 21 height 9
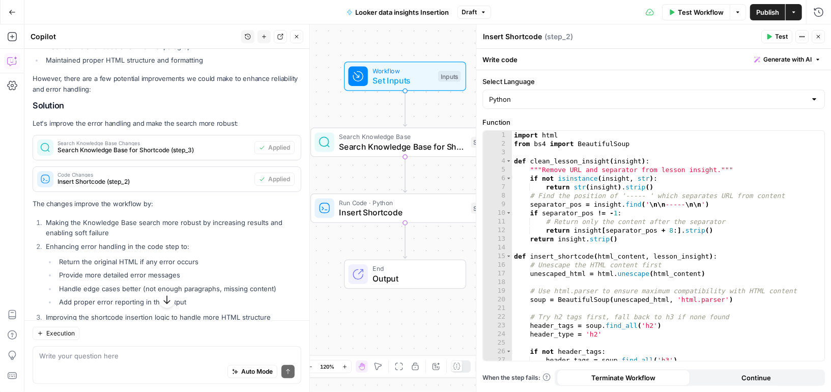
click at [757, 13] on span "Publish" at bounding box center [767, 12] width 23 height 10
click at [83, 362] on div "Auto Mode Send" at bounding box center [167, 372] width 256 height 22
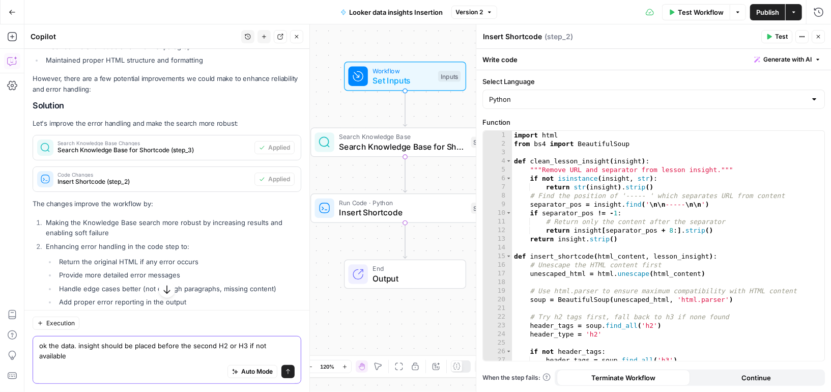
type textarea "ok the data. insight should be placed before the second H2 or H3 if not availab…"
click at [287, 375] on button "Send" at bounding box center [288, 371] width 13 height 13
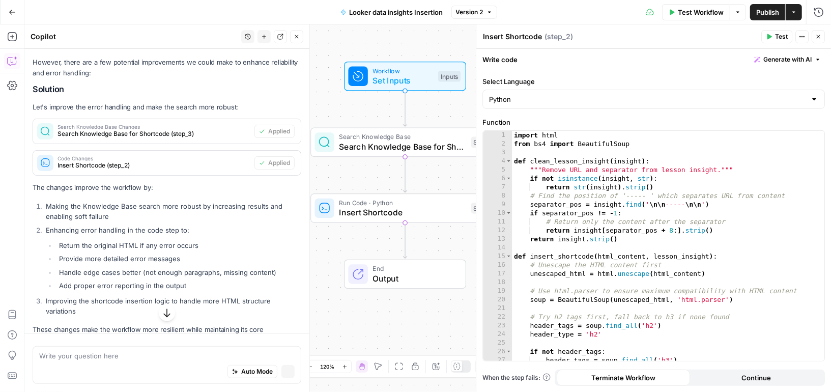
scroll to position [337, 0]
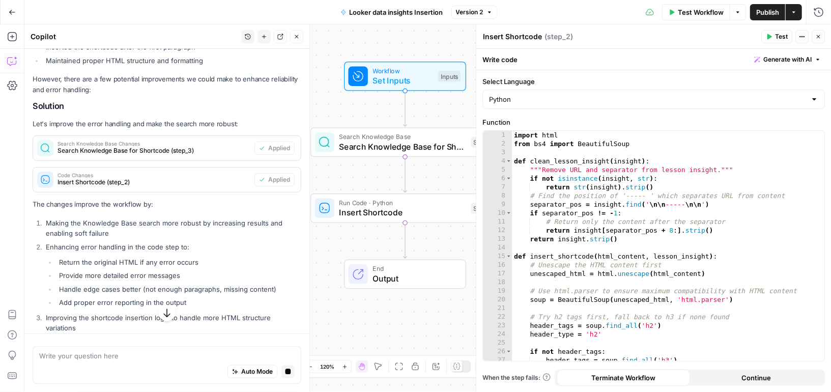
click at [412, 279] on span "Output" at bounding box center [414, 278] width 83 height 12
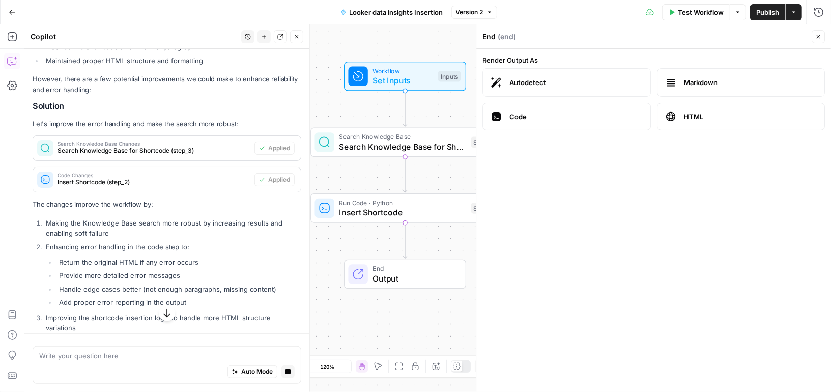
click at [422, 210] on span "Insert Shortcode" at bounding box center [403, 212] width 127 height 12
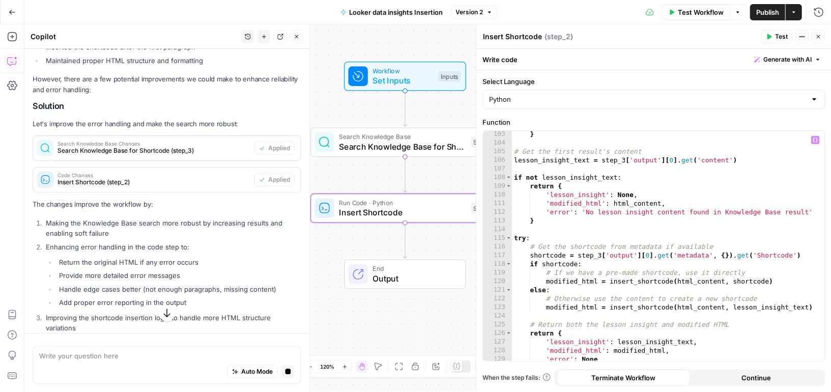
scroll to position [909, 0]
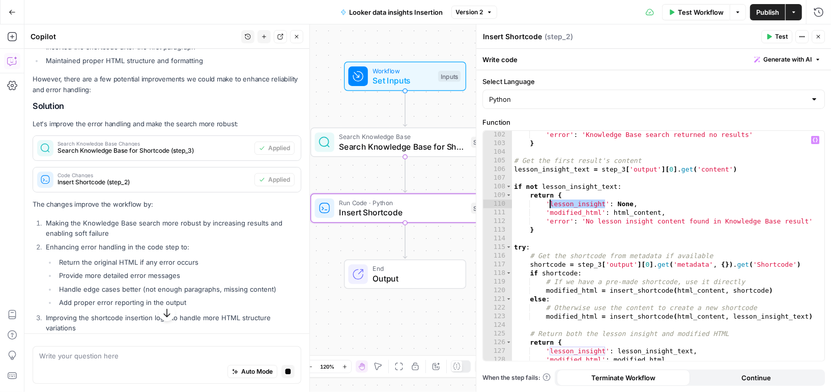
drag, startPoint x: 606, startPoint y: 205, endPoint x: 550, endPoint y: 202, distance: 55.6
click at [550, 202] on div "'error' : 'Knowledge Base search returned no results' } # Get the first result'…" at bounding box center [668, 254] width 313 height 248
click at [724, 198] on div "'error' : 'Knowledge Base search returned no results' } # Get the first result'…" at bounding box center [668, 254] width 313 height 248
type textarea "********"
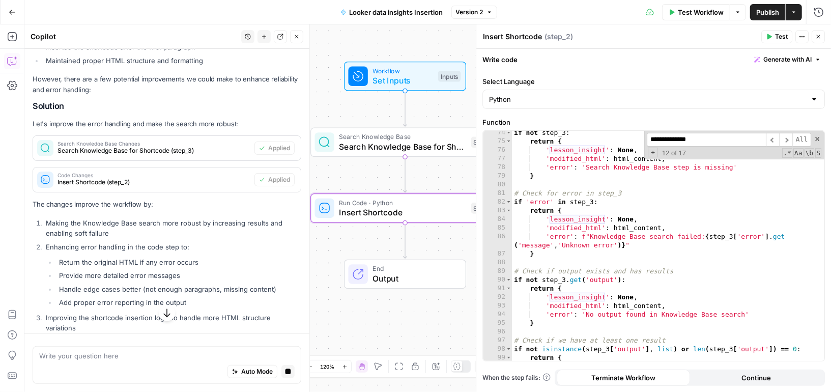
scroll to position [604, 0]
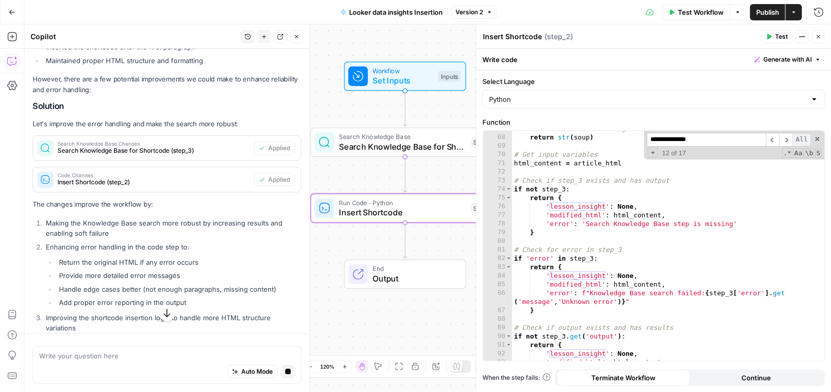
type input "**********"
click at [801, 134] on span "All" at bounding box center [802, 140] width 19 height 14
type textarea "**********"
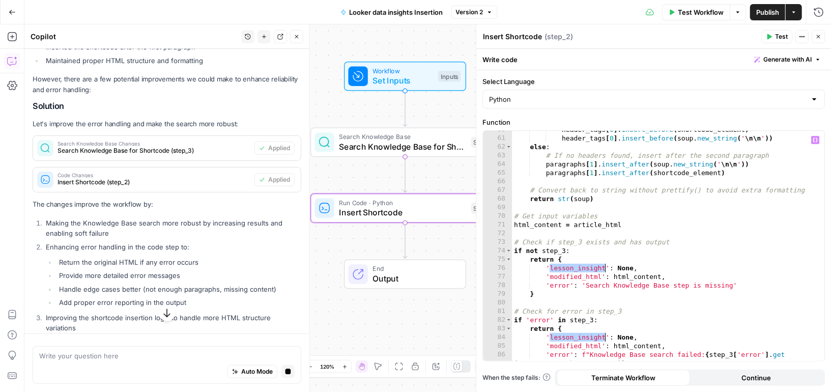
scroll to position [980, 0]
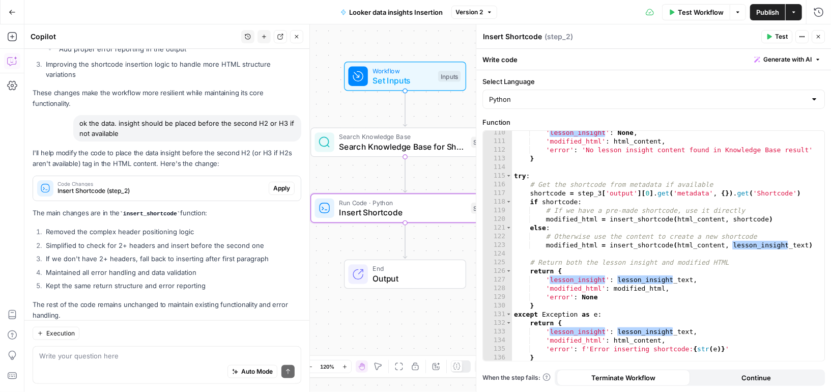
click at [283, 182] on button "Apply" at bounding box center [282, 188] width 26 height 13
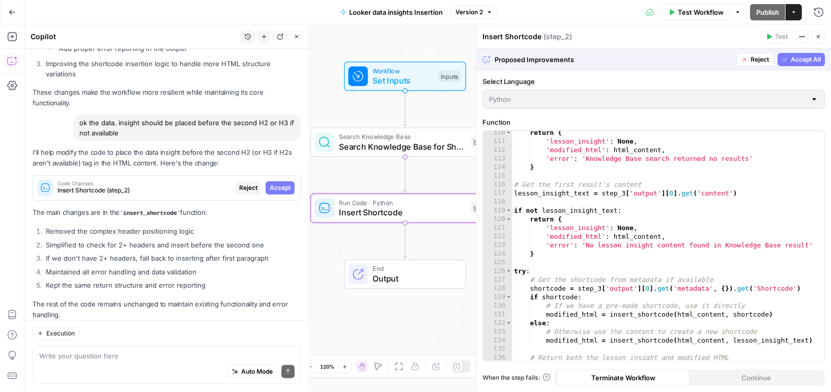
click at [283, 183] on span "Accept" at bounding box center [280, 187] width 21 height 9
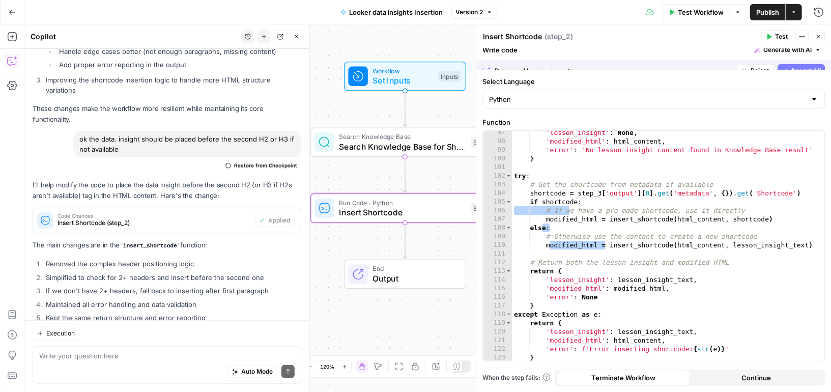
scroll to position [859, 0]
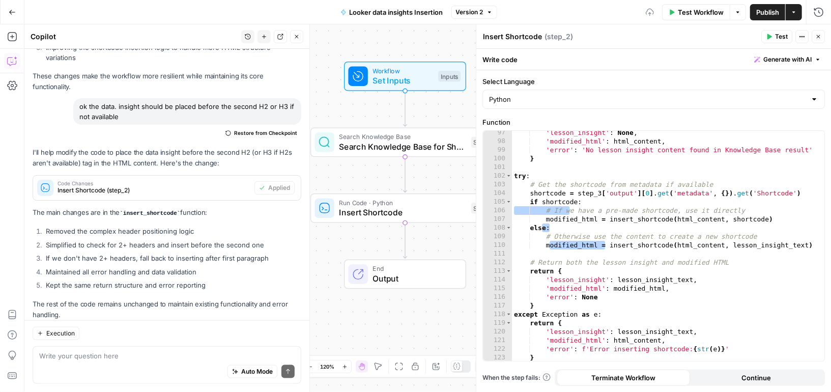
click at [148, 362] on div "Auto Mode Send" at bounding box center [167, 372] width 256 height 22
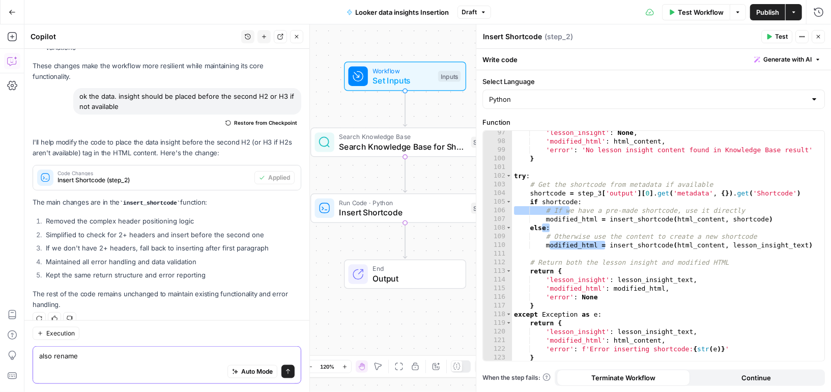
paste textarea "lesson_insight"
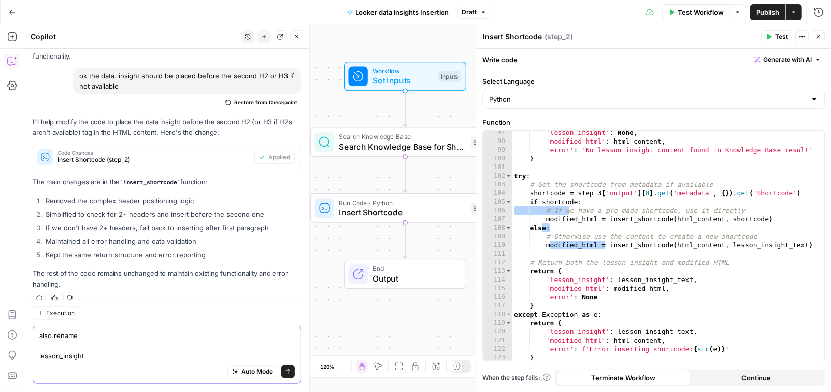
scroll to position [665, 0]
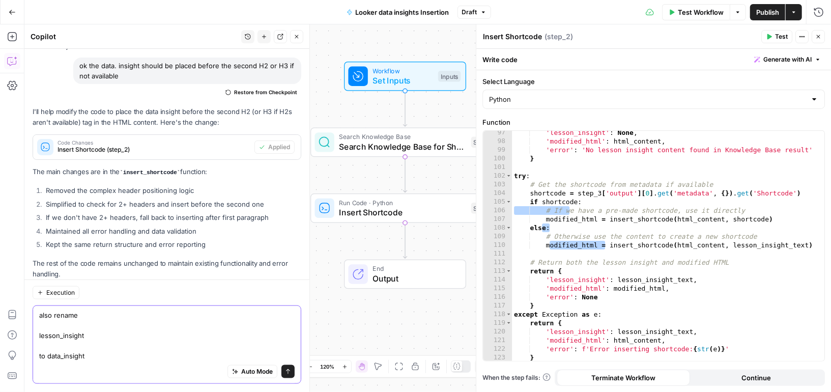
drag, startPoint x: 61, startPoint y: 356, endPoint x: 47, endPoint y: 355, distance: 13.8
click at [47, 355] on textarea "also rename lesson_insight to data_insight" at bounding box center [167, 335] width 256 height 51
type textarea "also rename lesson_insight to data_insight"
click at [288, 373] on icon "submit" at bounding box center [288, 371] width 4 height 5
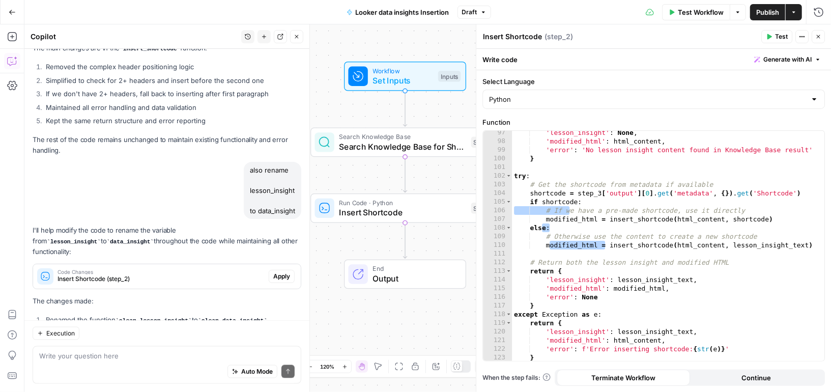
scroll to position [850, 0]
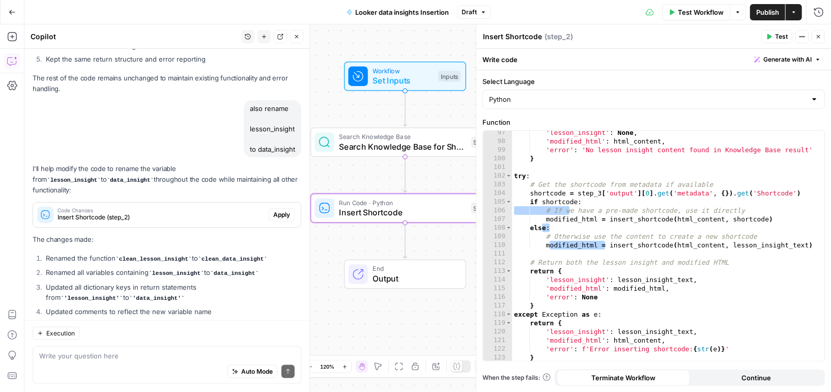
click at [279, 207] on div "Code Changes Insert Shortcode (step_2) Apply" at bounding box center [167, 215] width 268 height 16
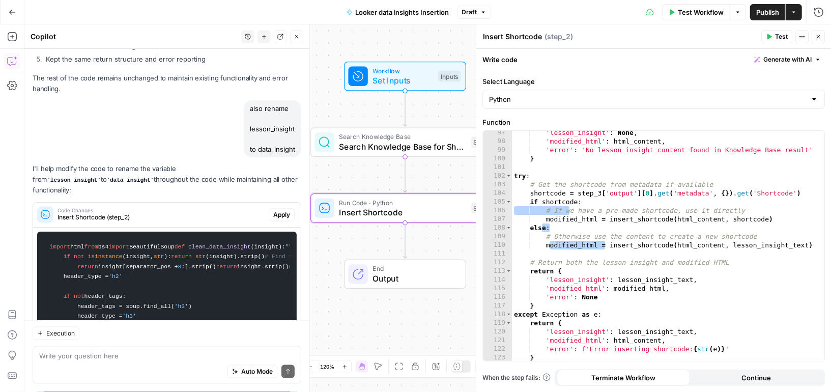
click at [279, 210] on span "Apply" at bounding box center [281, 214] width 17 height 9
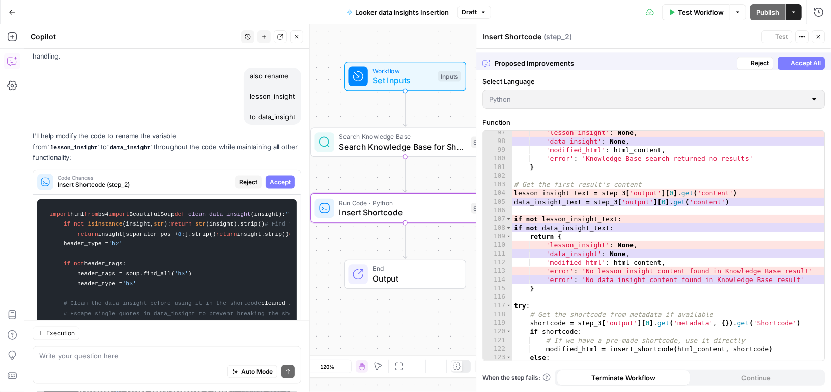
scroll to position [2068, 0]
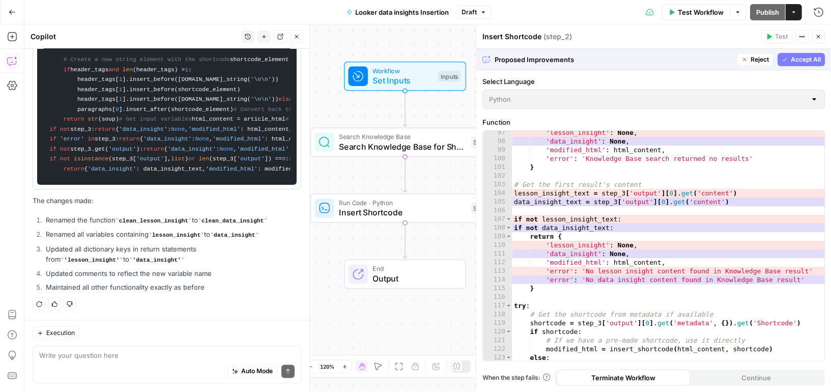
click at [812, 58] on span "Accept All" at bounding box center [806, 59] width 30 height 9
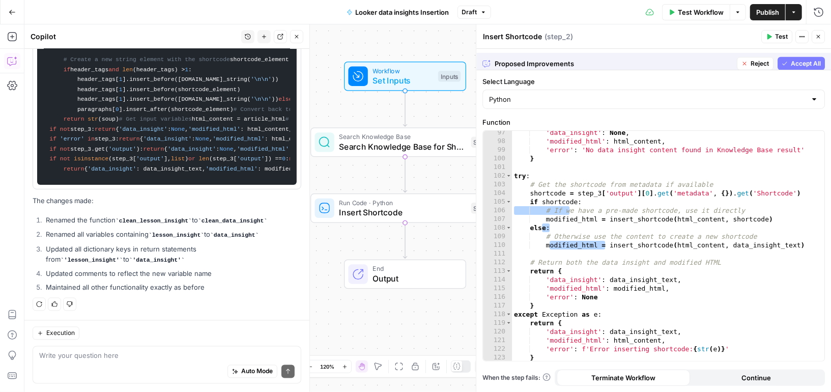
scroll to position [851, 0]
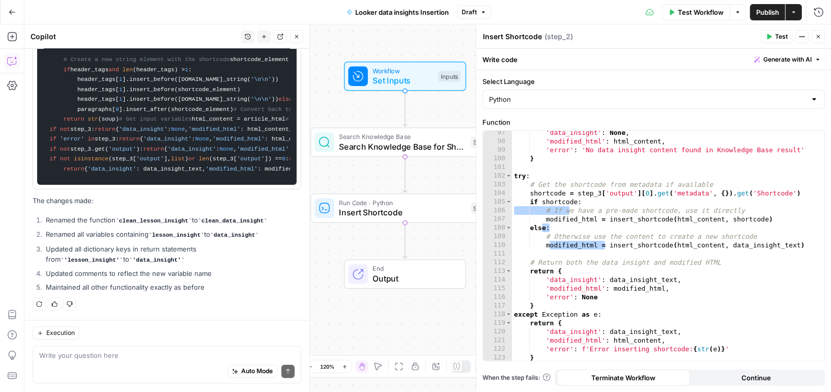
click at [766, 12] on span "Publish" at bounding box center [767, 12] width 23 height 10
click at [767, 11] on span "Publish" at bounding box center [767, 12] width 23 height 10
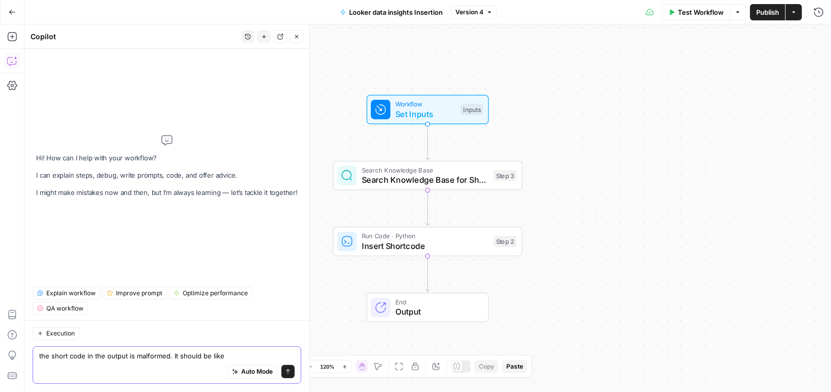
paste textarea "[preply_widget type='trends' headline='In the last year, most [DEMOGRAPHIC_DATA…"
type textarea "the short code in the output is malformed. It should be like [preply_widget typ…"
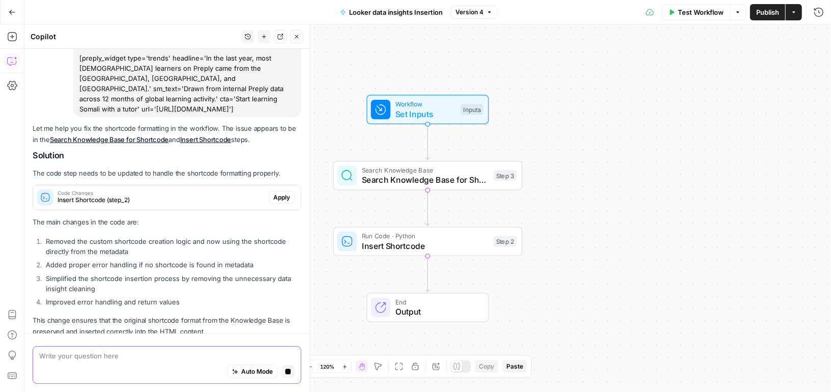
scroll to position [108, 0]
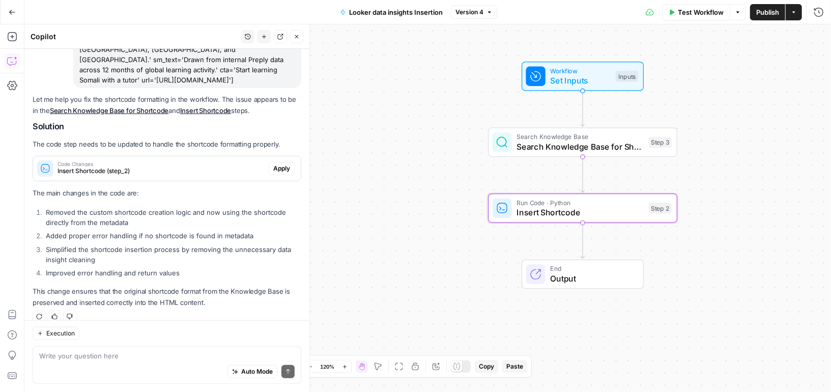
click at [284, 164] on span "Apply" at bounding box center [281, 168] width 17 height 9
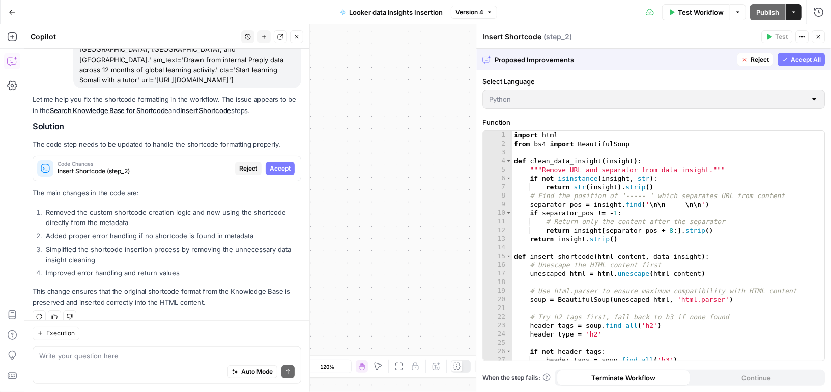
click at [284, 164] on span "Accept" at bounding box center [280, 168] width 21 height 9
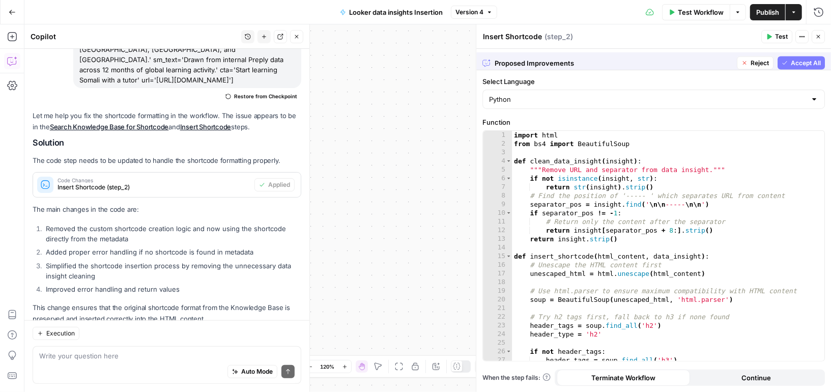
scroll to position [124, 0]
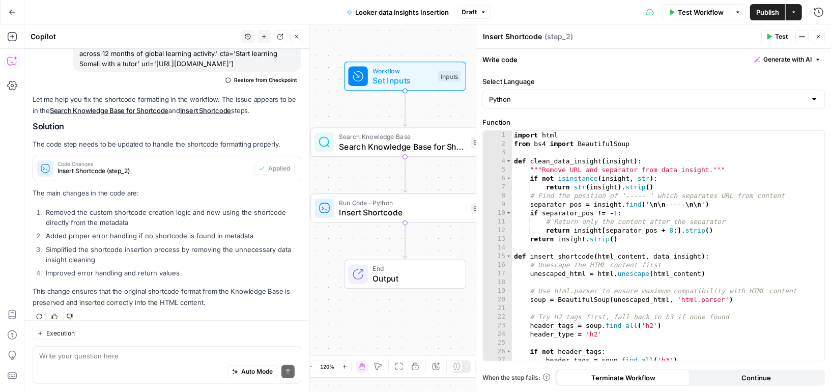
click at [762, 3] on div "Test Workflow Options Publish Actions Run History" at bounding box center [661, 12] width 341 height 24
click at [762, 8] on span "Publish" at bounding box center [767, 12] width 23 height 10
click at [85, 354] on textarea at bounding box center [167, 356] width 256 height 10
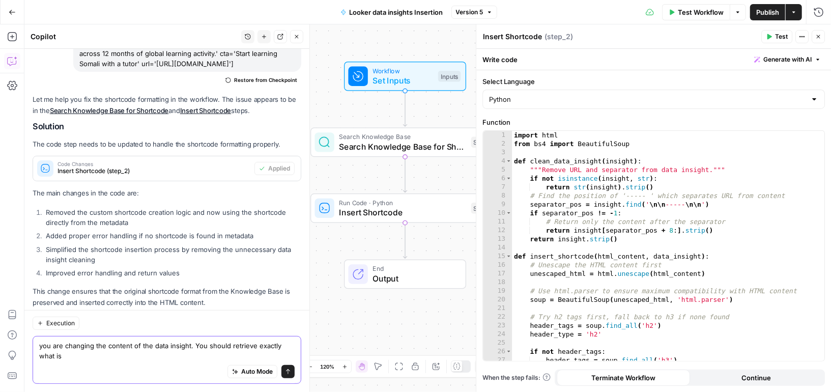
scroll to position [134, 0]
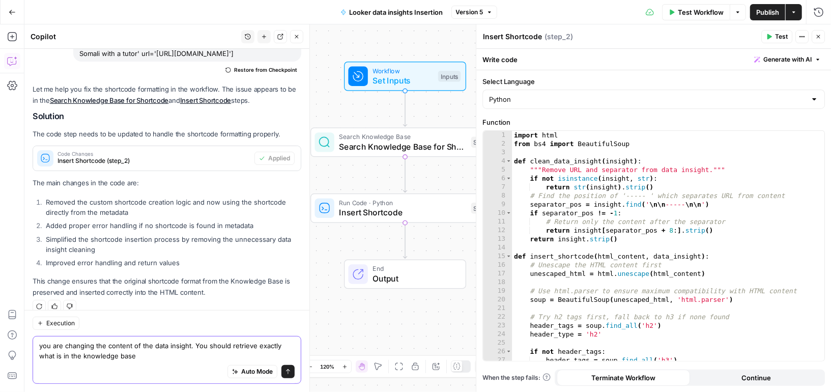
type textarea "you are changing the content of the data insight. You should retrieve exactly w…"
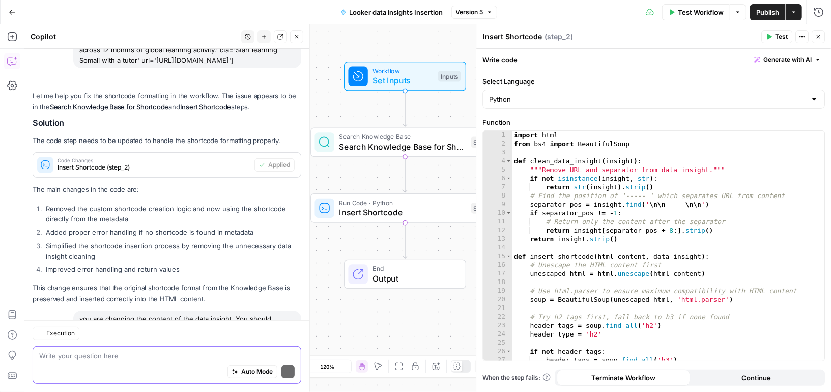
scroll to position [341, 0]
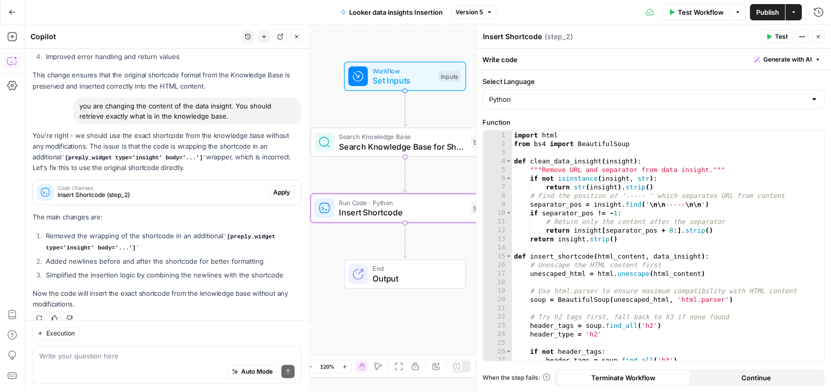
click at [279, 188] on span "Apply" at bounding box center [281, 192] width 17 height 9
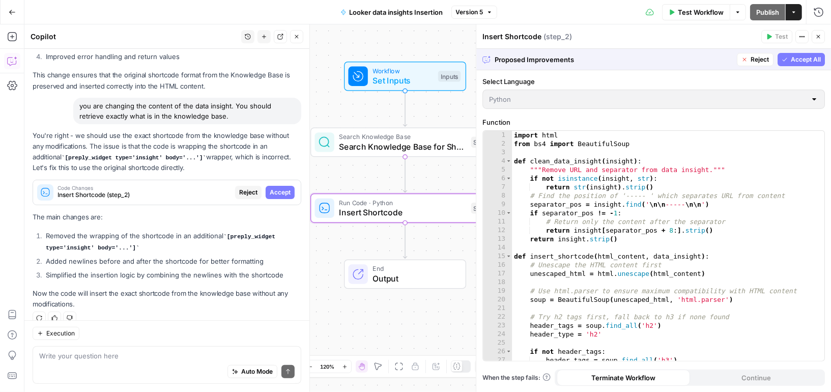
click at [279, 188] on span "Accept" at bounding box center [280, 192] width 21 height 9
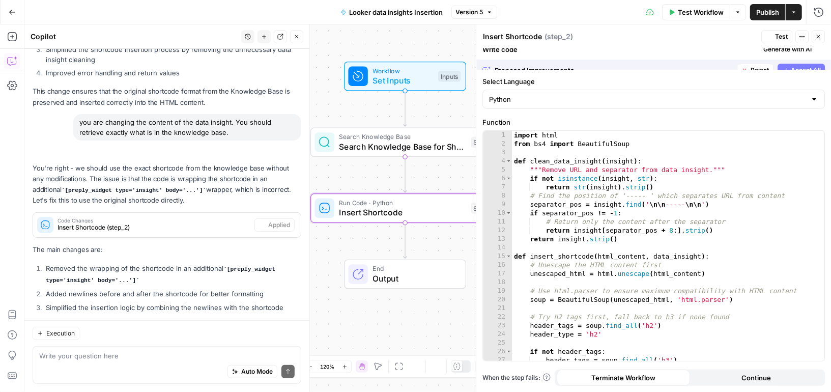
scroll to position [357, 0]
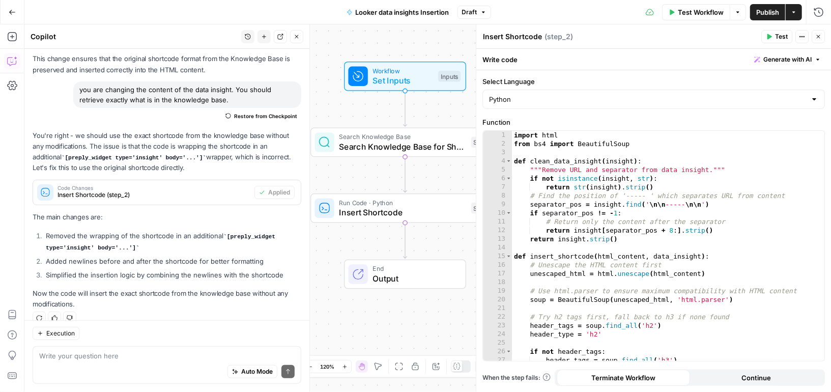
click at [767, 10] on span "Publish" at bounding box center [767, 12] width 23 height 10
click at [181, 362] on div "Auto Mode Send" at bounding box center [167, 372] width 256 height 22
type textarea "still making the content of the insight up"
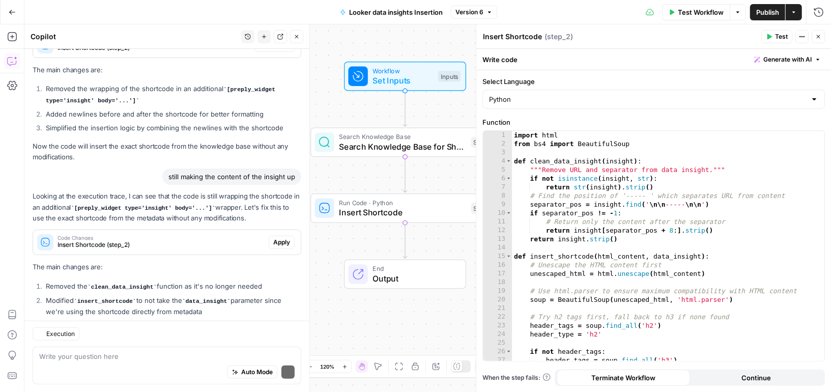
scroll to position [566, 0]
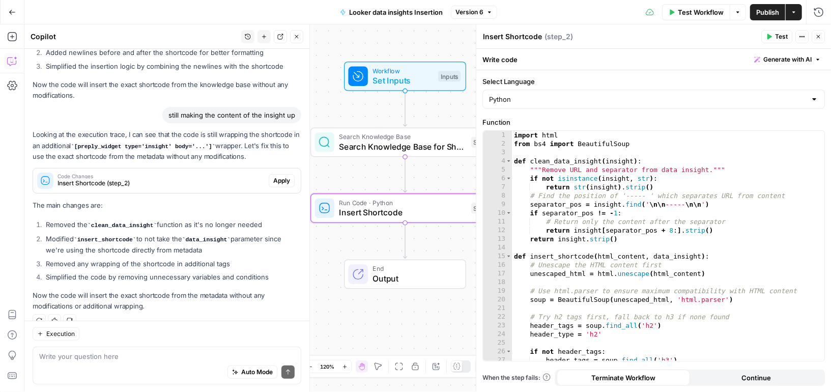
click at [284, 176] on span "Apply" at bounding box center [281, 180] width 17 height 9
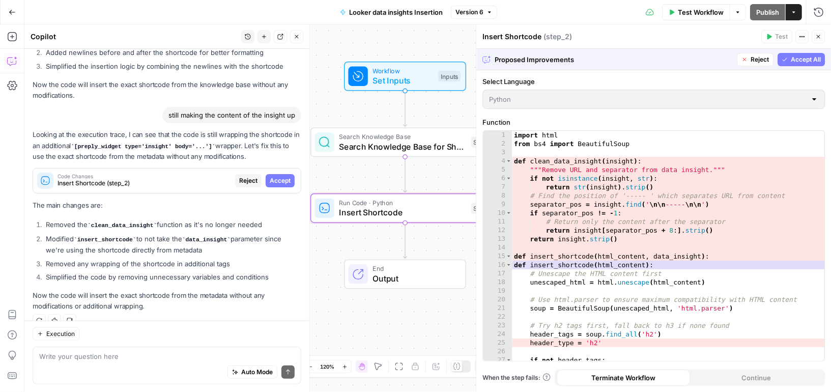
click at [284, 176] on span "Accept" at bounding box center [280, 180] width 21 height 9
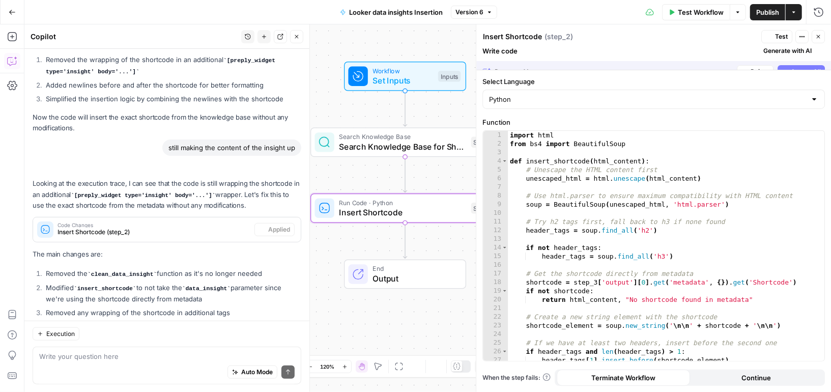
scroll to position [582, 0]
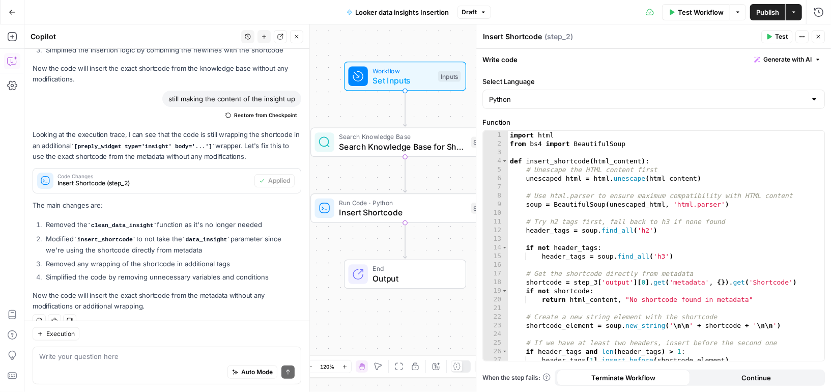
click at [762, 11] on span "Publish" at bounding box center [767, 12] width 23 height 10
click at [149, 364] on div "Auto Mode Send" at bounding box center [167, 372] width 256 height 22
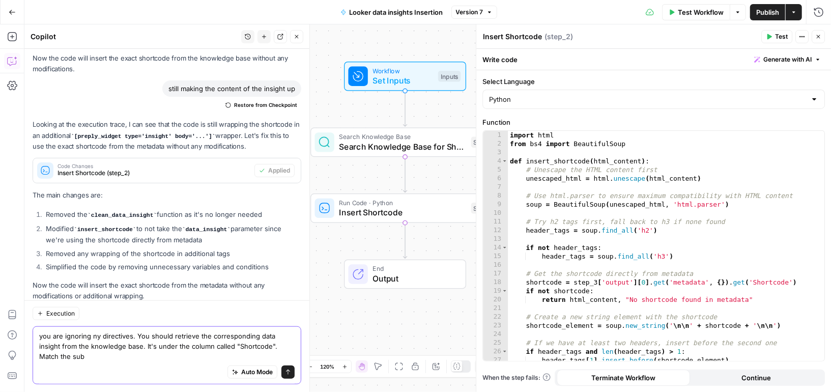
scroll to position [602, 0]
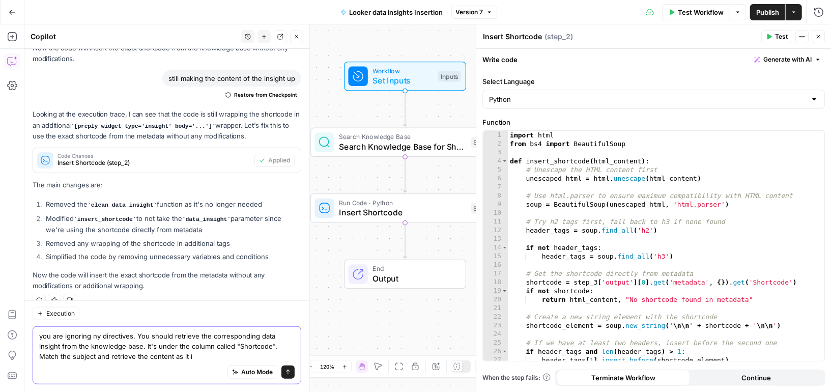
type textarea "you are ignoring ny directives. You should retrieve the corresponding data insi…"
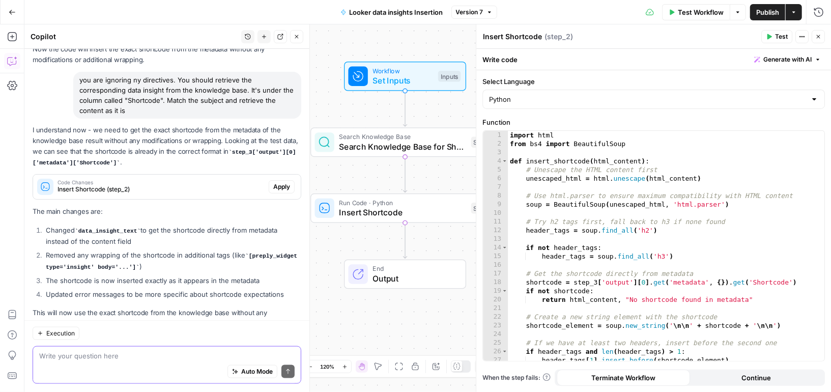
scroll to position [832, 0]
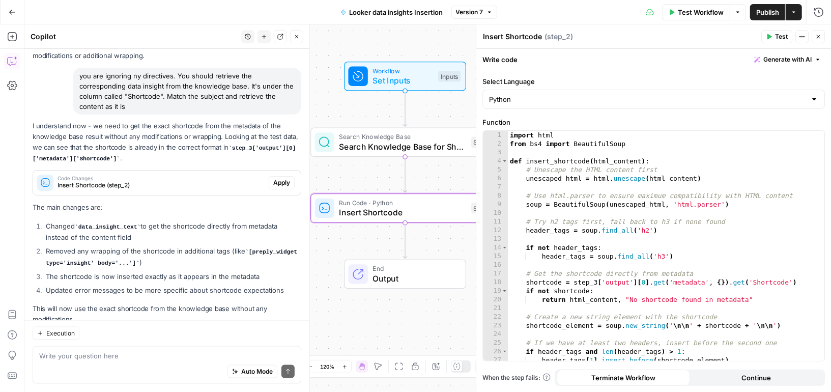
click at [283, 178] on span "Apply" at bounding box center [281, 182] width 17 height 9
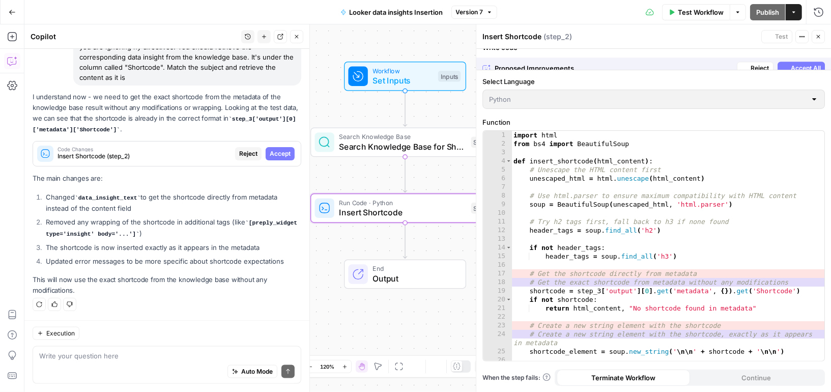
scroll to position [783, 0]
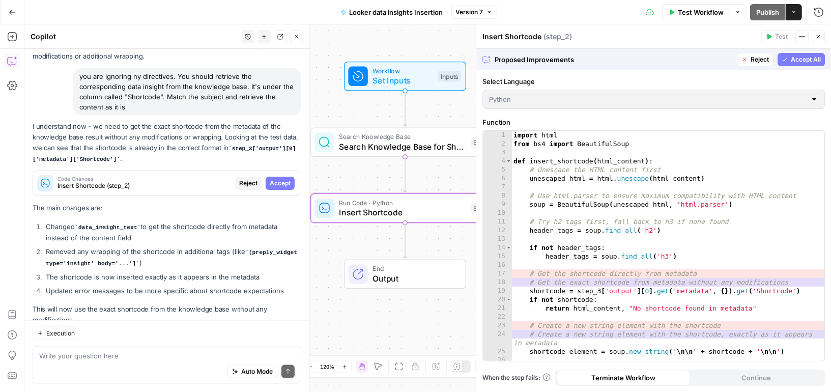
click at [290, 179] on span "Accept" at bounding box center [280, 183] width 21 height 9
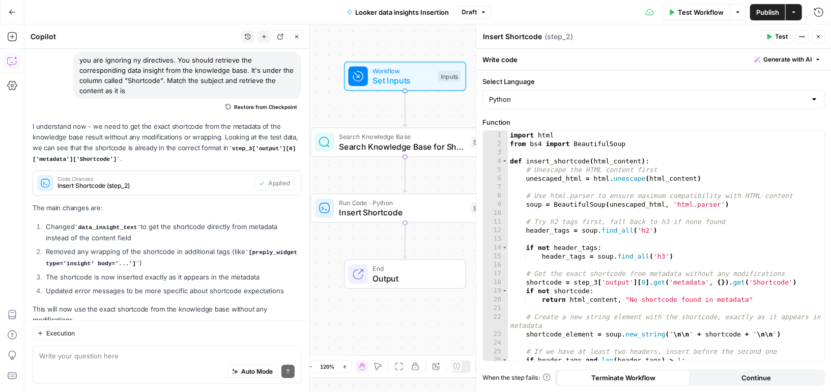
click at [768, 11] on span "Publish" at bounding box center [767, 12] width 23 height 10
click at [696, 12] on span "Test Workflow" at bounding box center [701, 12] width 46 height 10
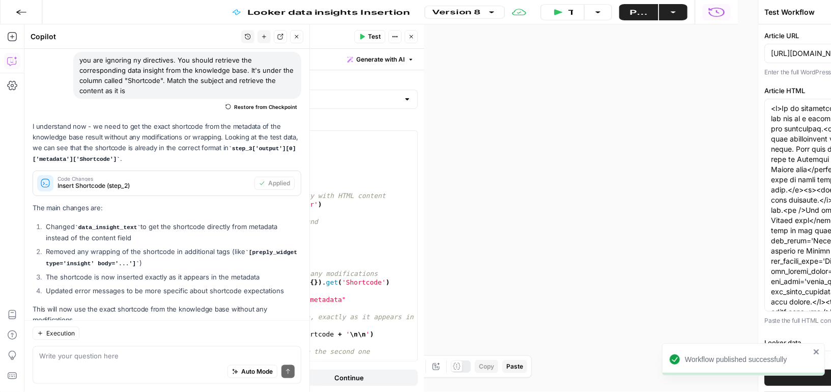
type input "Looker data Knowledge base (EN)"
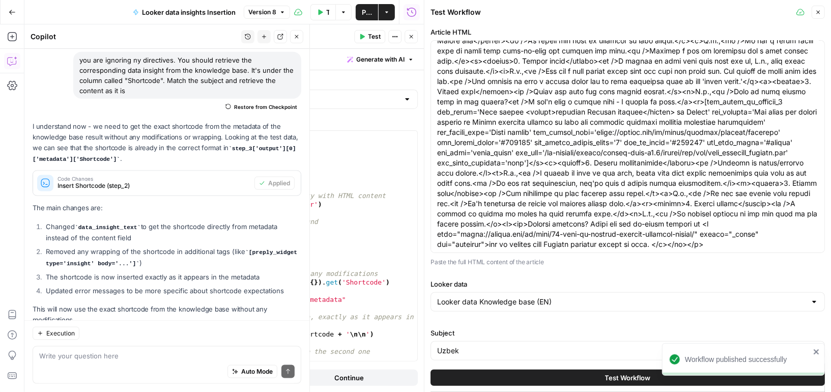
scroll to position [64, 0]
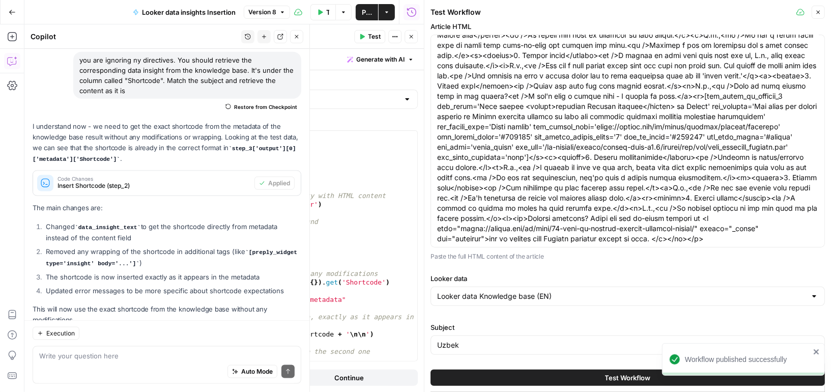
click at [503, 335] on div "Uzbek" at bounding box center [628, 344] width 395 height 19
click at [503, 346] on input "Uzbek" at bounding box center [627, 345] width 381 height 10
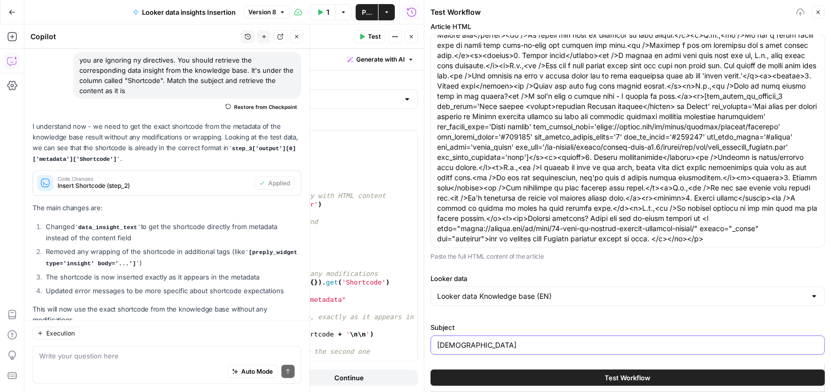
type input "Somali"
click at [524, 372] on button "Test Workflow" at bounding box center [628, 378] width 395 height 16
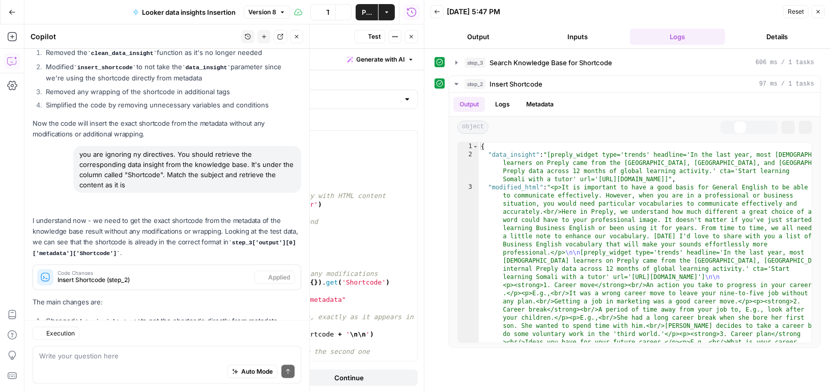
scroll to position [848, 0]
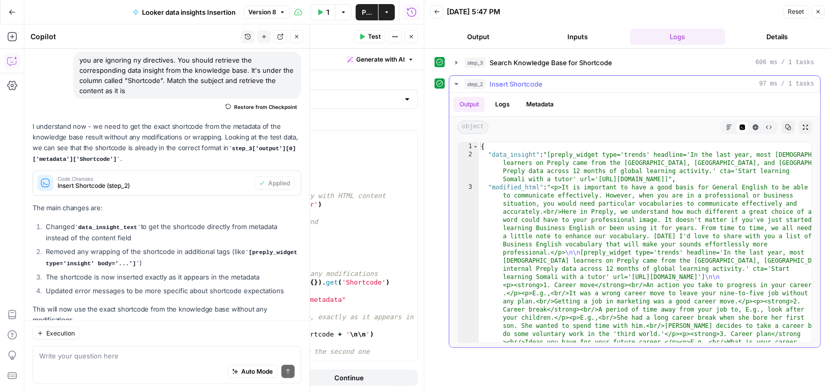
type textarea "**********"
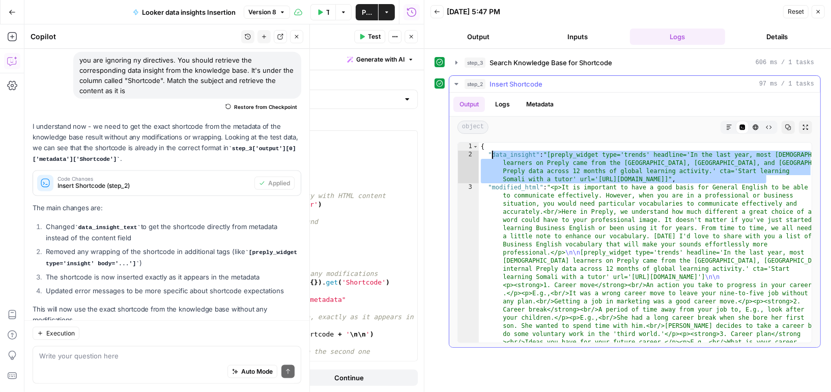
drag, startPoint x: 772, startPoint y: 178, endPoint x: 491, endPoint y: 151, distance: 281.8
